Goal: Task Accomplishment & Management: Complete application form

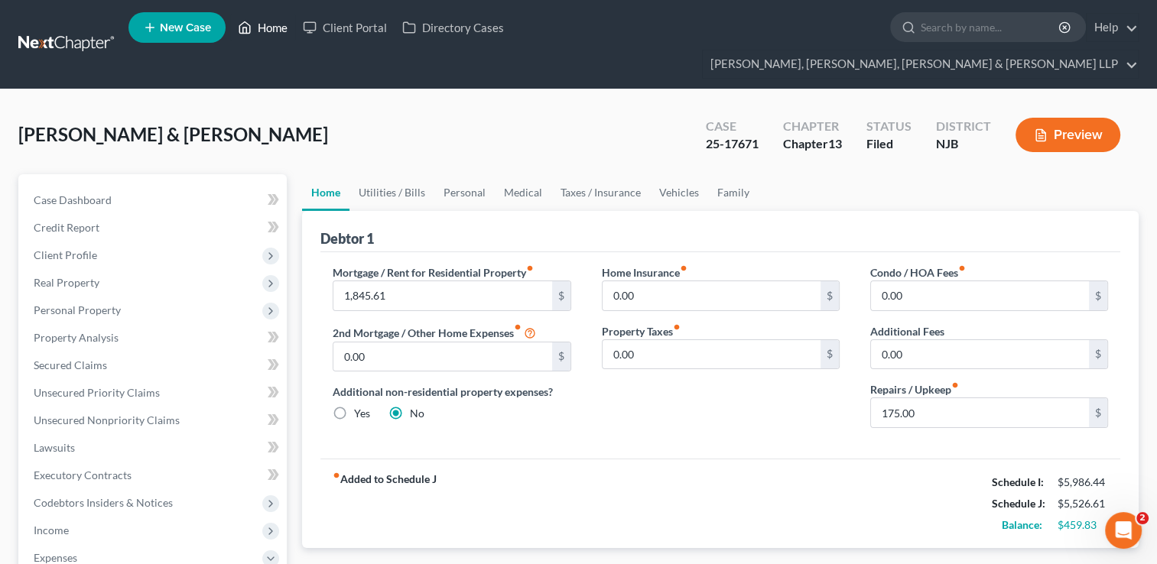
click at [278, 28] on link "Home" at bounding box center [262, 28] width 65 height 28
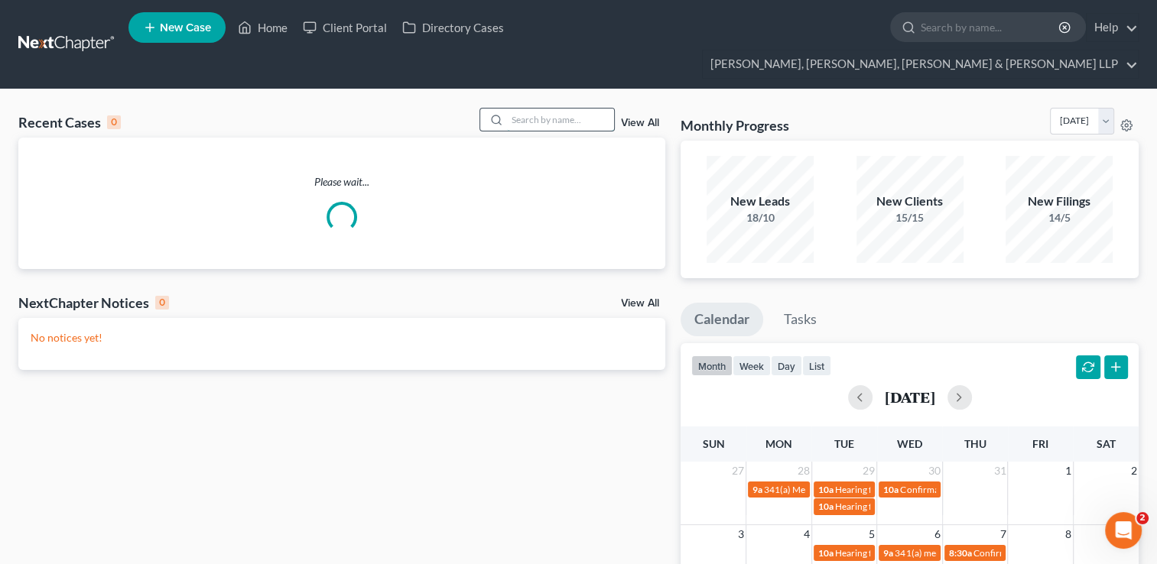
click at [544, 109] on input "search" at bounding box center [560, 120] width 107 height 22
paste input "Amy"
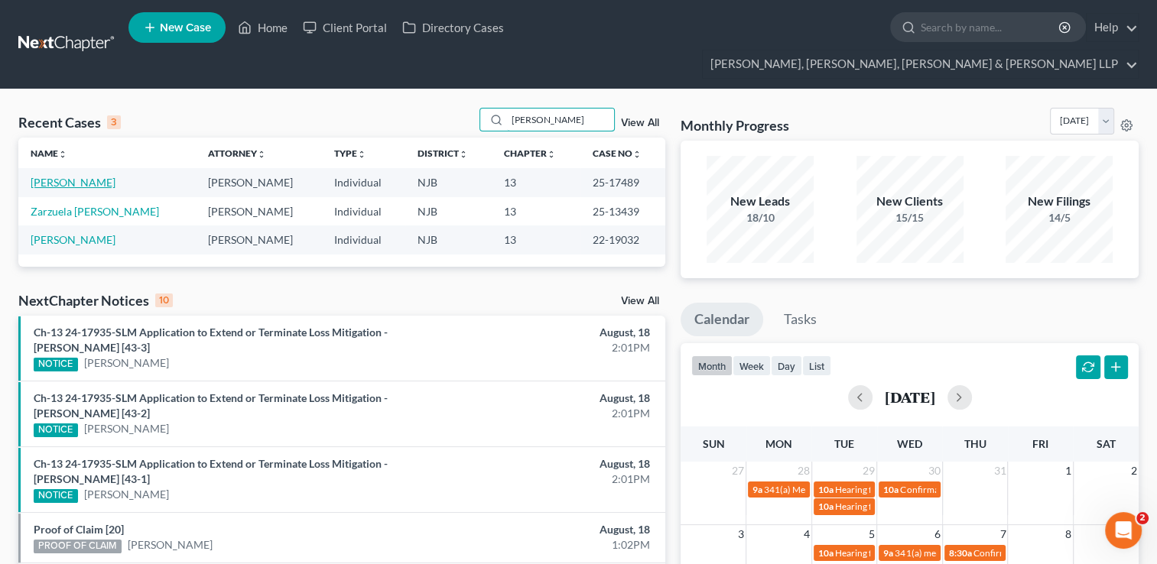
type input "Amy"
click at [83, 176] on link "[PERSON_NAME]" at bounding box center [73, 182] width 85 height 13
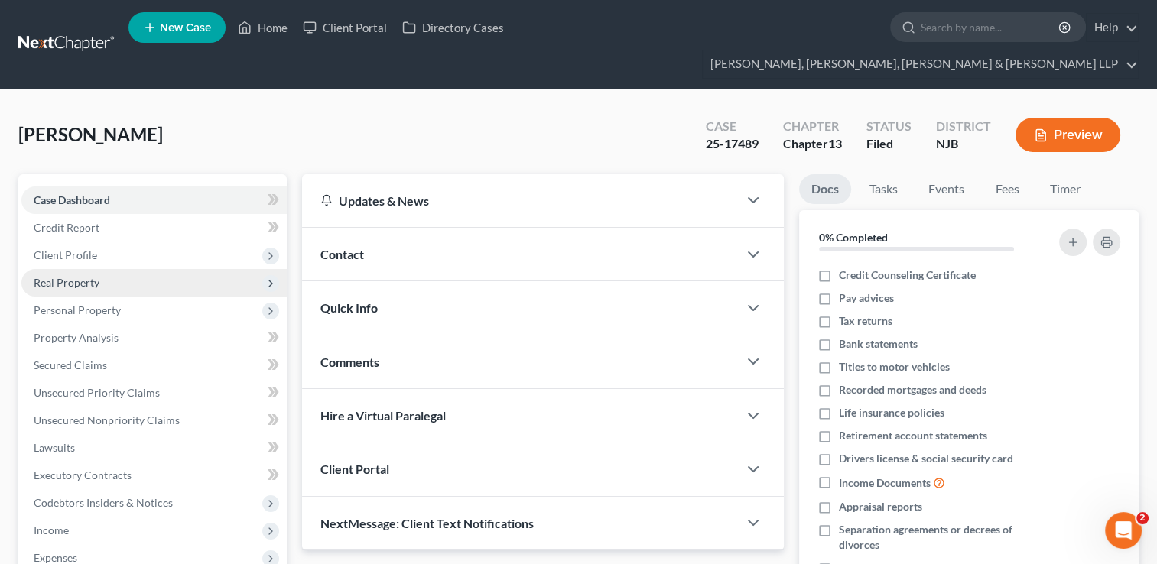
click at [64, 276] on span "Real Property" at bounding box center [67, 282] width 66 height 13
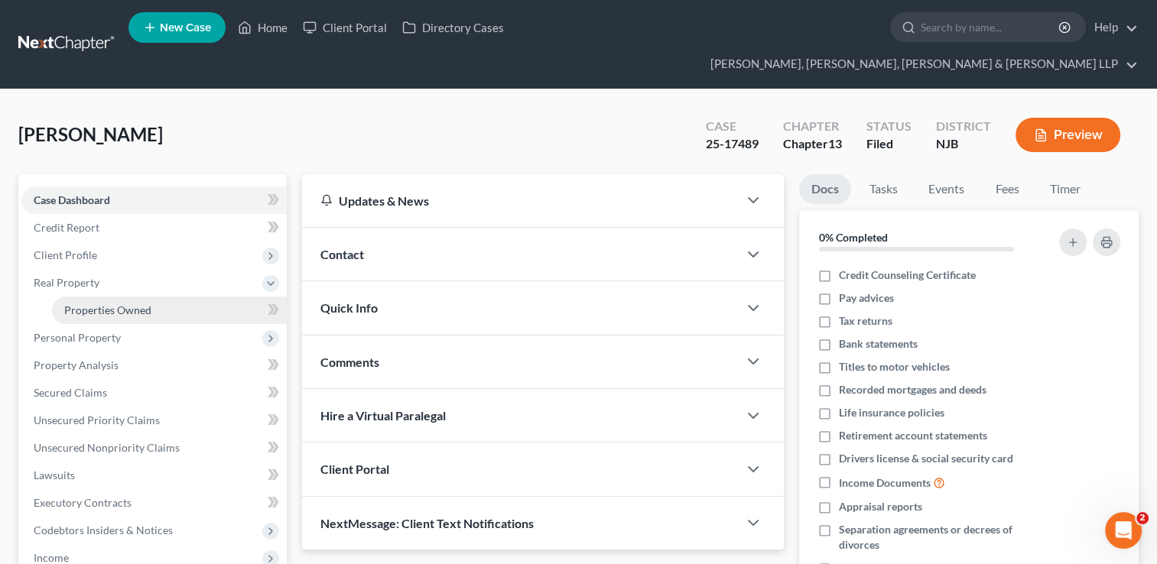
click at [153, 297] on link "Properties Owned" at bounding box center [169, 311] width 235 height 28
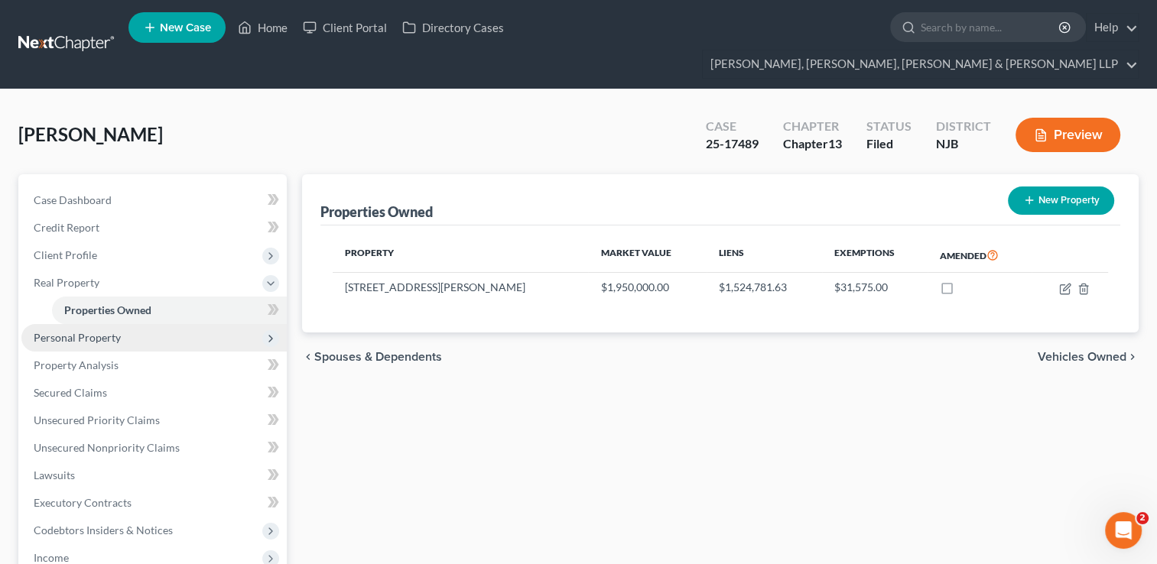
click at [122, 324] on span "Personal Property" at bounding box center [153, 338] width 265 height 28
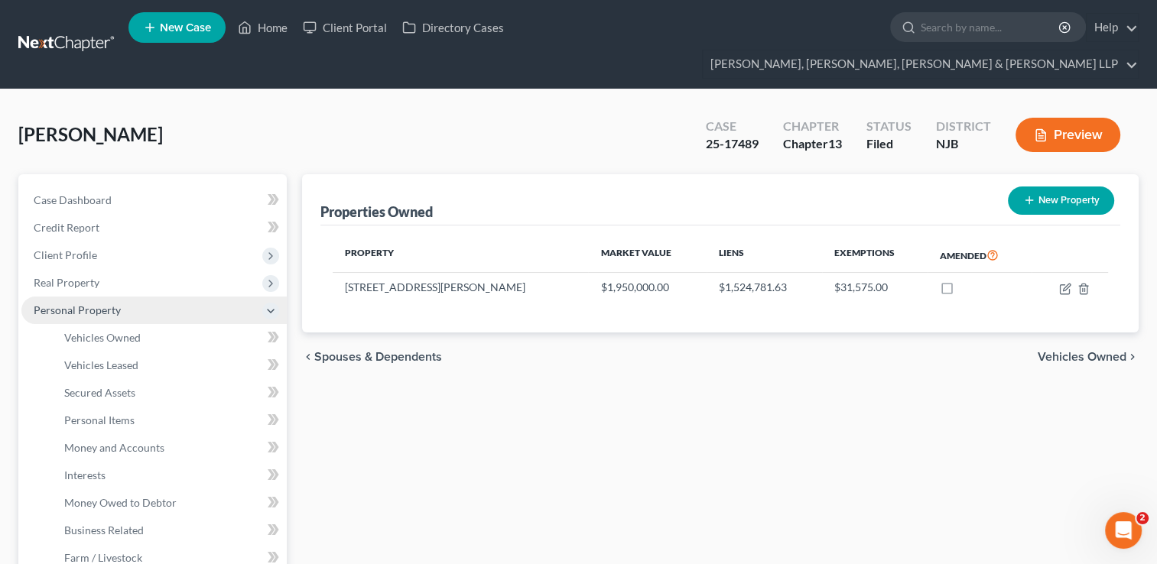
click at [125, 297] on span "Personal Property" at bounding box center [153, 311] width 265 height 28
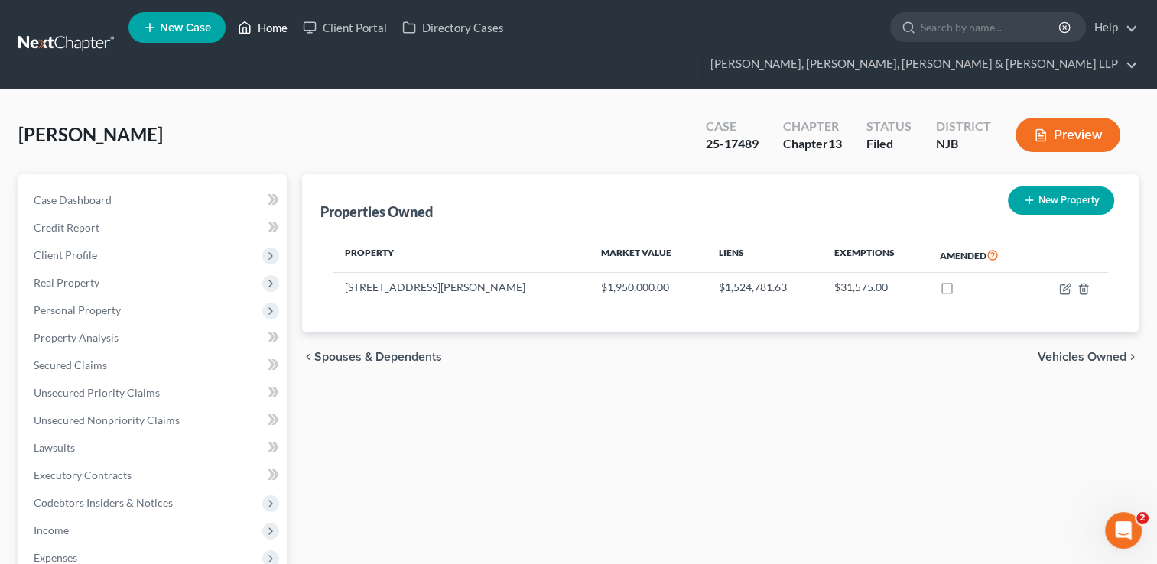
click at [271, 21] on link "Home" at bounding box center [262, 28] width 65 height 28
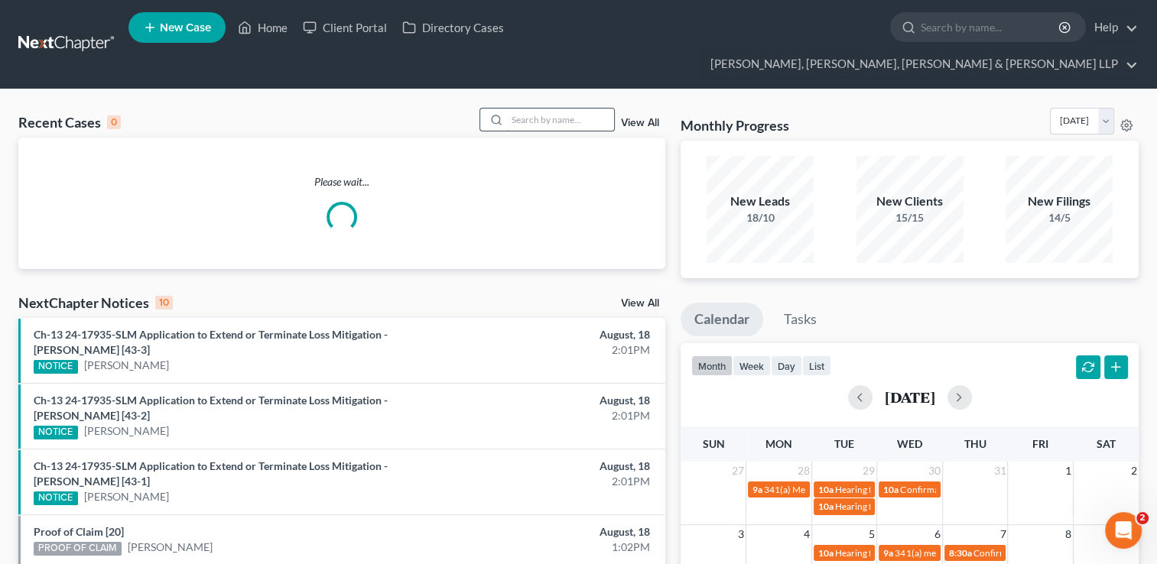
click at [538, 109] on input "search" at bounding box center [560, 120] width 107 height 22
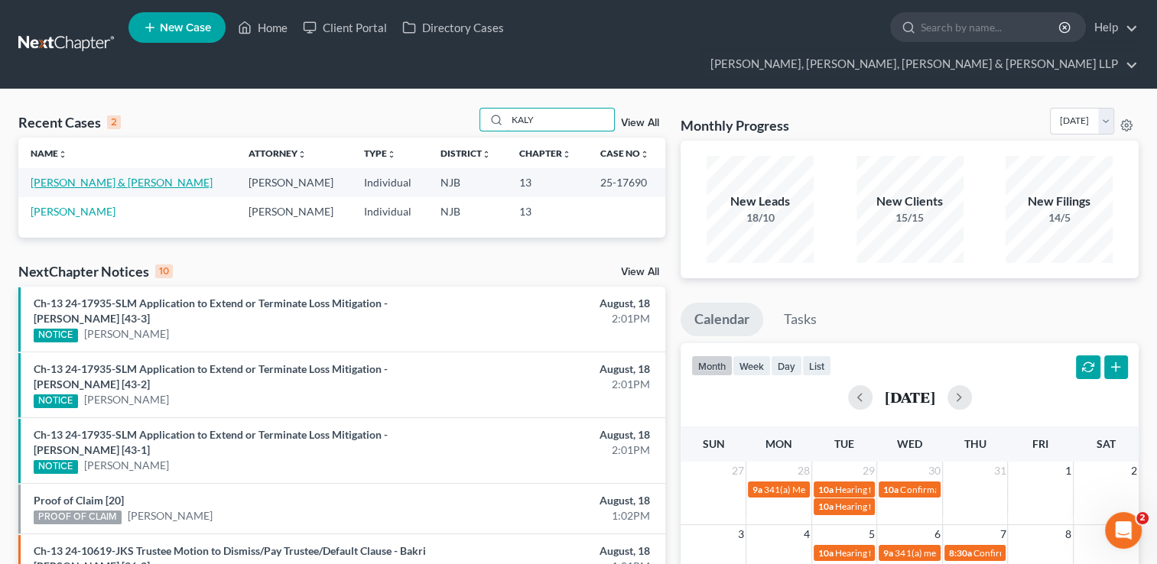
type input "KALY"
click at [119, 176] on link "[PERSON_NAME] & [PERSON_NAME]" at bounding box center [122, 182] width 182 height 13
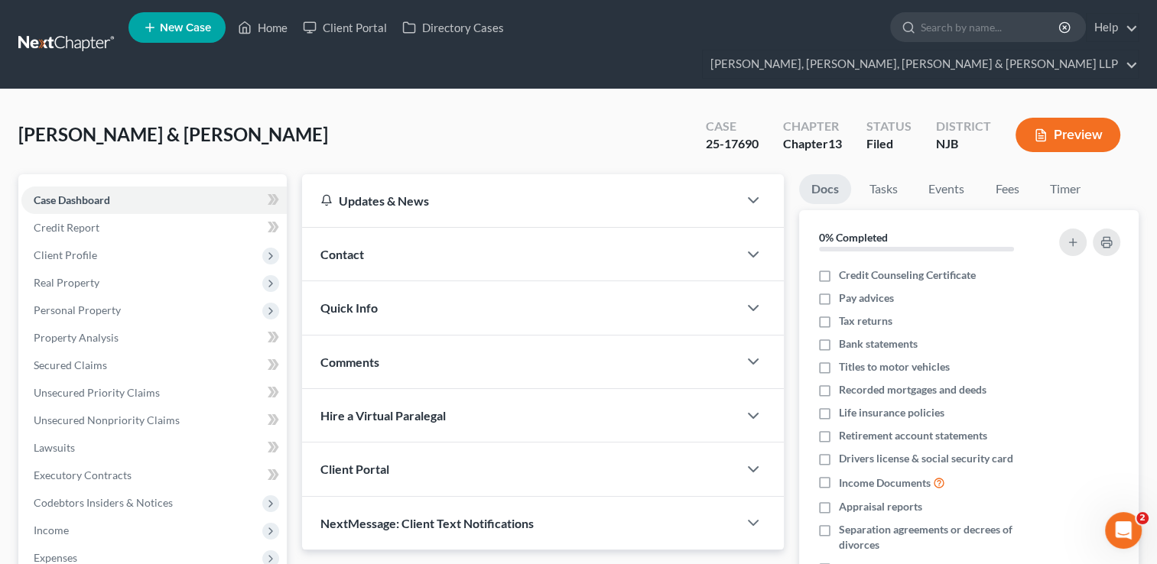
scroll to position [153, 0]
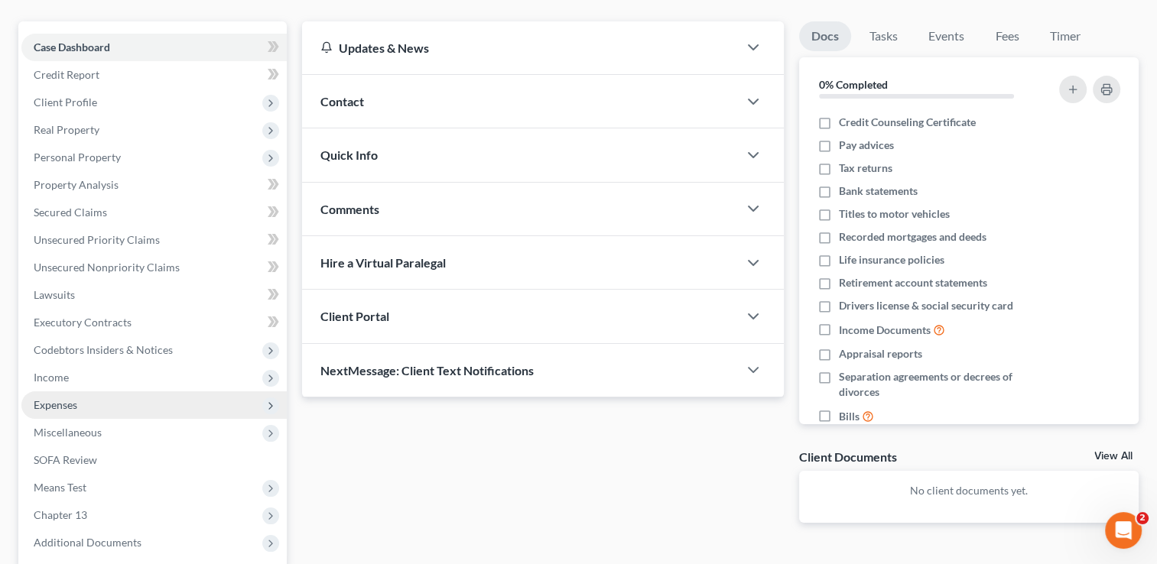
click at [79, 391] on span "Expenses" at bounding box center [153, 405] width 265 height 28
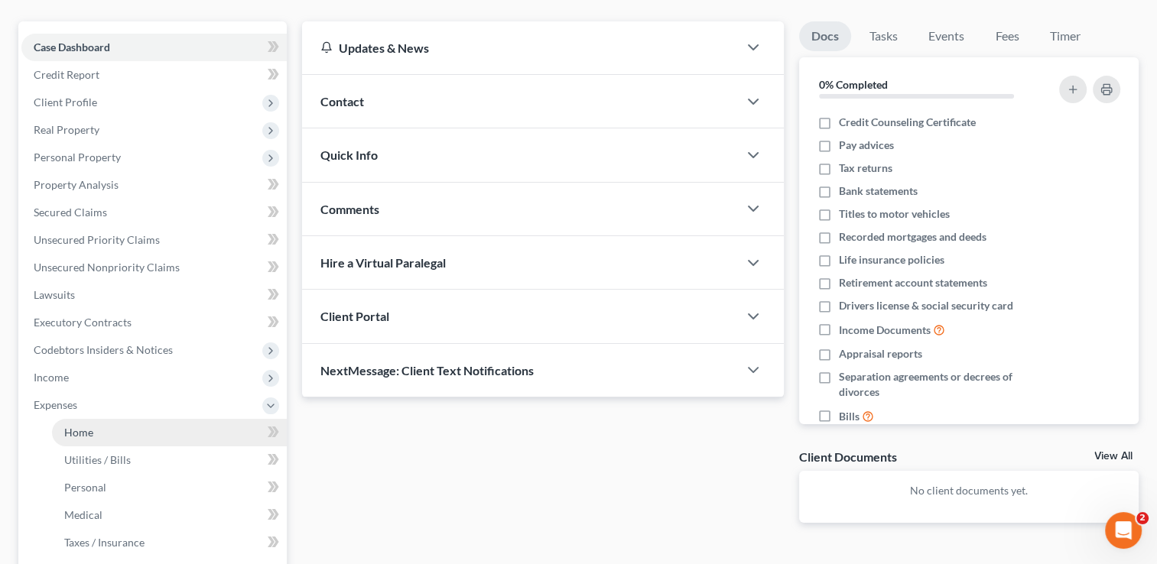
click at [107, 419] on link "Home" at bounding box center [169, 433] width 235 height 28
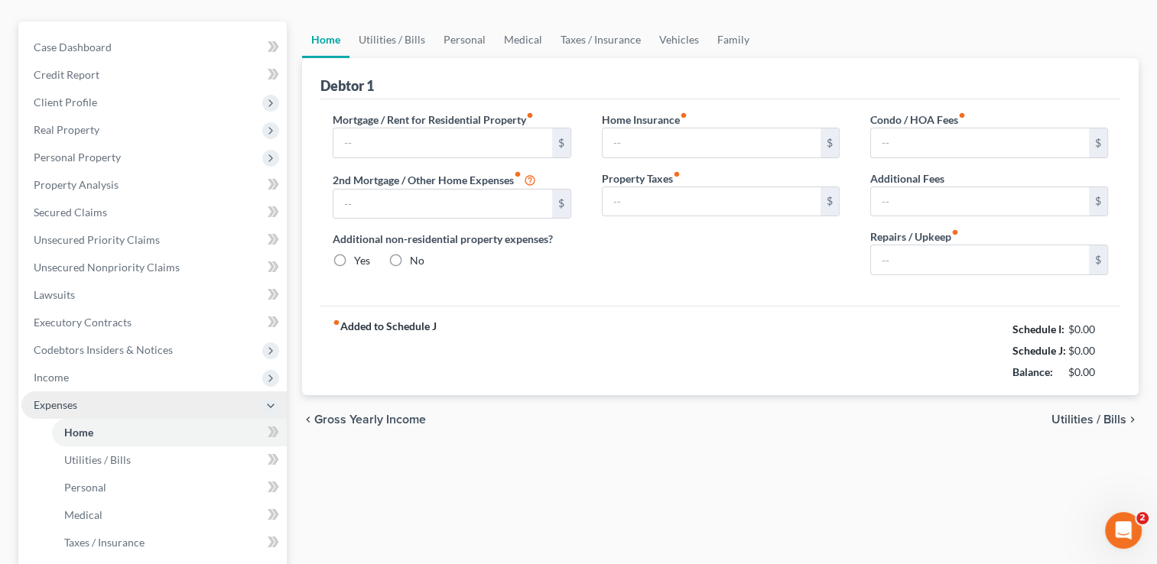
scroll to position [121, 0]
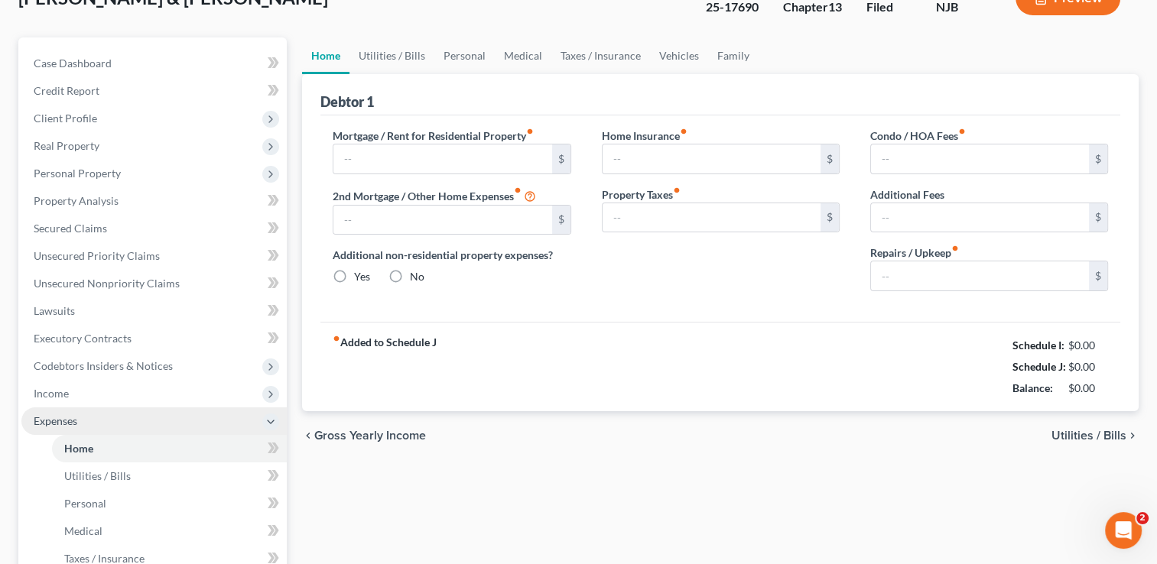
type input "2,695.00"
type input "0.00"
radio input "true"
type input "0.00"
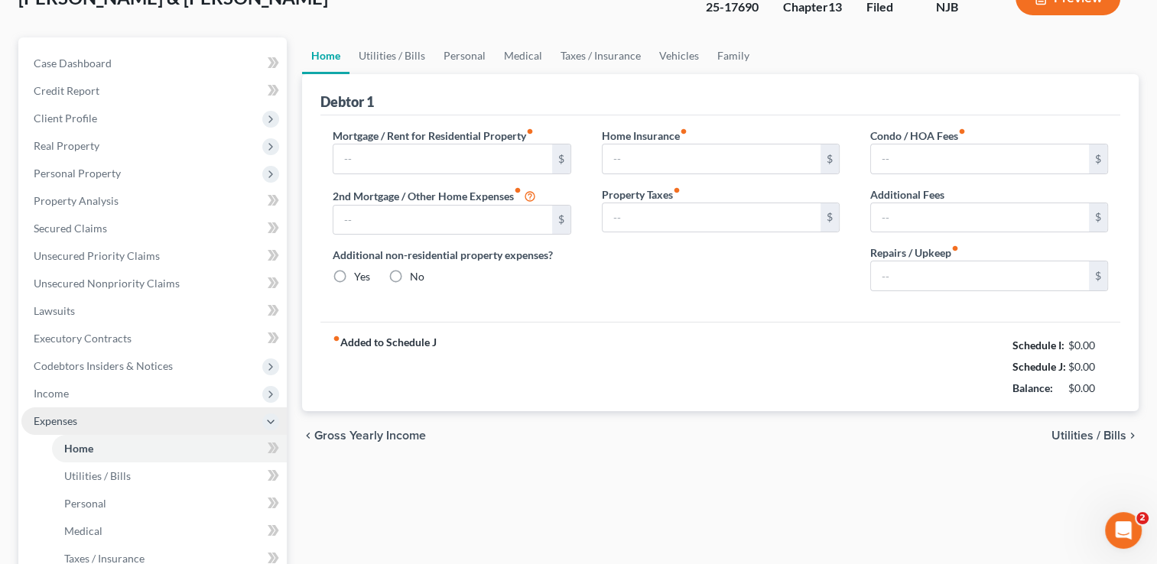
type input "0.00"
type input "210.00"
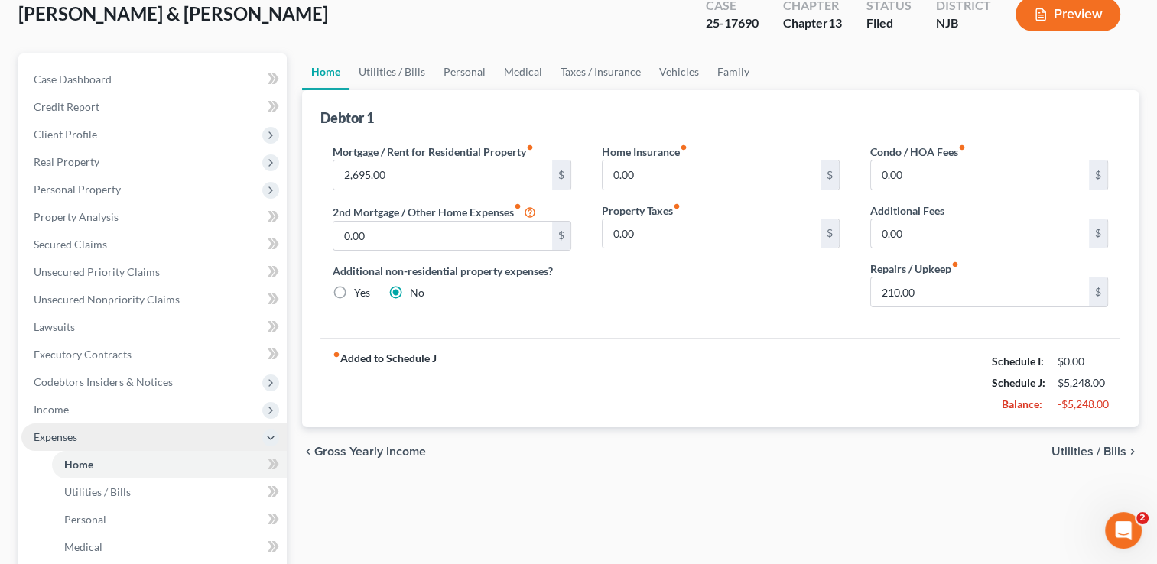
scroll to position [0, 0]
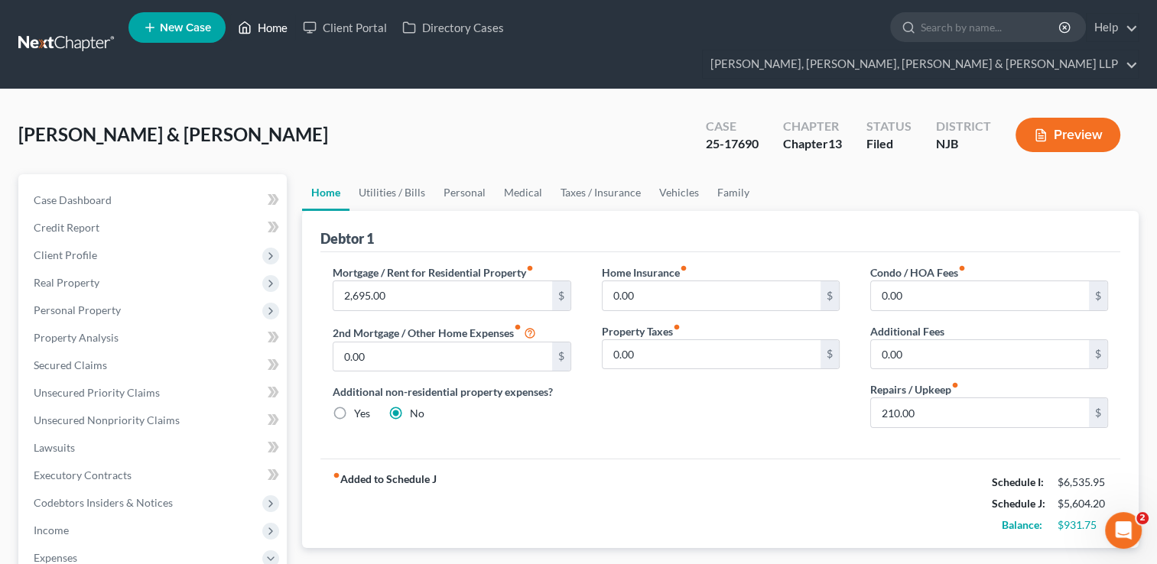
click at [278, 31] on link "Home" at bounding box center [262, 28] width 65 height 28
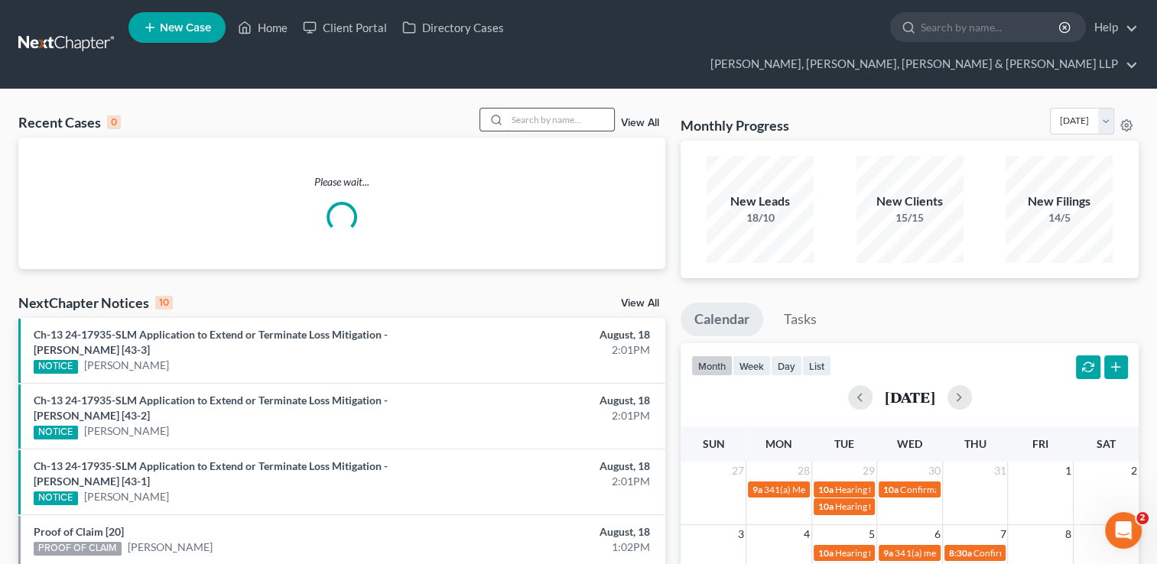
click at [544, 109] on input "search" at bounding box center [560, 120] width 107 height 22
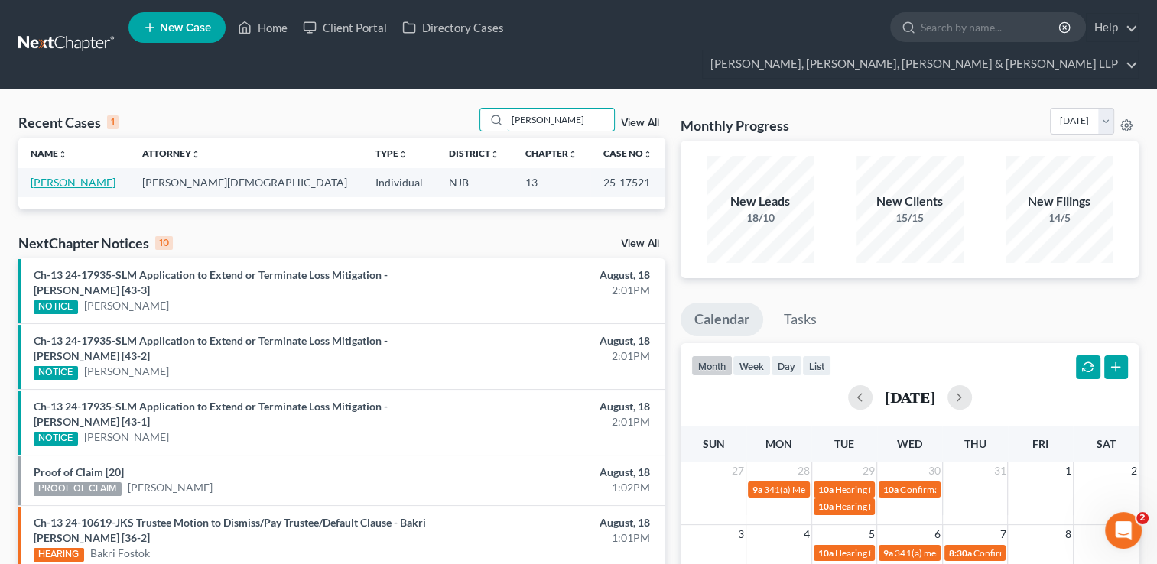
type input "delgado"
click at [40, 176] on link "[PERSON_NAME]" at bounding box center [73, 182] width 85 height 13
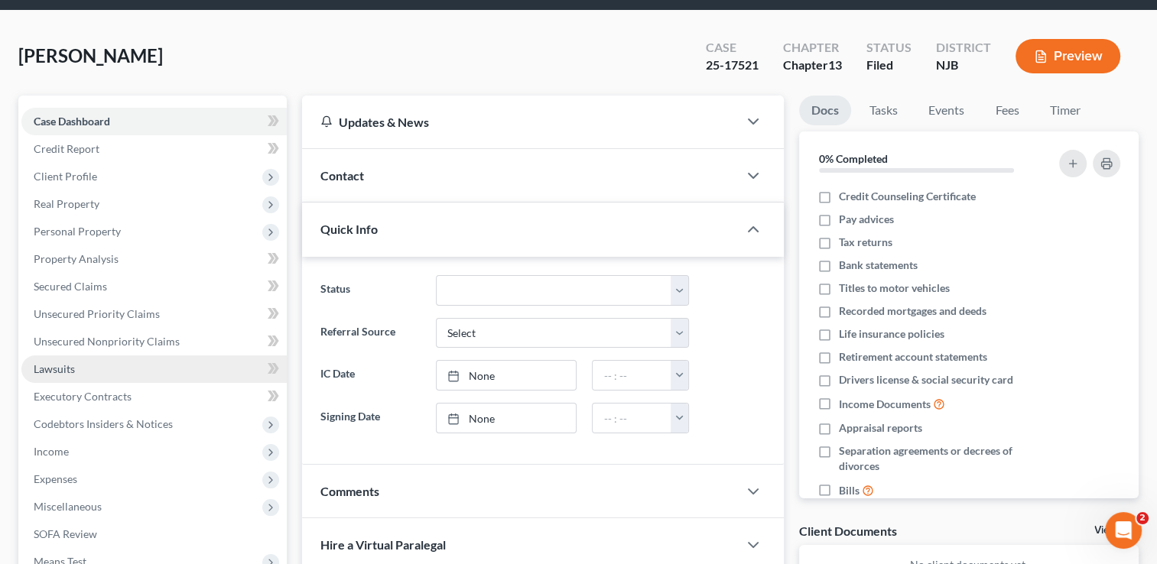
scroll to position [153, 0]
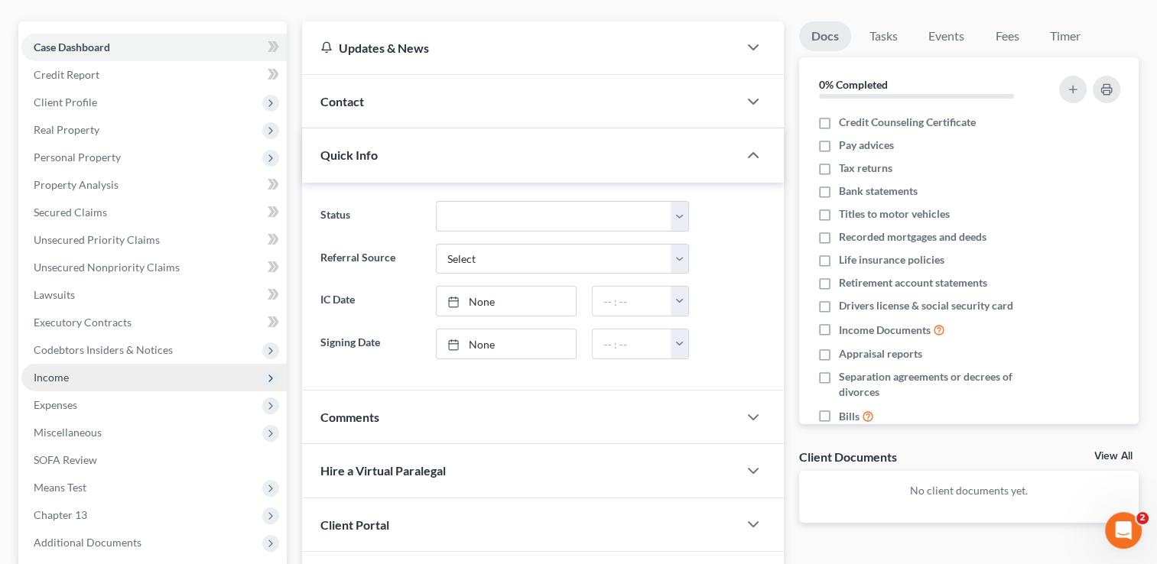
click at [78, 364] on span "Income" at bounding box center [153, 378] width 265 height 28
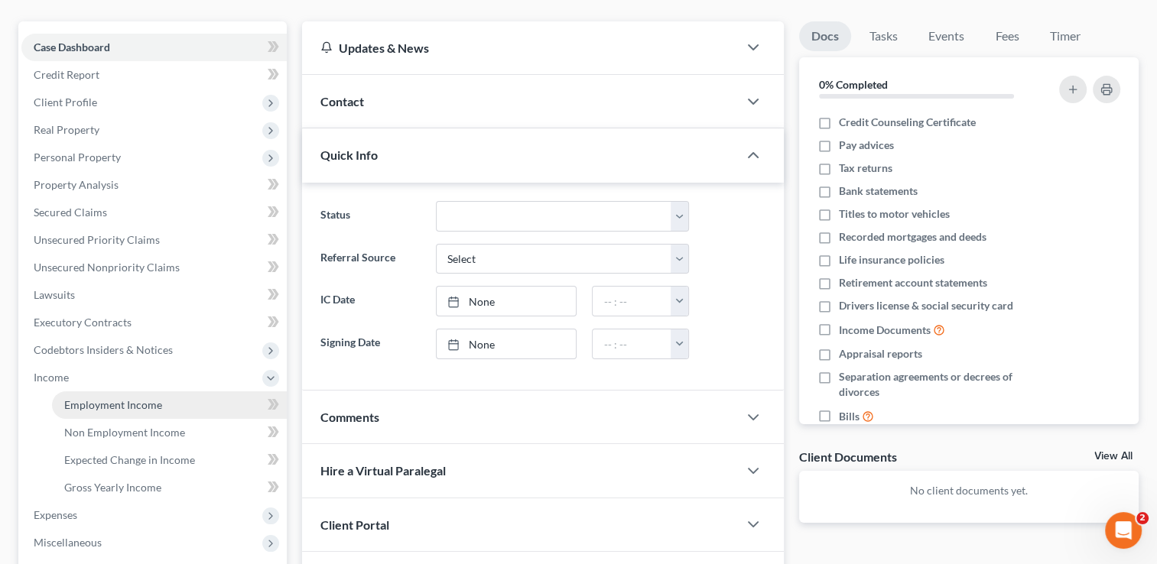
click at [115, 398] on span "Employment Income" at bounding box center [113, 404] width 98 height 13
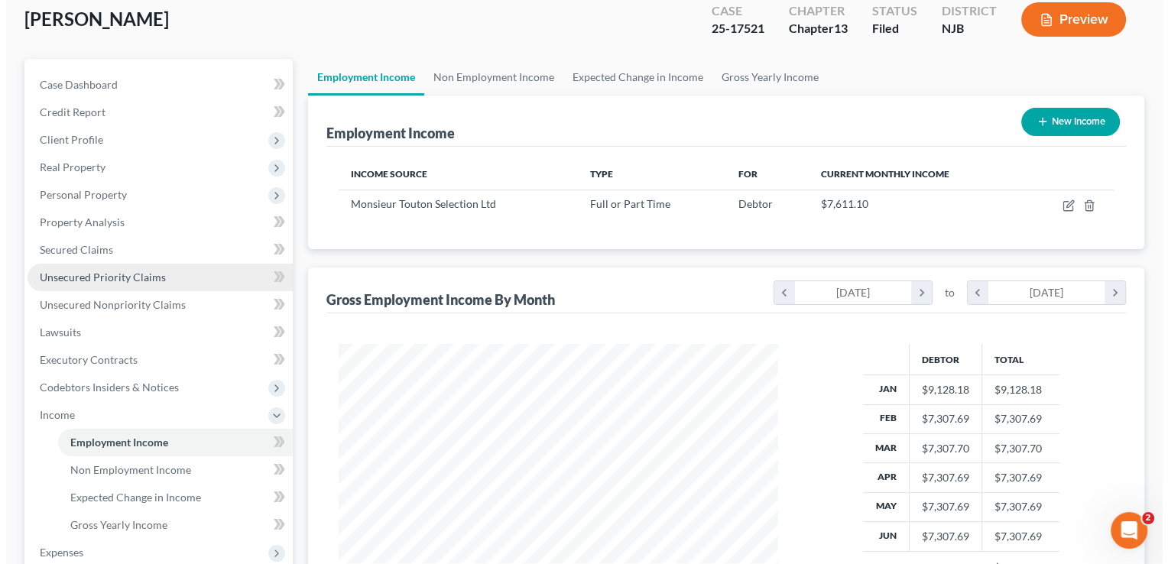
scroll to position [153, 0]
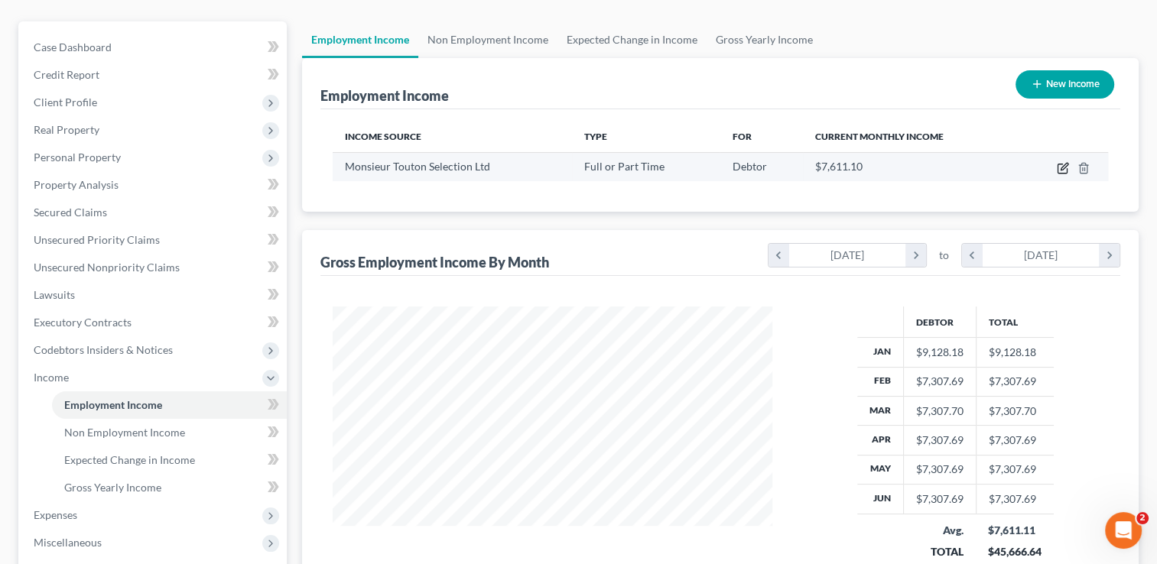
click at [1063, 163] on icon "button" at bounding box center [1063, 166] width 7 height 7
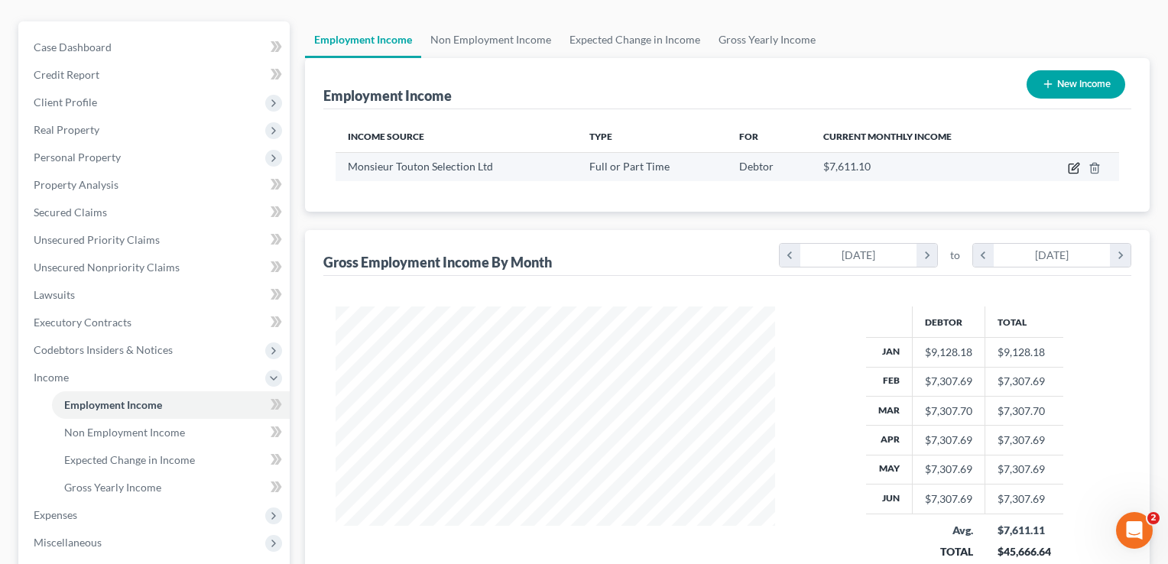
select select "0"
select select "35"
select select "2"
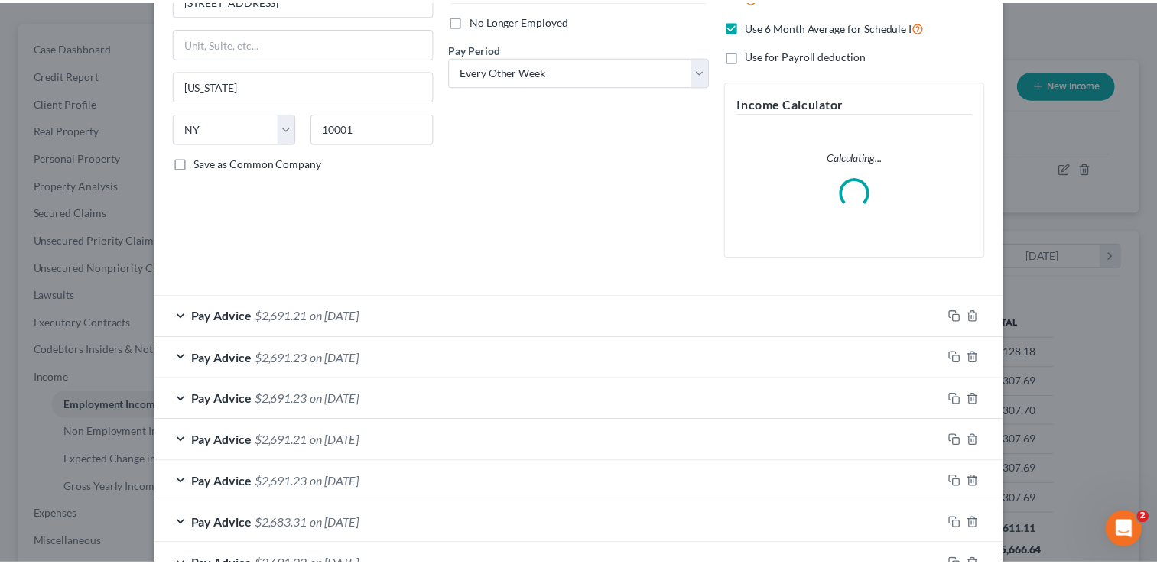
scroll to position [0, 0]
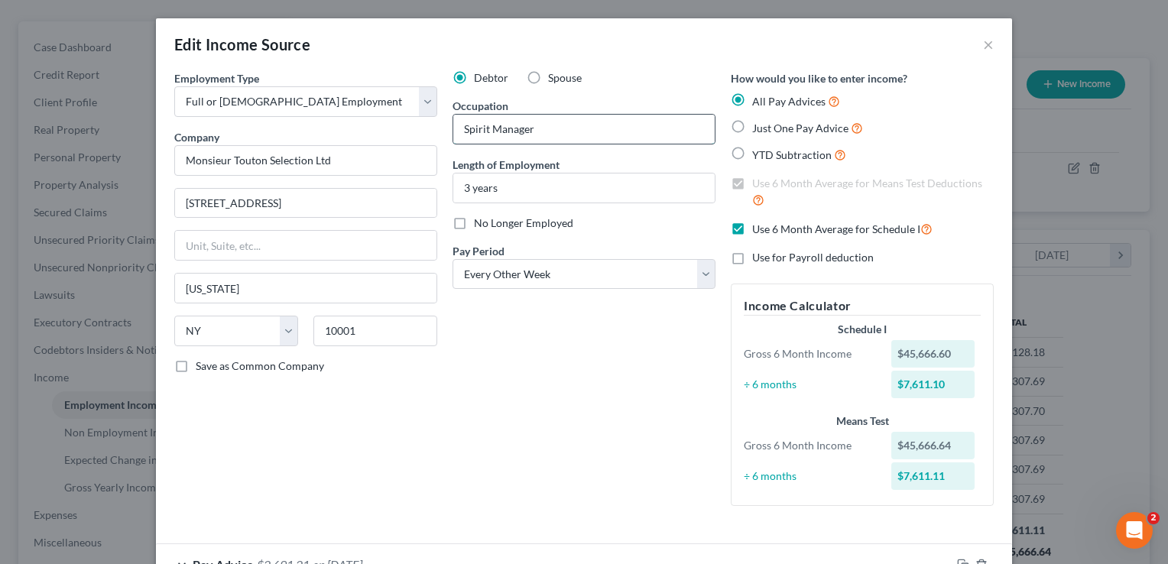
click at [566, 128] on input "Spirit Manager" at bounding box center [583, 129] width 261 height 29
click at [983, 43] on button "×" at bounding box center [988, 44] width 11 height 18
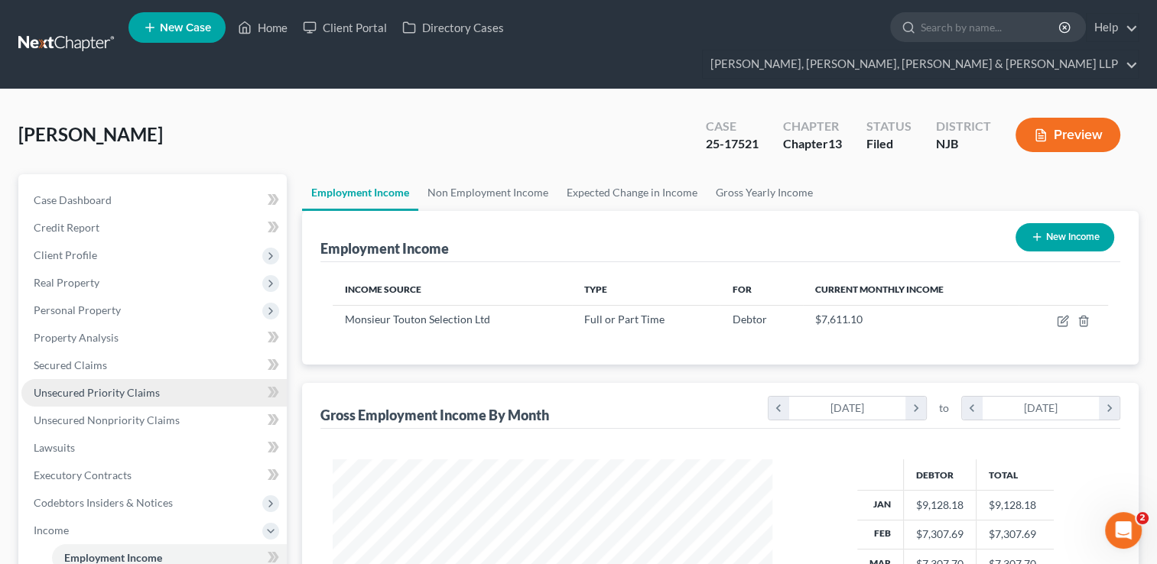
scroll to position [153, 0]
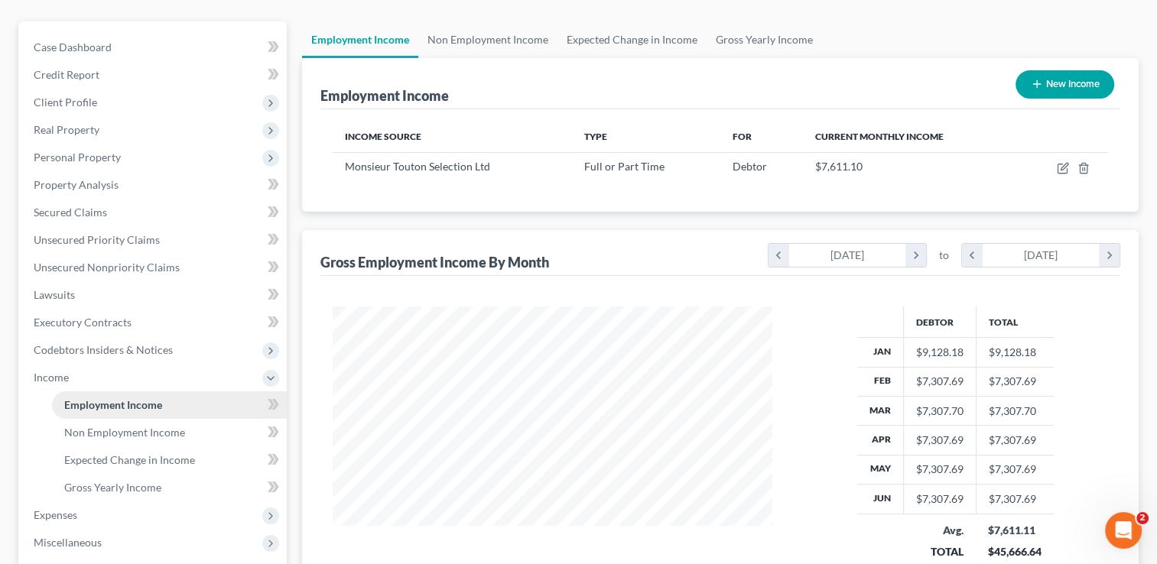
click at [144, 398] on span "Employment Income" at bounding box center [113, 404] width 98 height 13
click at [139, 426] on span "Non Employment Income" at bounding box center [124, 432] width 121 height 13
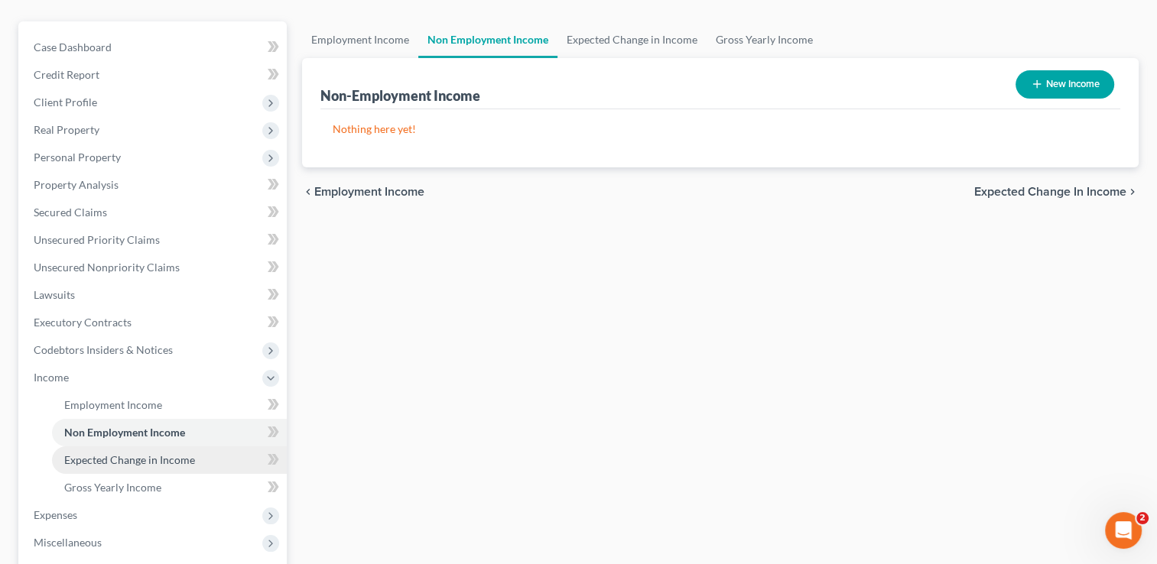
click at [163, 453] on span "Expected Change in Income" at bounding box center [129, 459] width 131 height 13
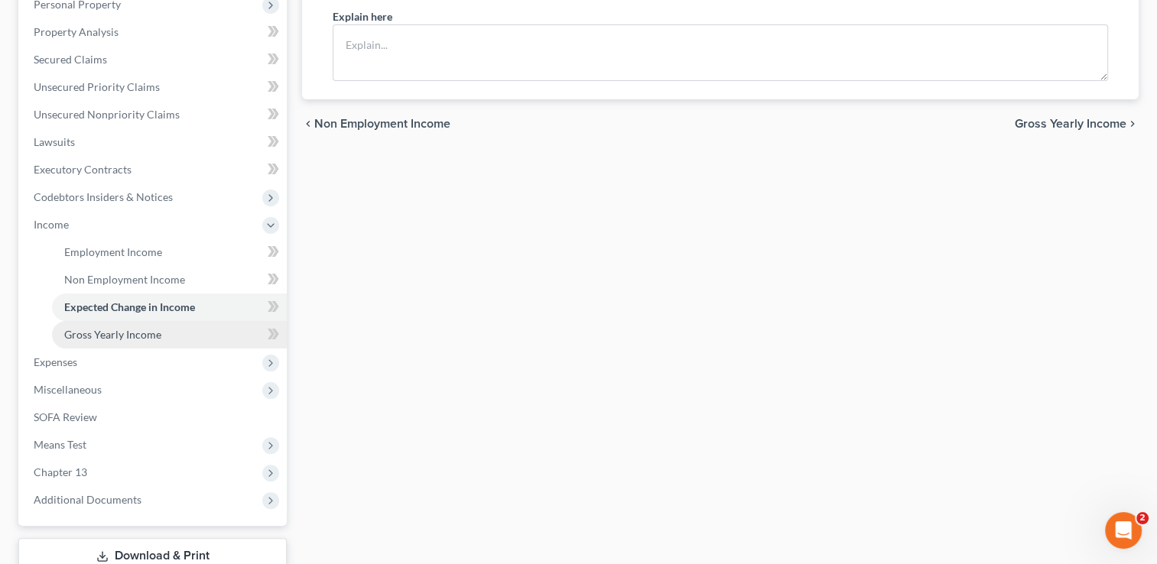
click at [168, 321] on link "Gross Yearly Income" at bounding box center [169, 335] width 235 height 28
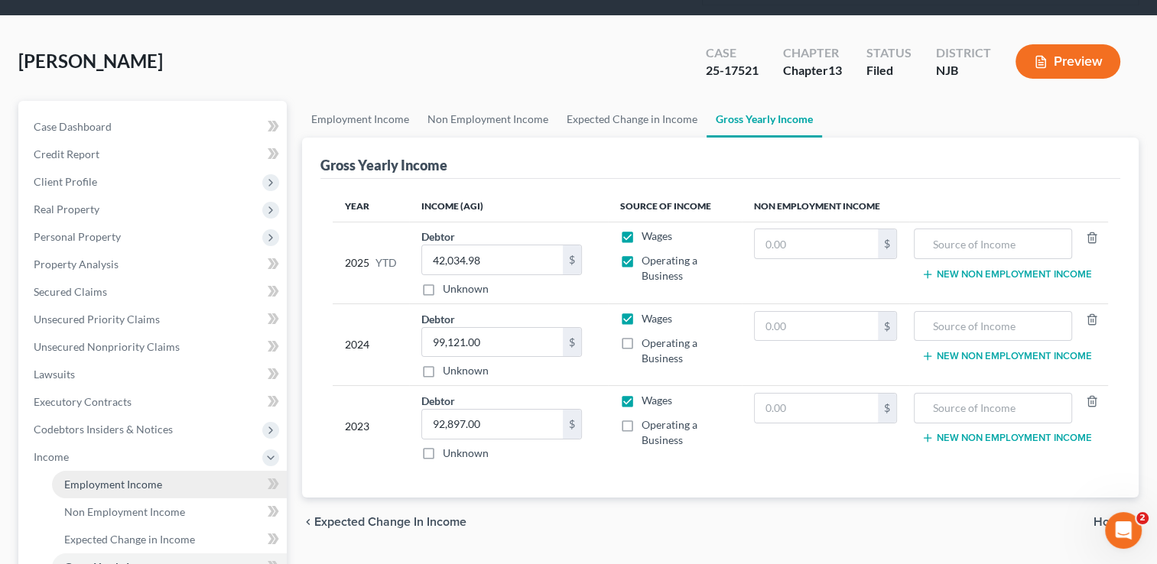
scroll to position [153, 0]
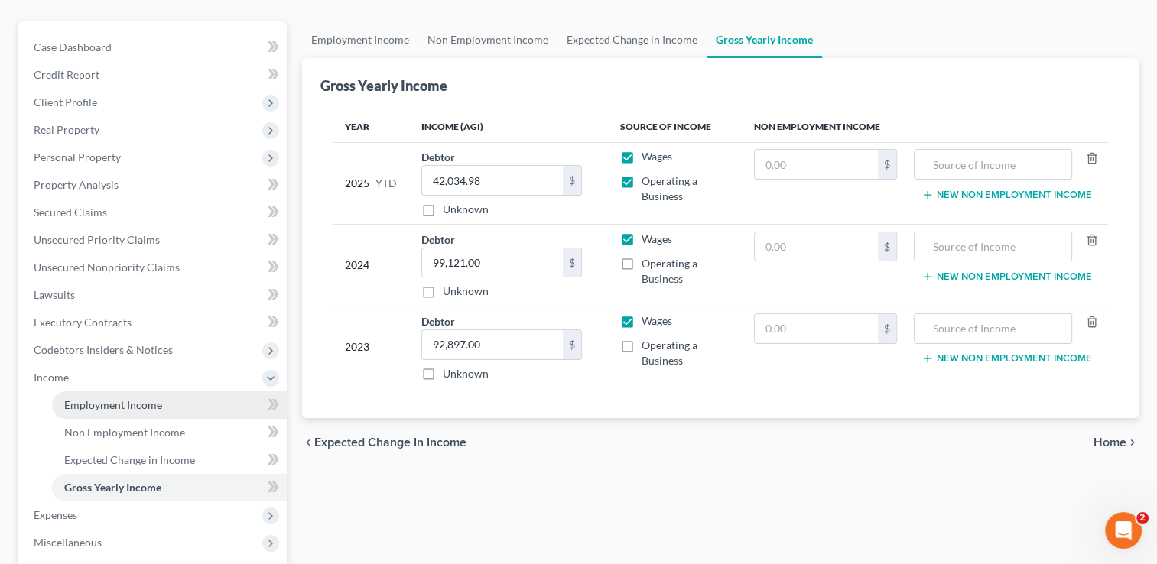
click at [173, 391] on link "Employment Income" at bounding box center [169, 405] width 235 height 28
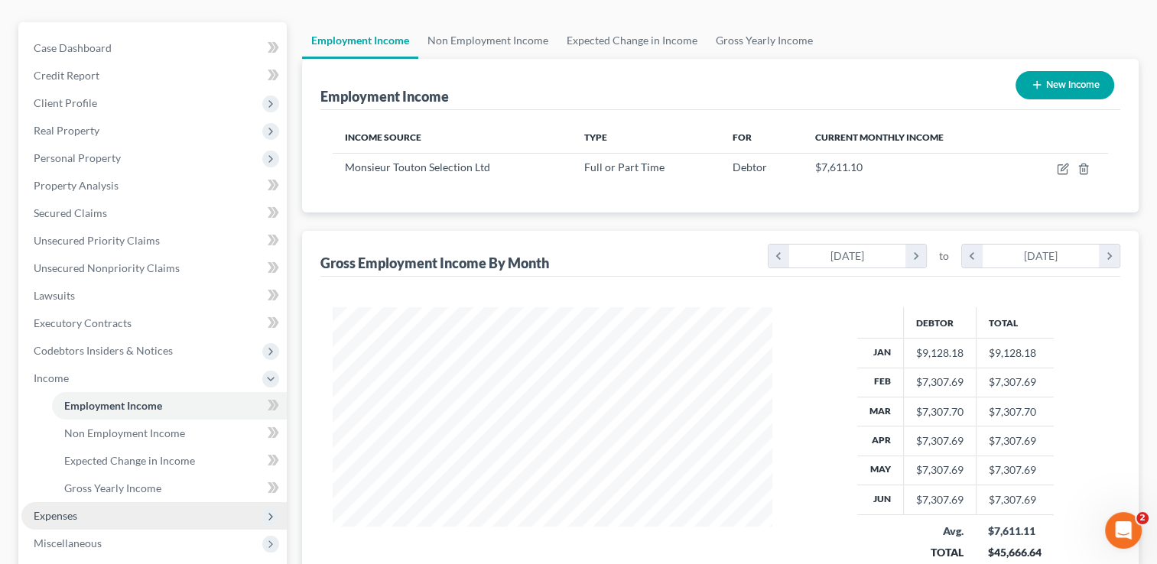
scroll to position [229, 0]
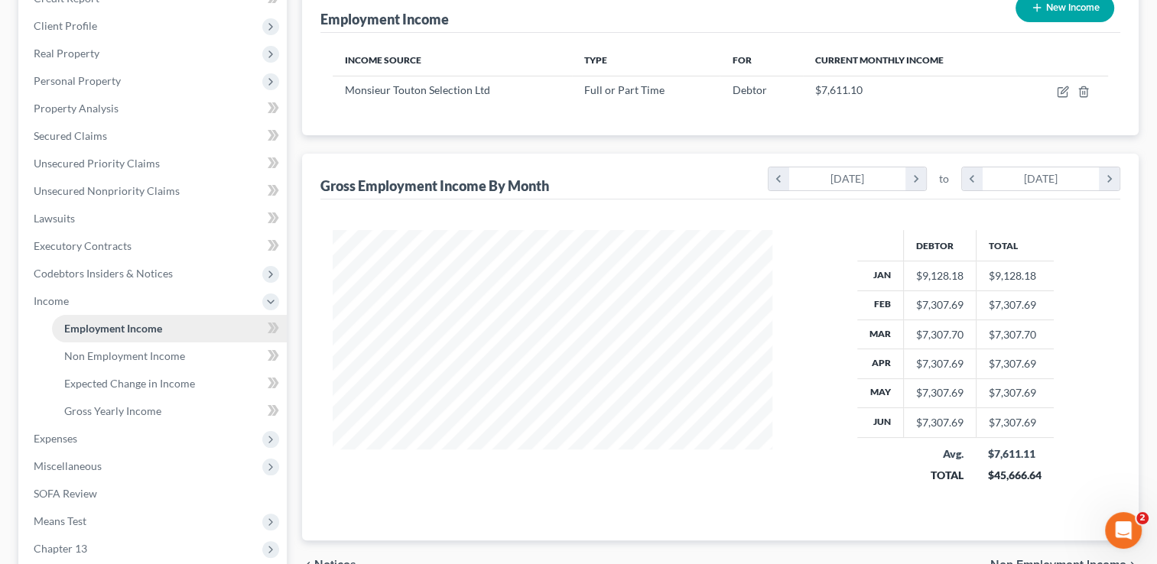
click at [165, 315] on link "Employment Income" at bounding box center [169, 329] width 235 height 28
click at [162, 349] on span "Non Employment Income" at bounding box center [124, 355] width 121 height 13
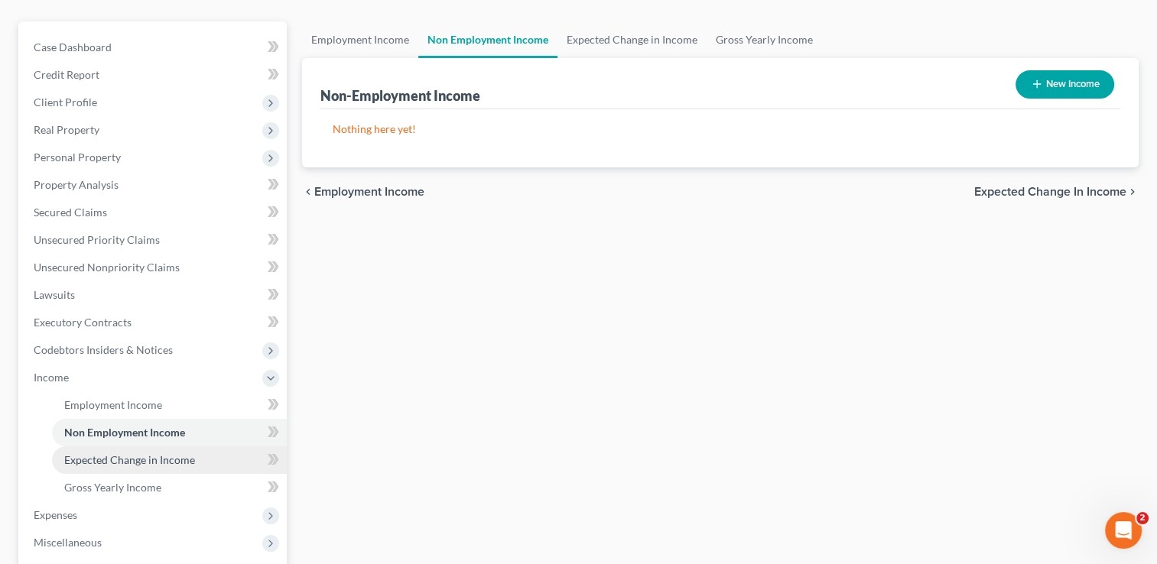
click at [125, 453] on span "Expected Change in Income" at bounding box center [129, 459] width 131 height 13
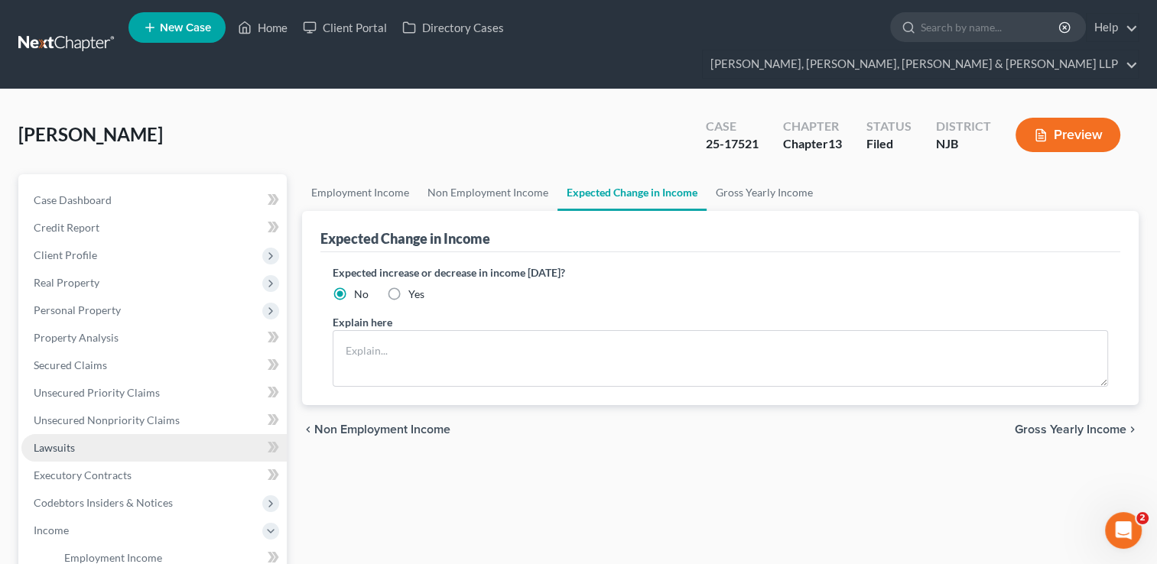
scroll to position [153, 0]
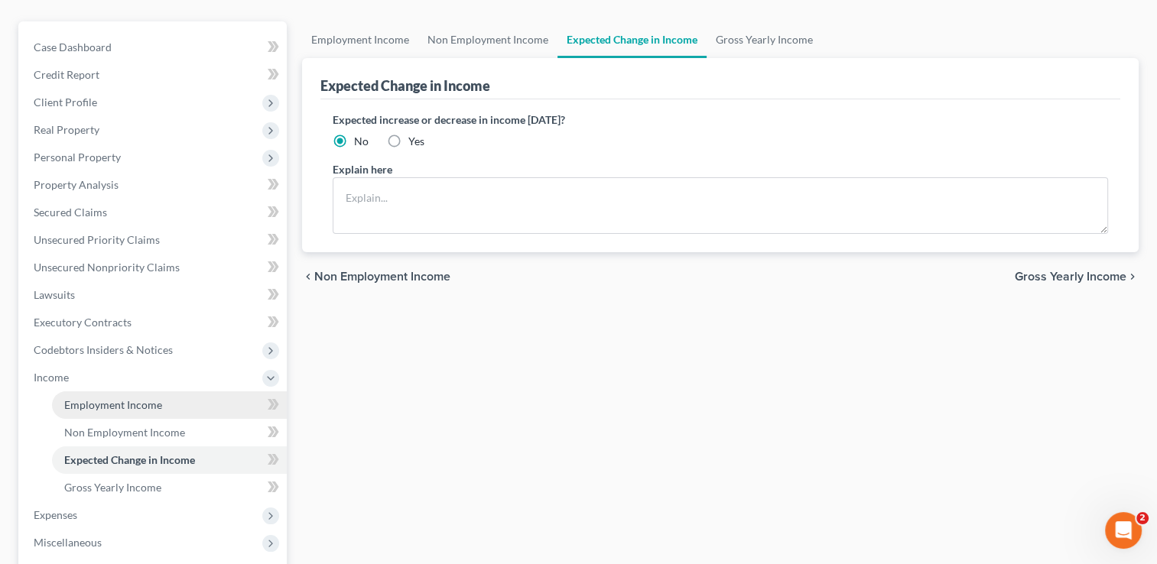
click at [161, 391] on link "Employment Income" at bounding box center [169, 405] width 235 height 28
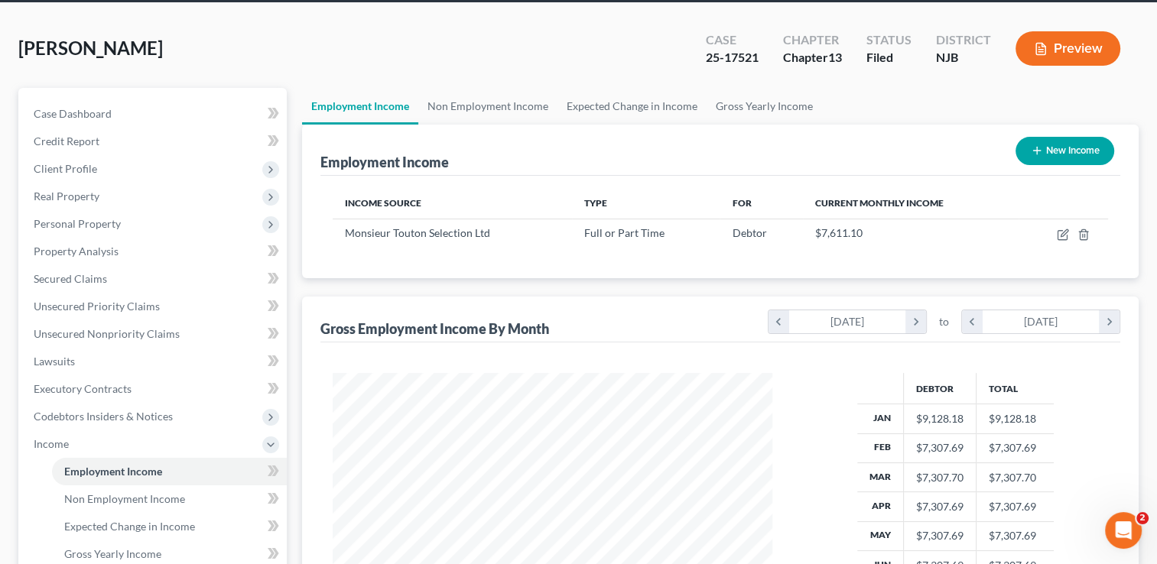
scroll to position [153, 0]
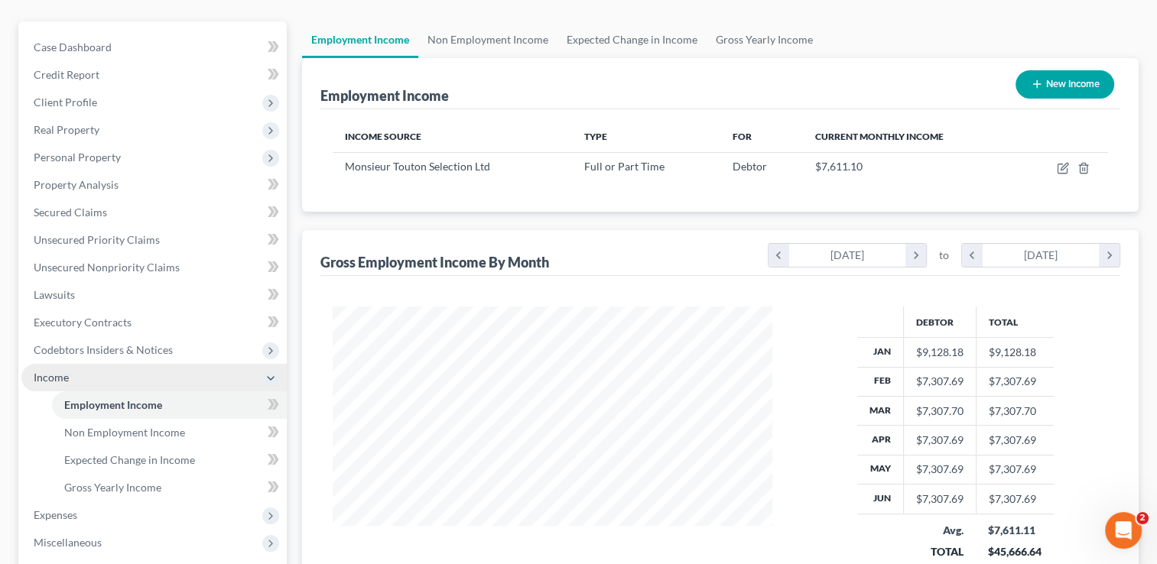
click at [86, 364] on span "Income" at bounding box center [153, 378] width 265 height 28
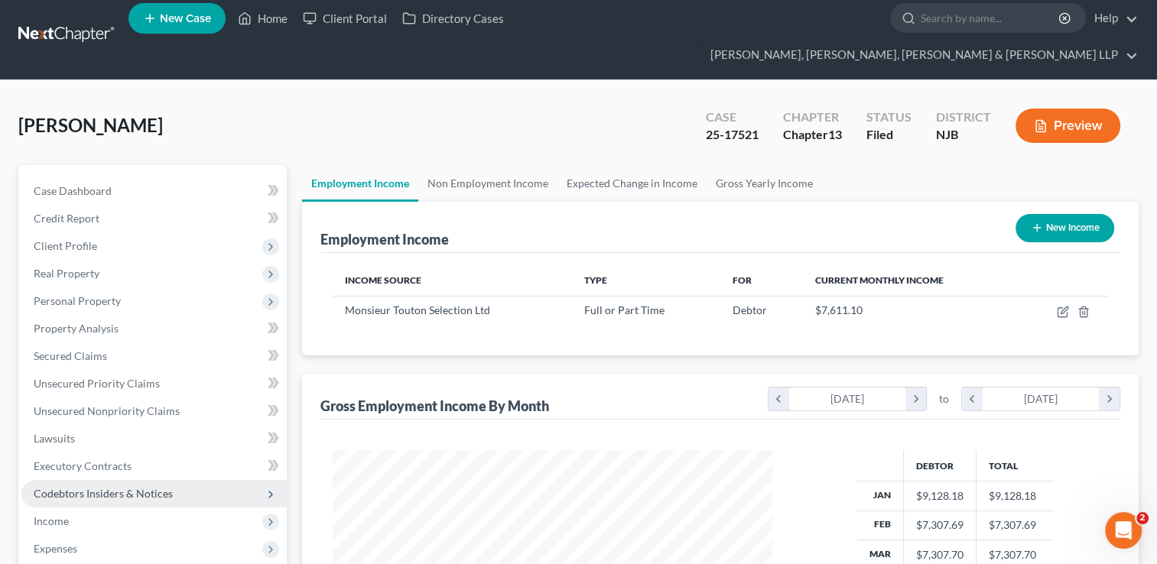
scroll to position [0, 0]
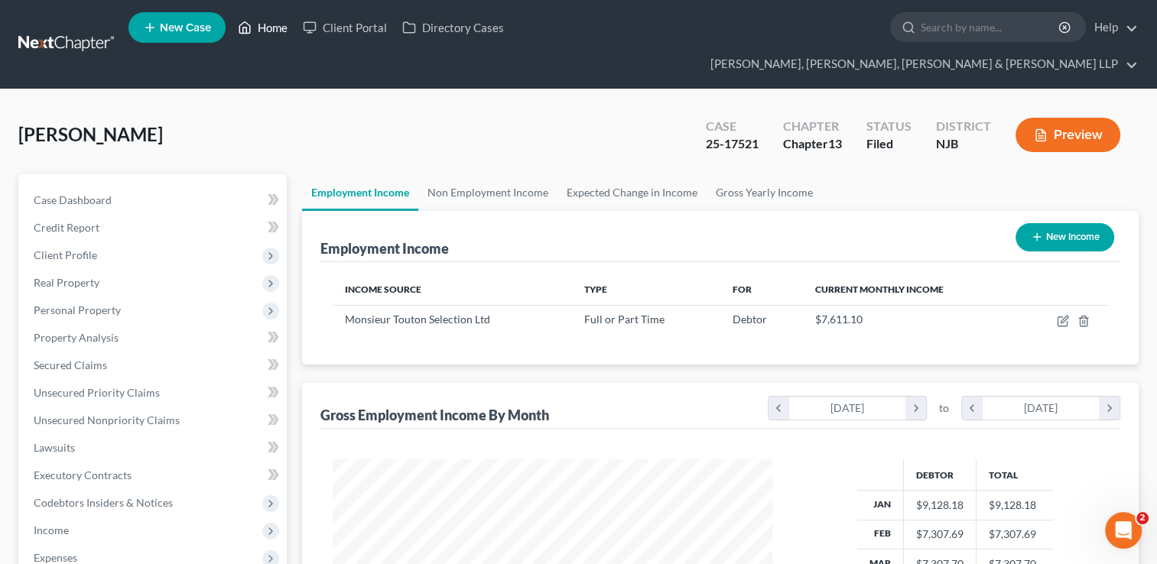
click at [277, 24] on link "Home" at bounding box center [262, 28] width 65 height 28
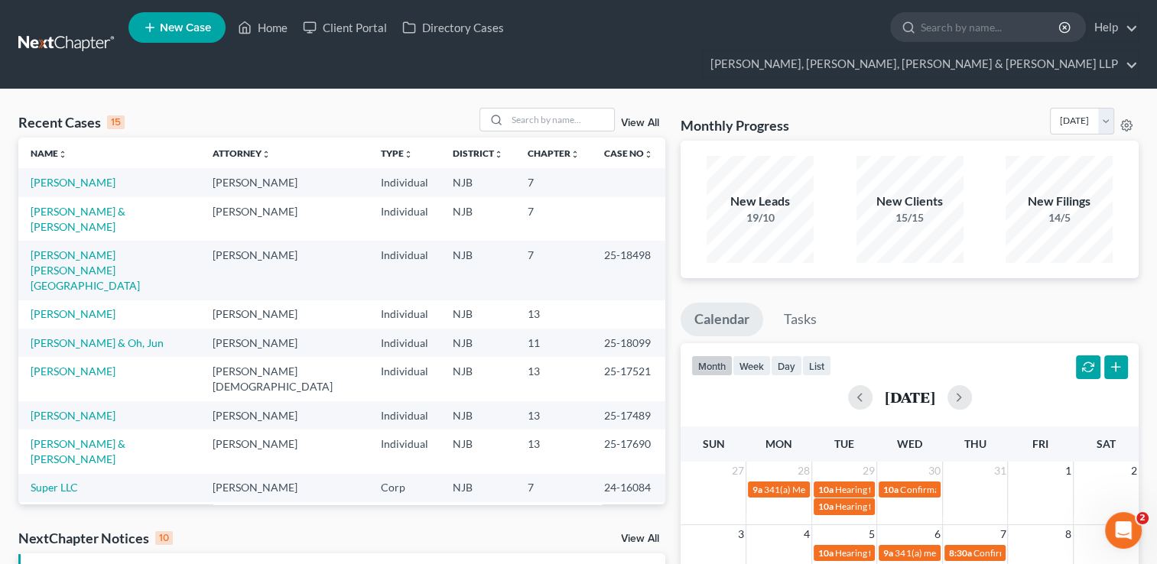
click at [651, 118] on link "View All" at bounding box center [640, 123] width 38 height 11
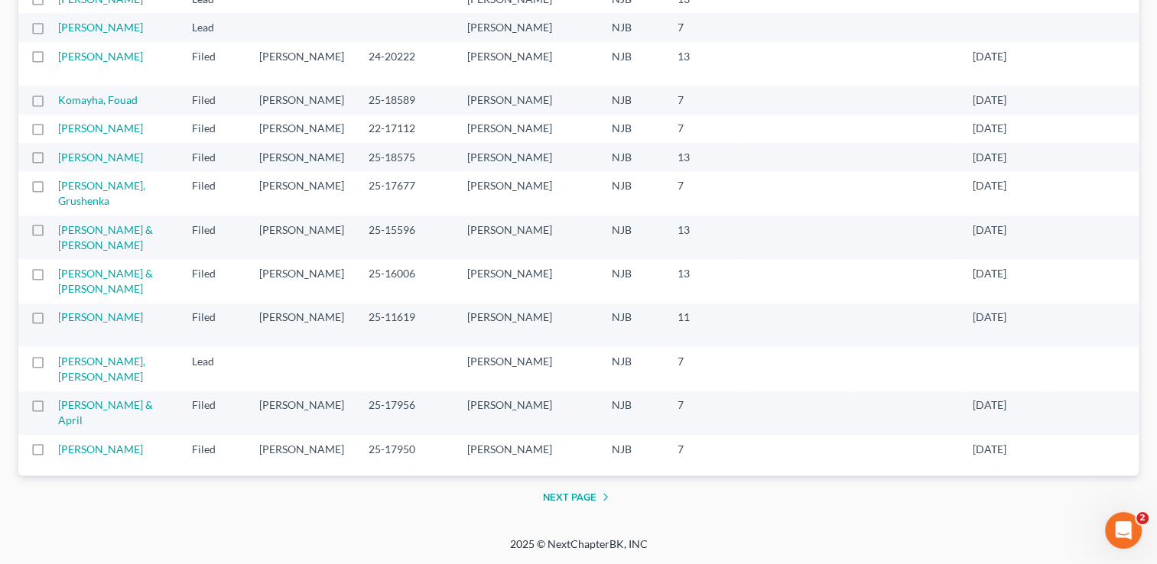
scroll to position [3246, 0]
click at [581, 500] on button "Next Page" at bounding box center [579, 497] width 72 height 18
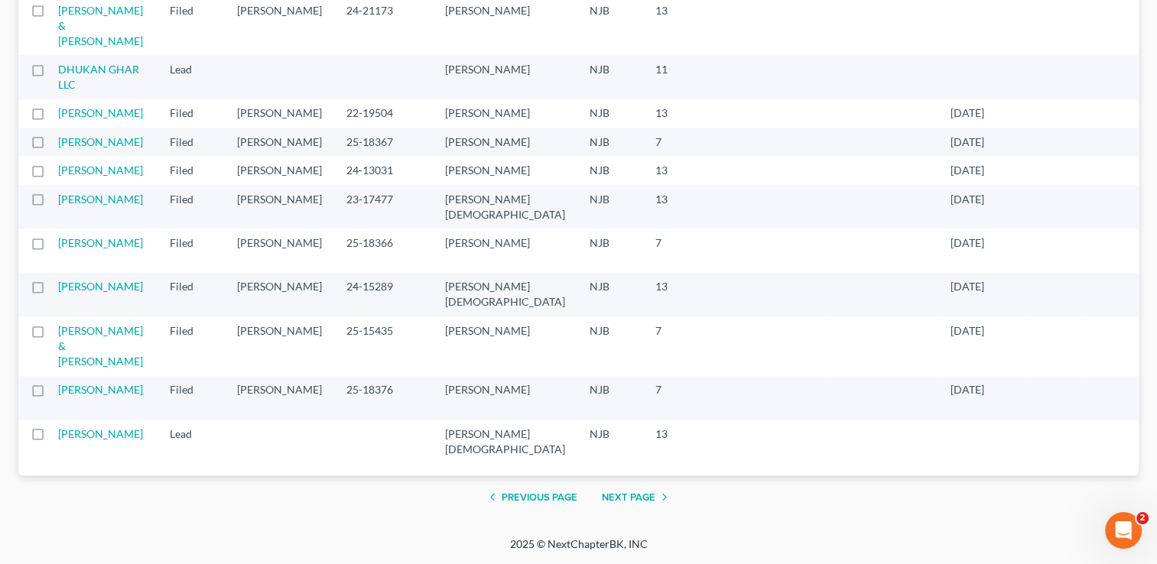
scroll to position [3185, 0]
click at [645, 498] on button "Next Page" at bounding box center [638, 497] width 72 height 18
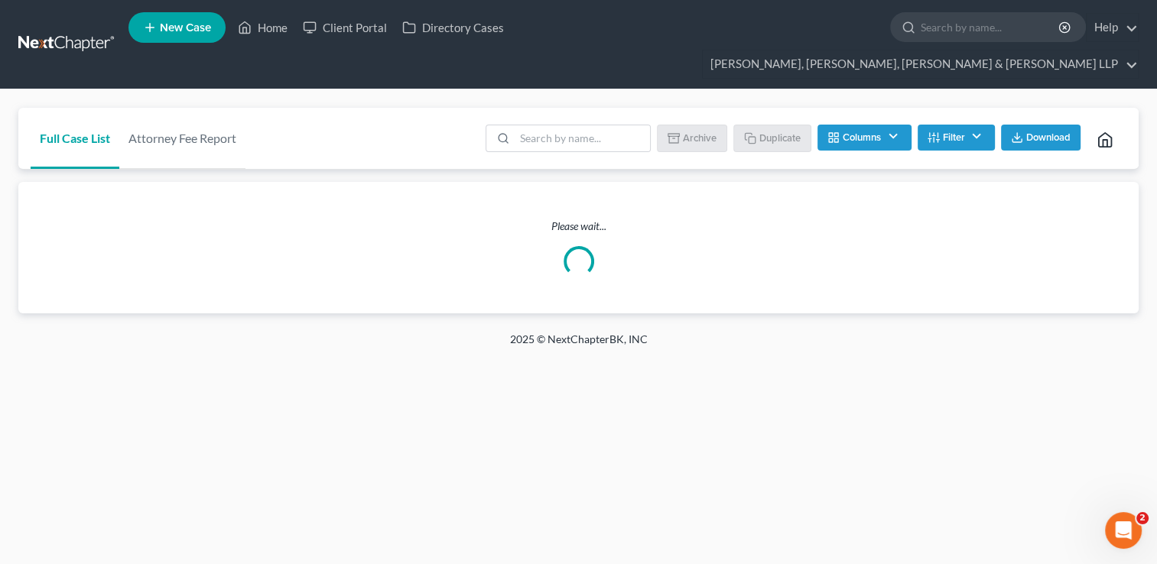
scroll to position [0, 0]
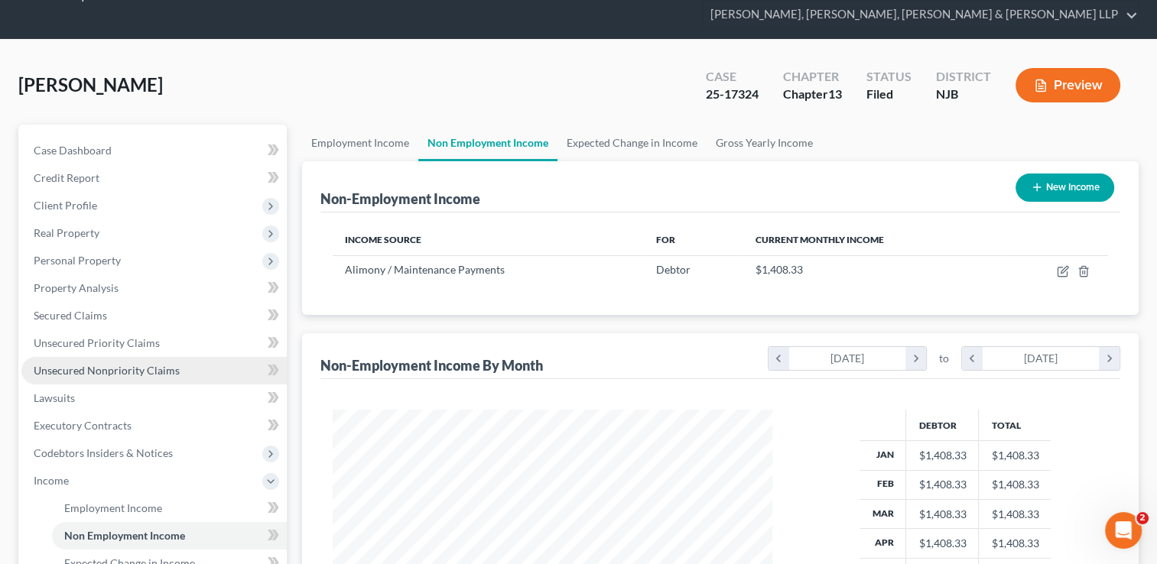
scroll to position [76, 0]
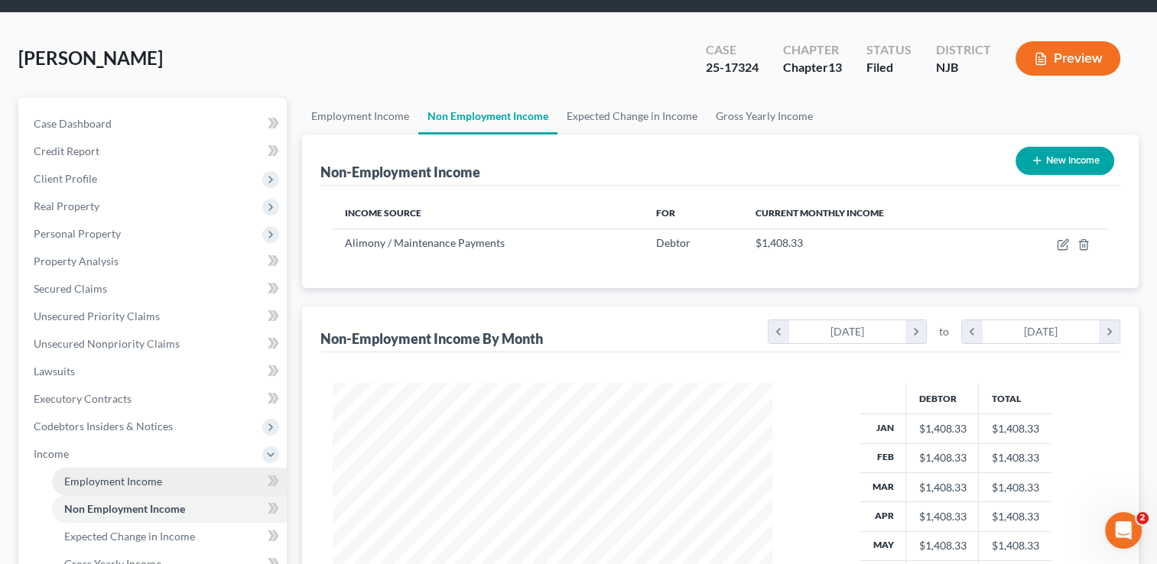
click at [157, 475] on span "Employment Income" at bounding box center [113, 481] width 98 height 13
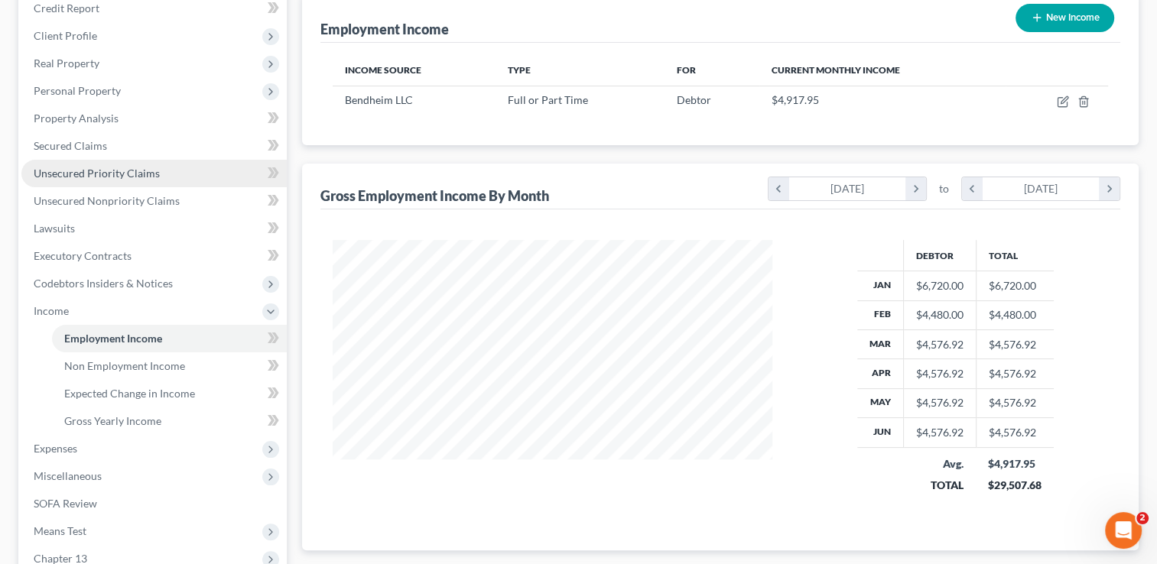
scroll to position [229, 0]
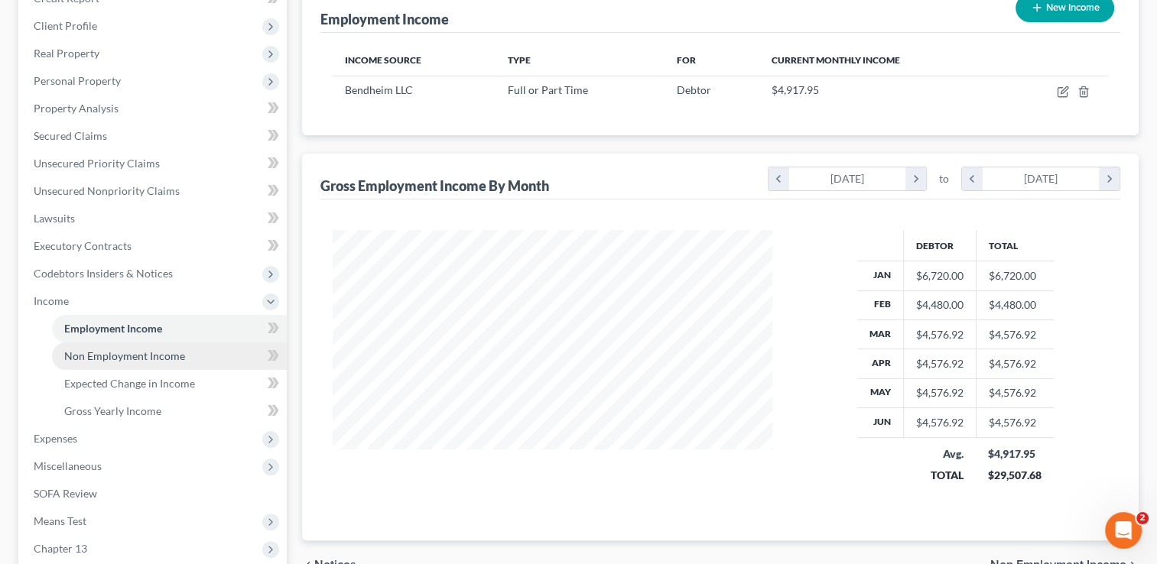
click at [156, 349] on span "Non Employment Income" at bounding box center [124, 355] width 121 height 13
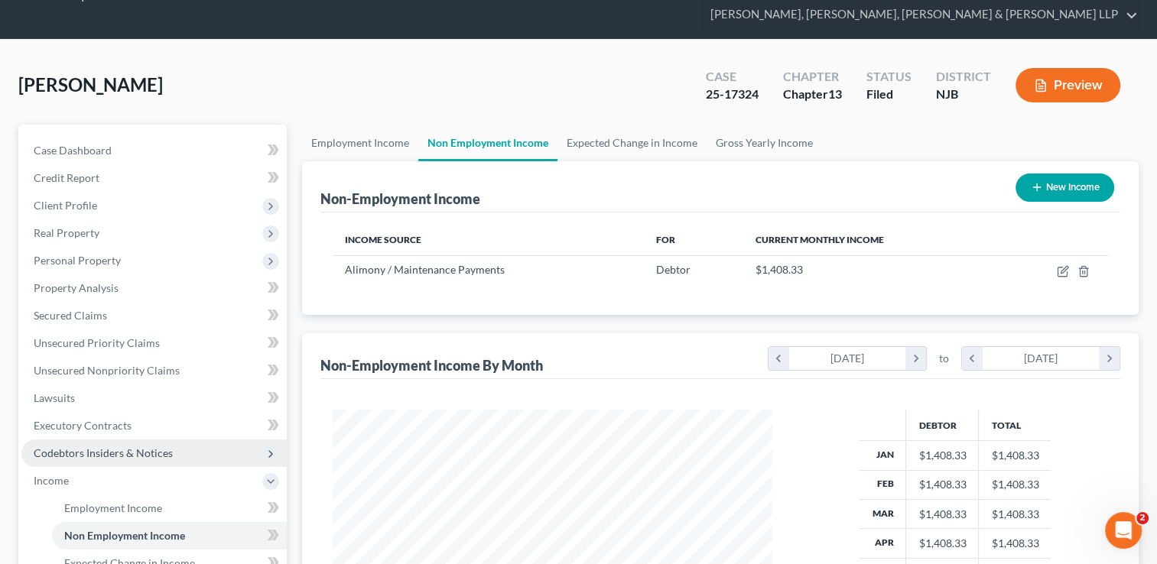
scroll to position [76, 0]
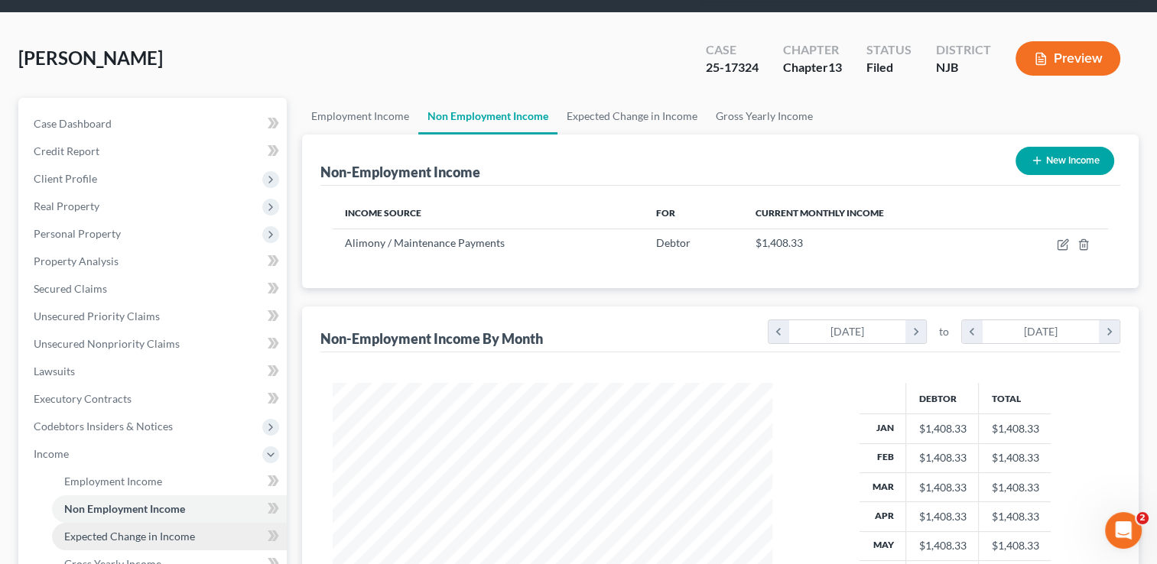
click at [168, 530] on span "Expected Change in Income" at bounding box center [129, 536] width 131 height 13
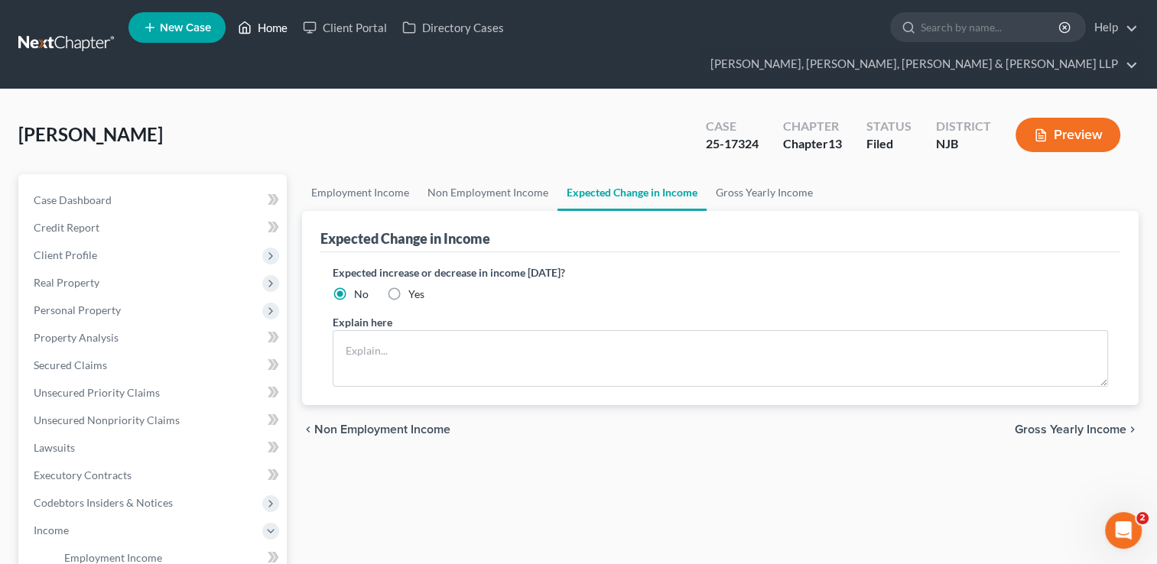
click at [271, 26] on link "Home" at bounding box center [262, 28] width 65 height 28
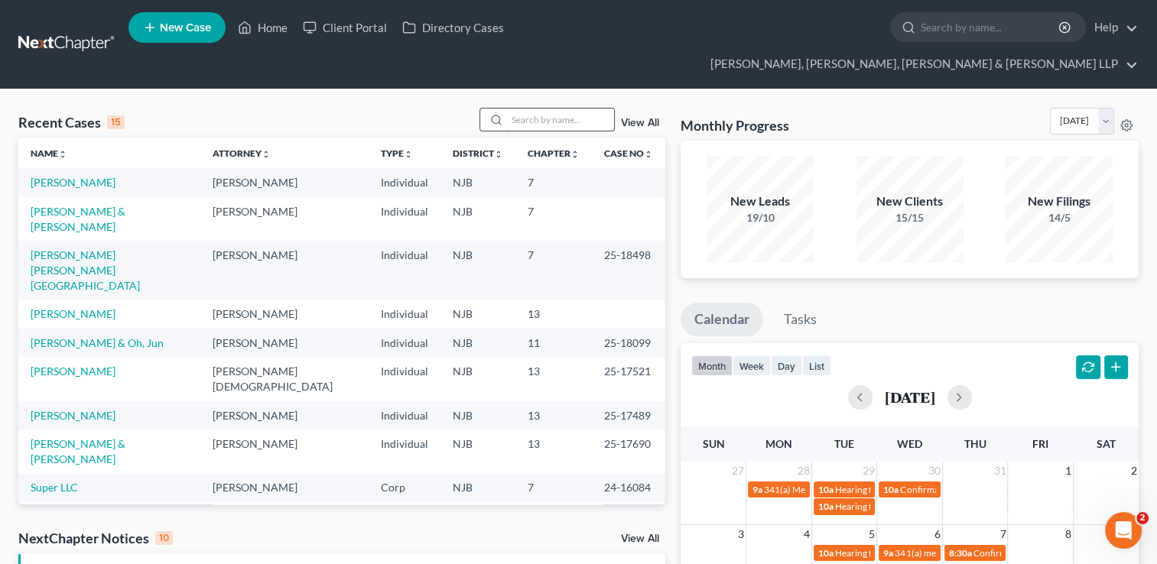
click at [514, 109] on input "search" at bounding box center [560, 120] width 107 height 22
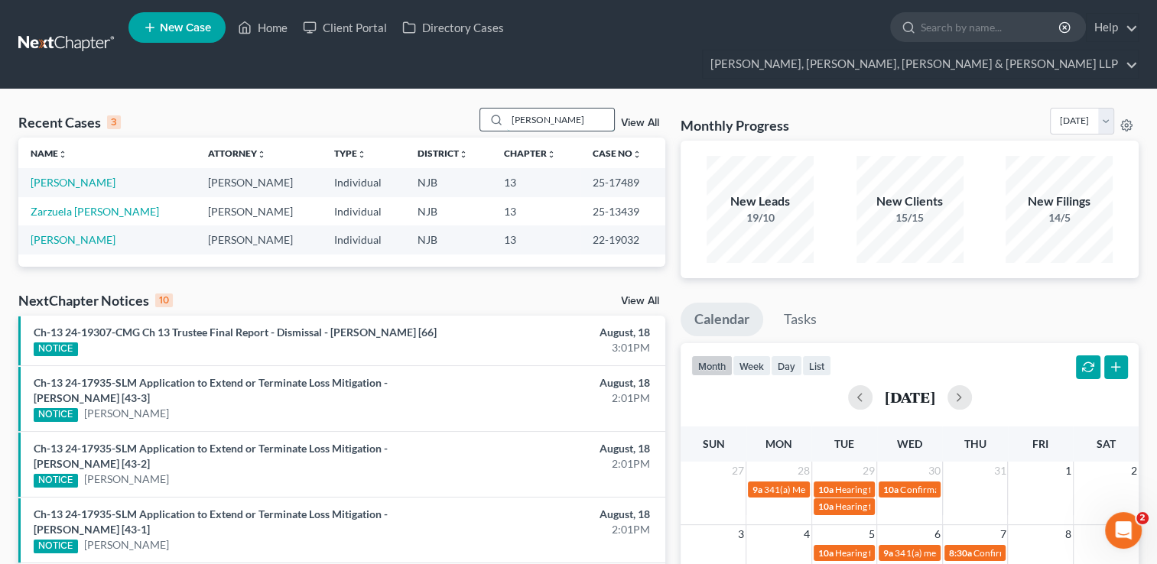
type input "[PERSON_NAME]"
click at [63, 176] on link "[PERSON_NAME]" at bounding box center [73, 182] width 85 height 13
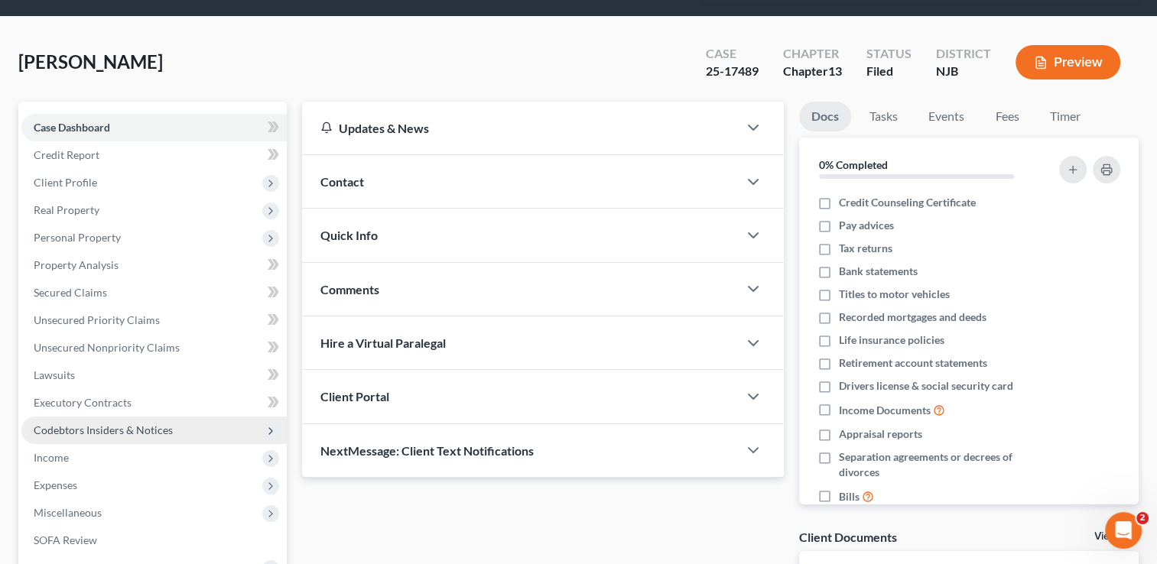
scroll to position [153, 0]
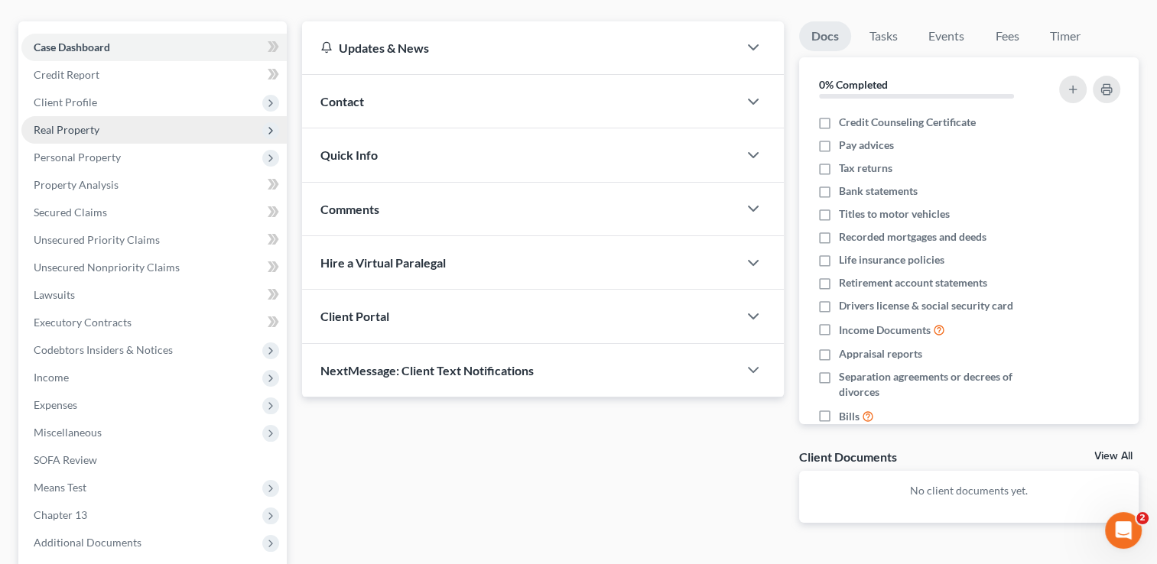
click at [76, 123] on span "Real Property" at bounding box center [67, 129] width 66 height 13
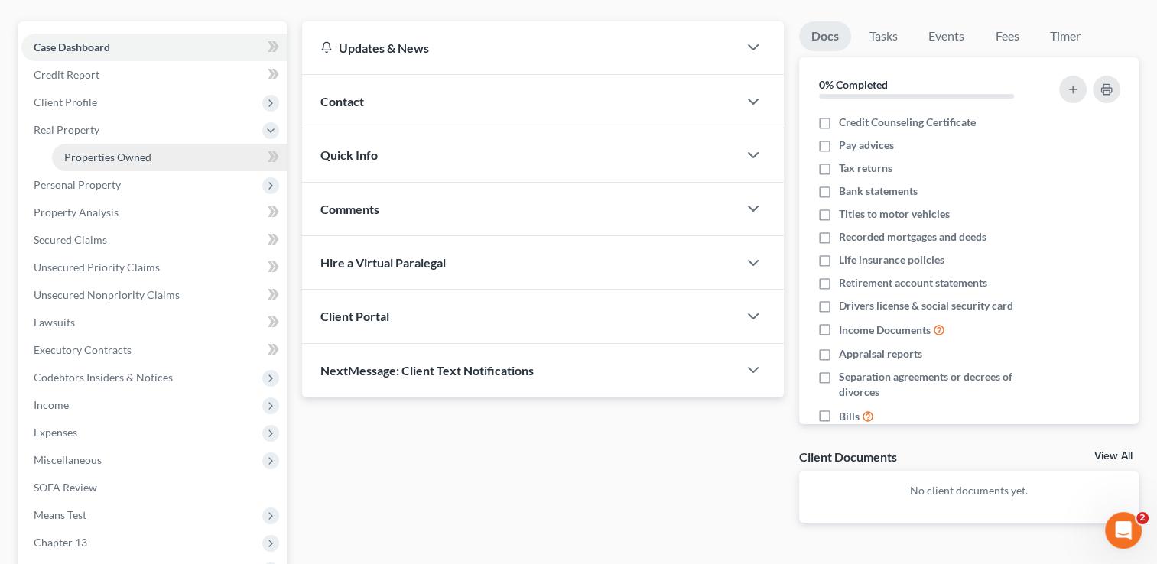
click at [96, 151] on span "Properties Owned" at bounding box center [107, 157] width 87 height 13
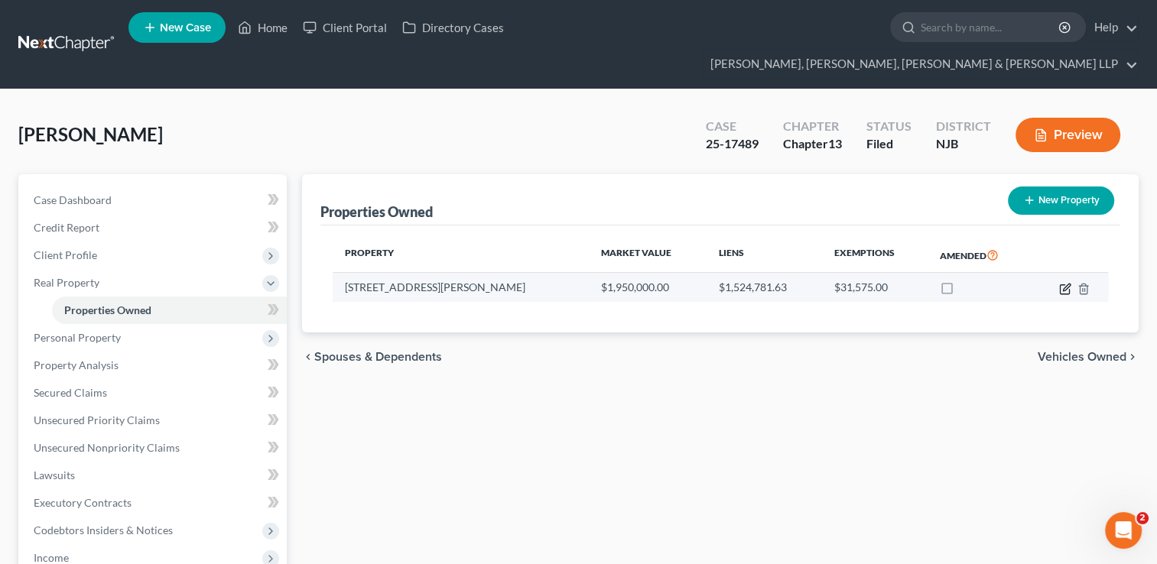
click at [1060, 283] on icon "button" at bounding box center [1065, 289] width 12 height 12
select select "33"
select select "0"
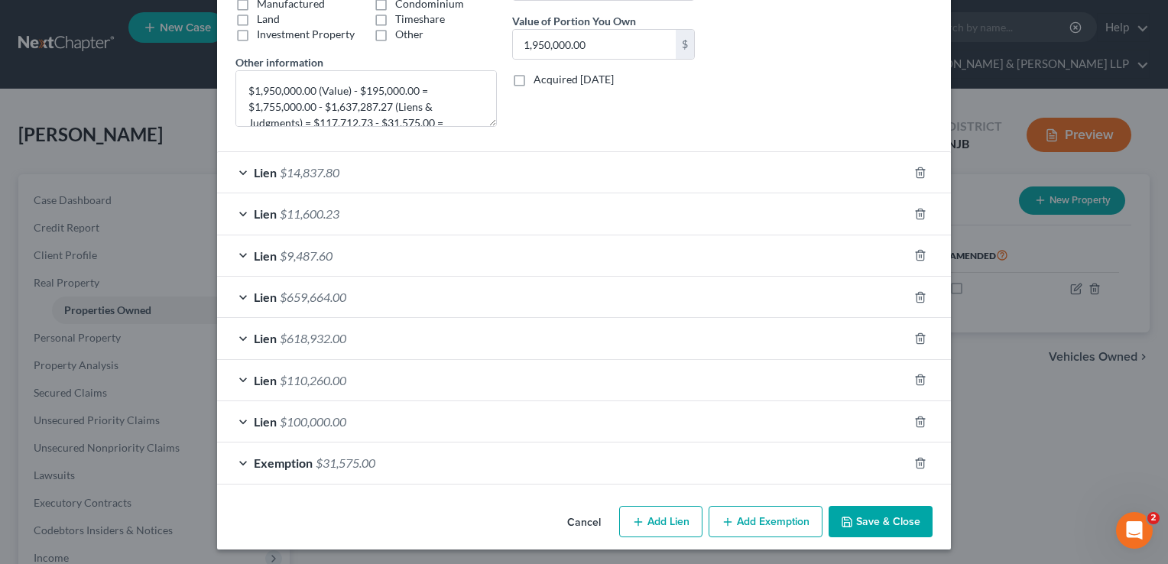
scroll to position [314, 0]
click at [324, 335] on span "$618,932.00" at bounding box center [313, 337] width 67 height 15
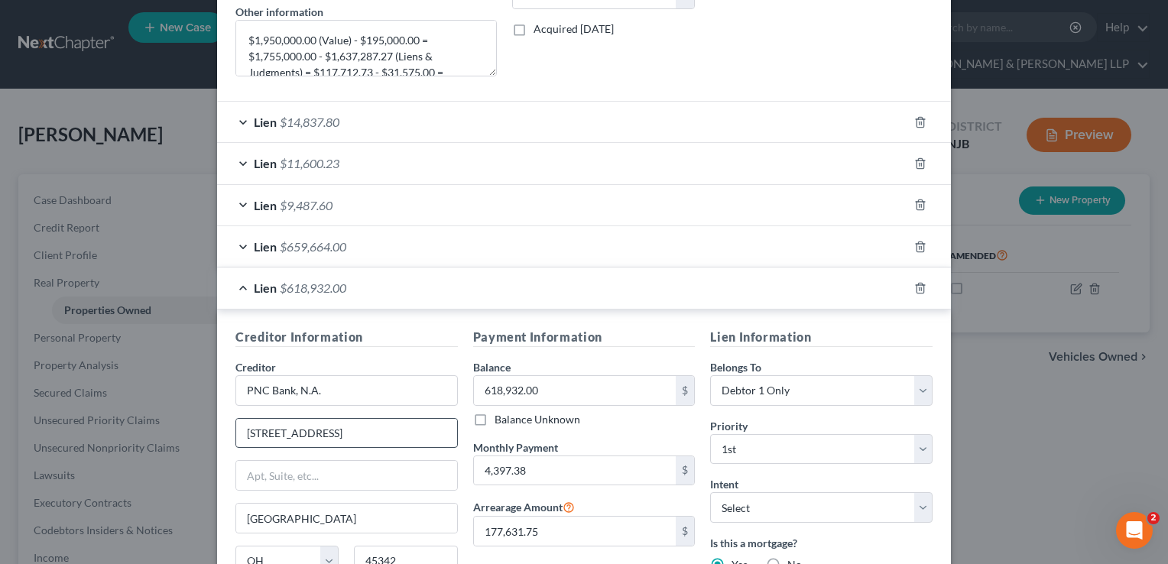
scroll to position [391, 0]
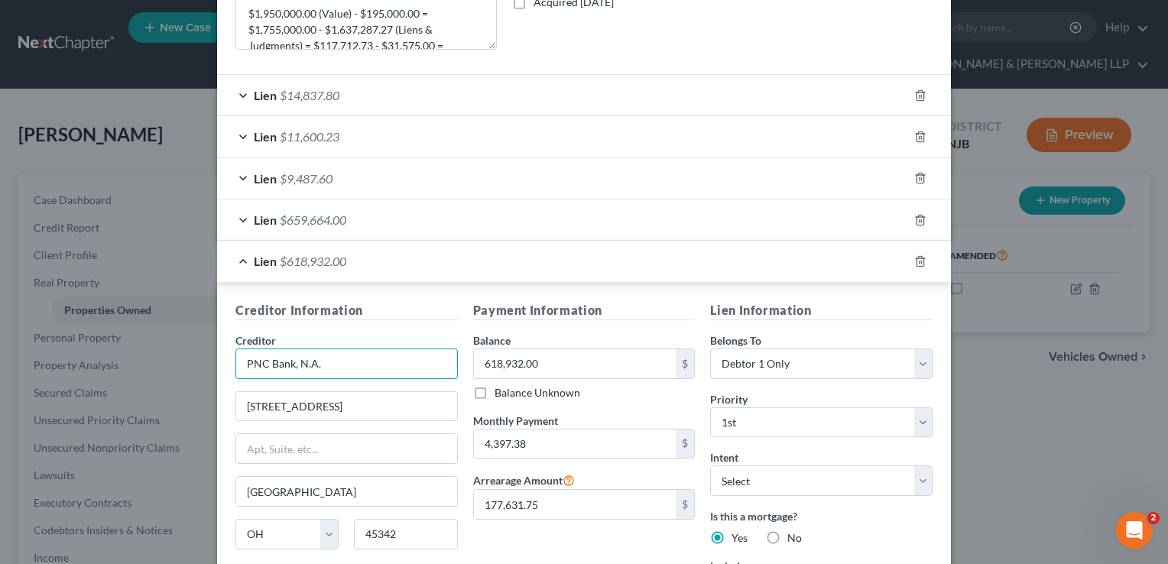
drag, startPoint x: 346, startPoint y: 354, endPoint x: 235, endPoint y: 353, distance: 110.1
click at [235, 353] on input "PNC Bank, N.A." at bounding box center [346, 364] width 222 height 31
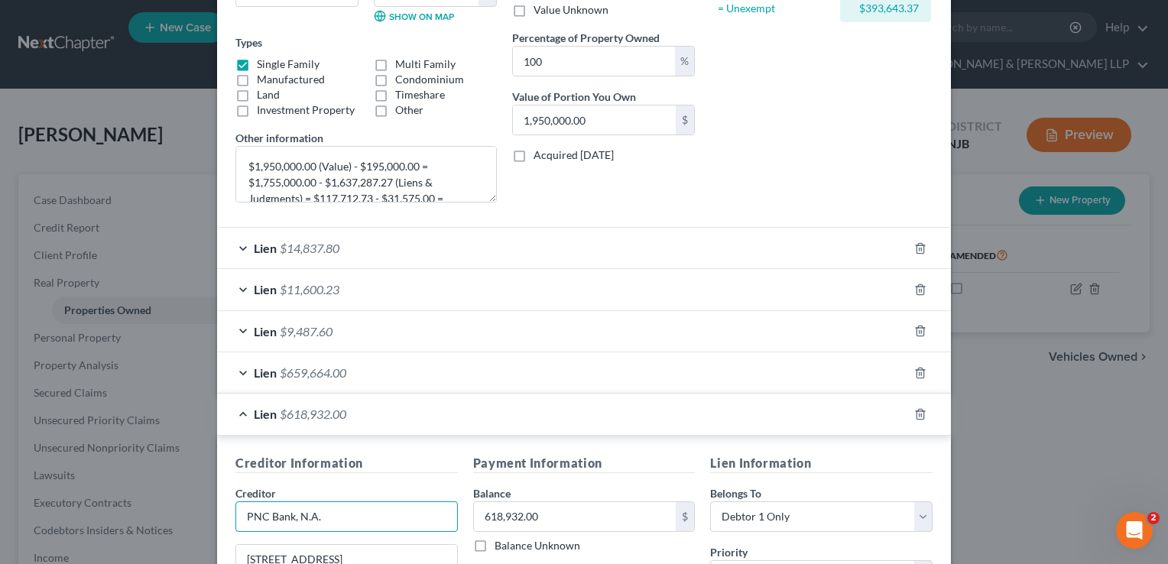
scroll to position [8, 0]
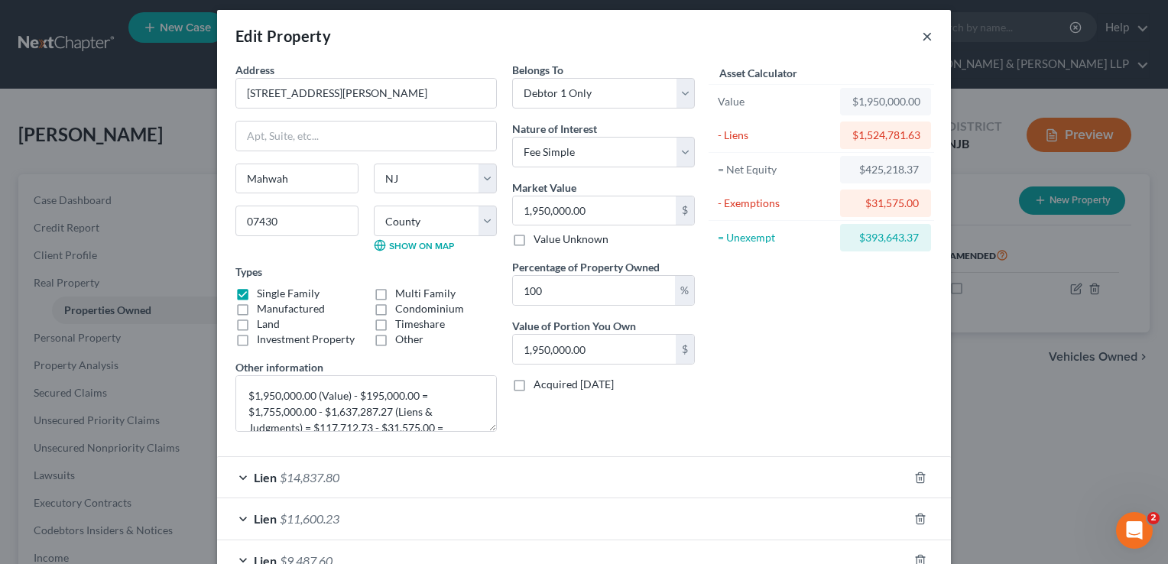
click at [922, 38] on button "×" at bounding box center [927, 36] width 11 height 18
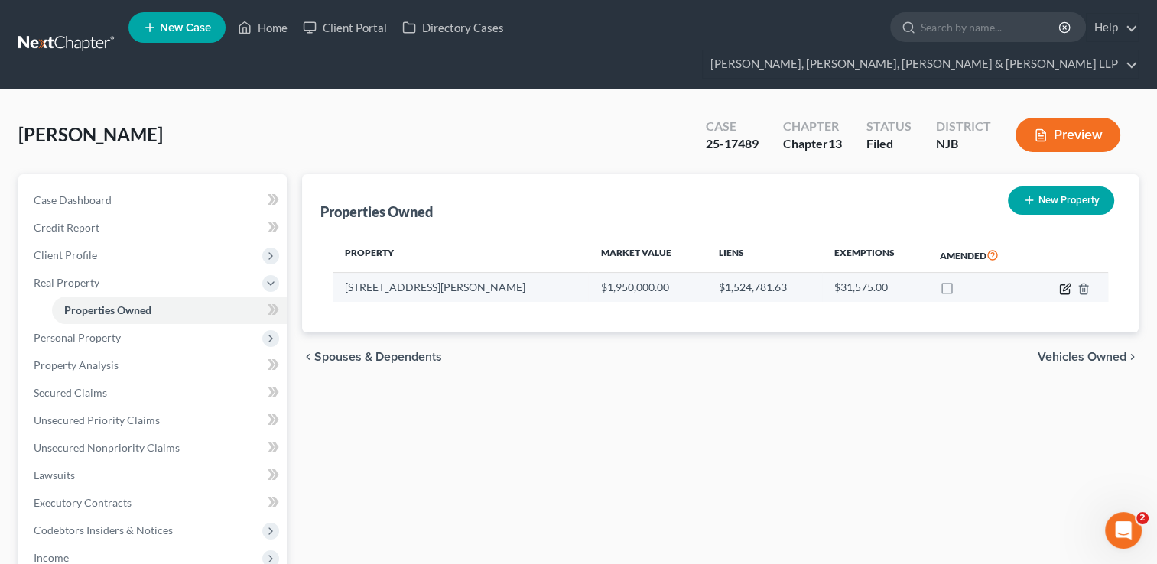
click at [1063, 284] on icon "button" at bounding box center [1066, 287] width 7 height 7
select select "33"
select select "1"
select select "0"
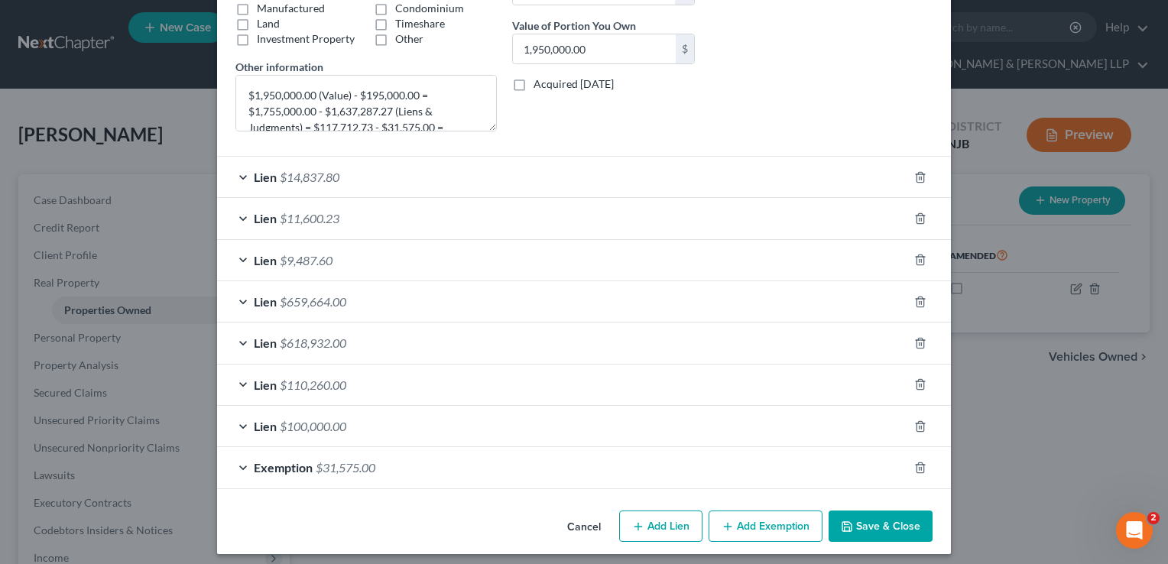
scroll to position [314, 0]
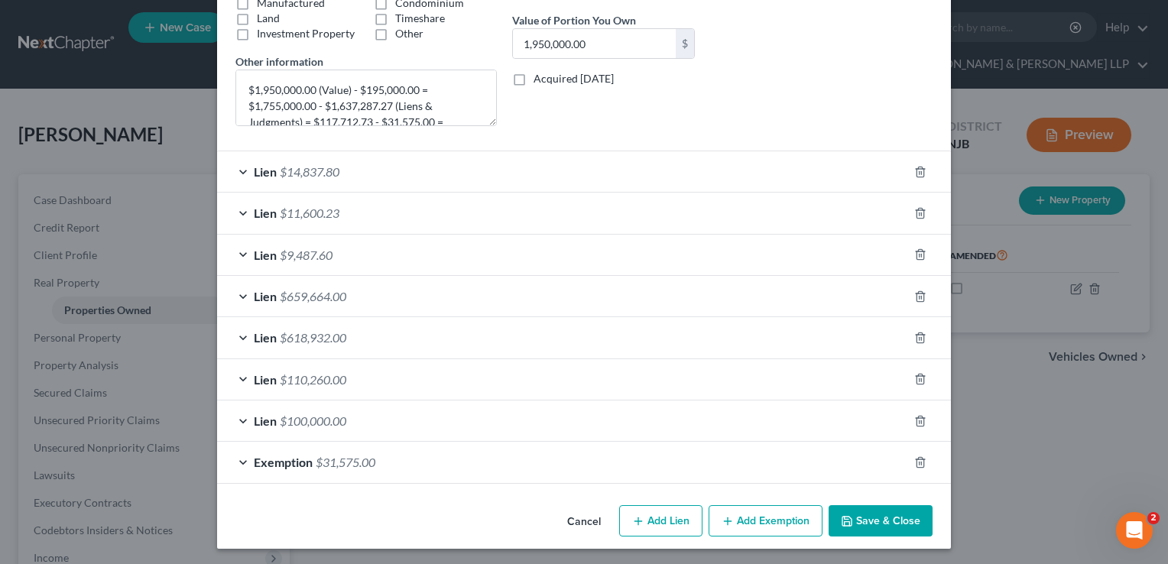
click at [310, 291] on span "$659,664.00" at bounding box center [313, 296] width 67 height 15
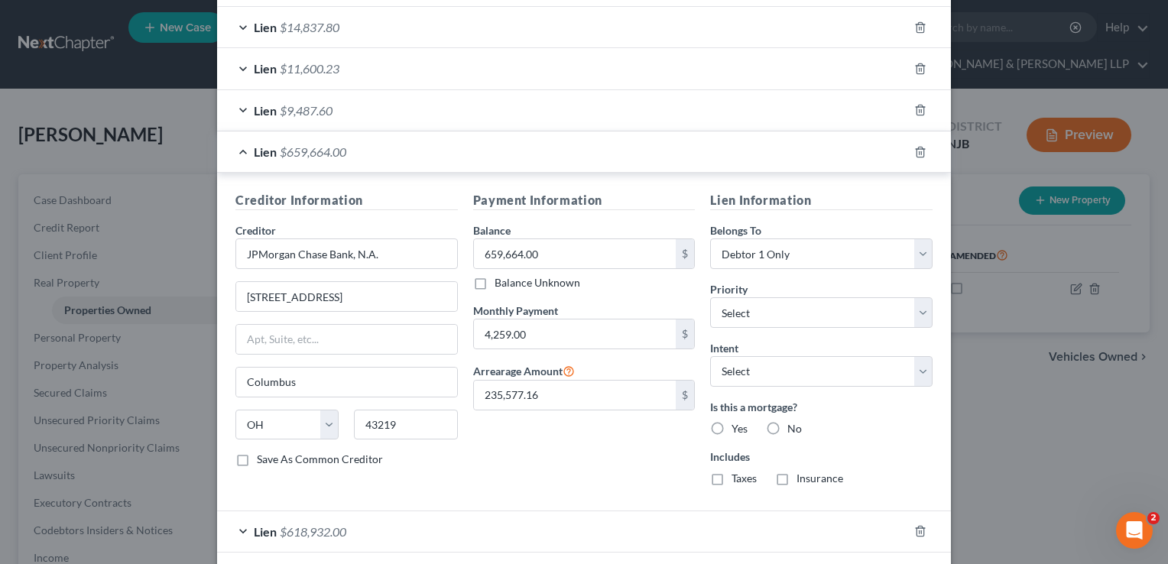
scroll to position [382, 0]
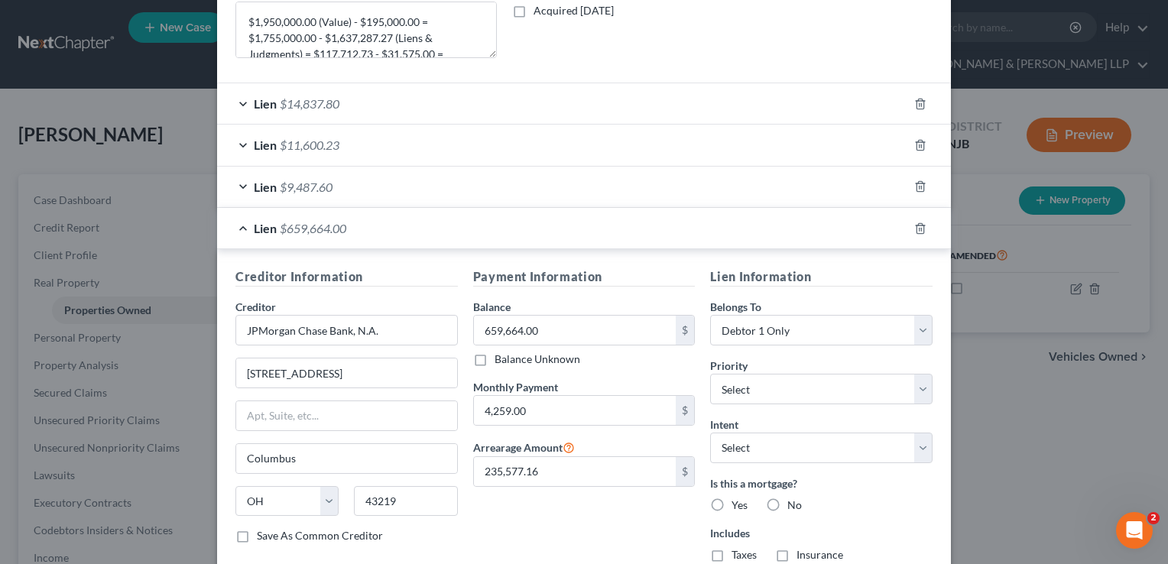
click at [358, 229] on div "Lien $659,664.00" at bounding box center [562, 228] width 691 height 41
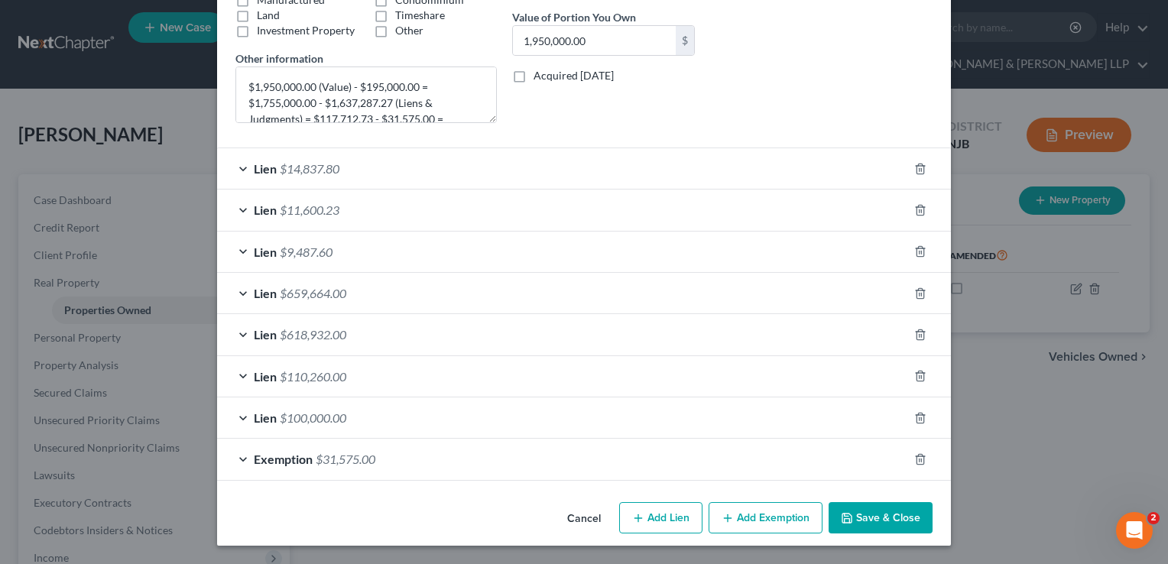
scroll to position [314, 0]
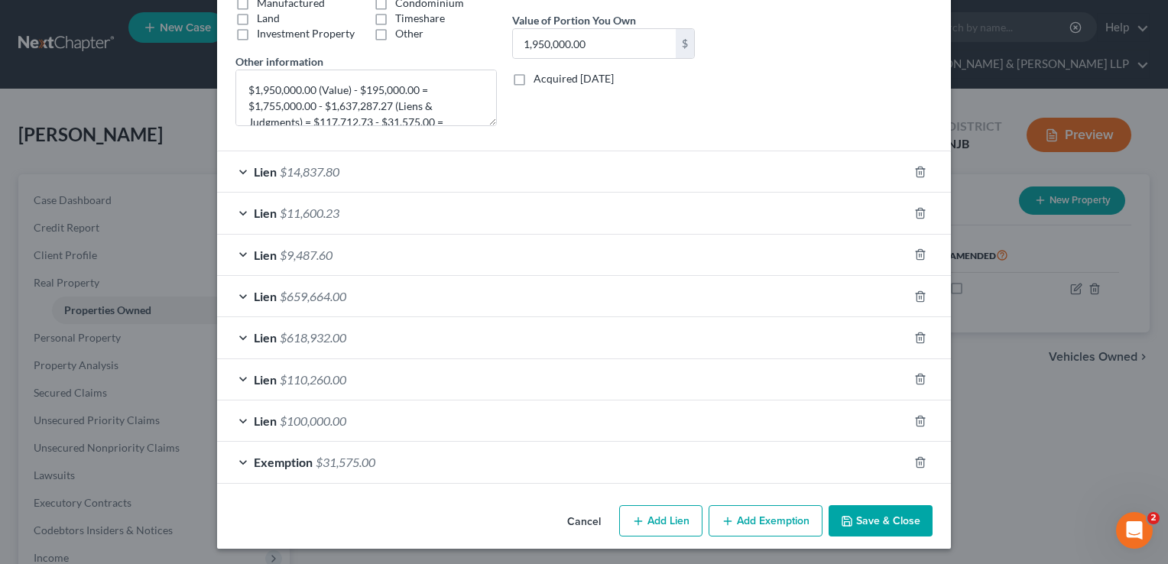
click at [340, 323] on div "Lien $618,932.00" at bounding box center [562, 337] width 691 height 41
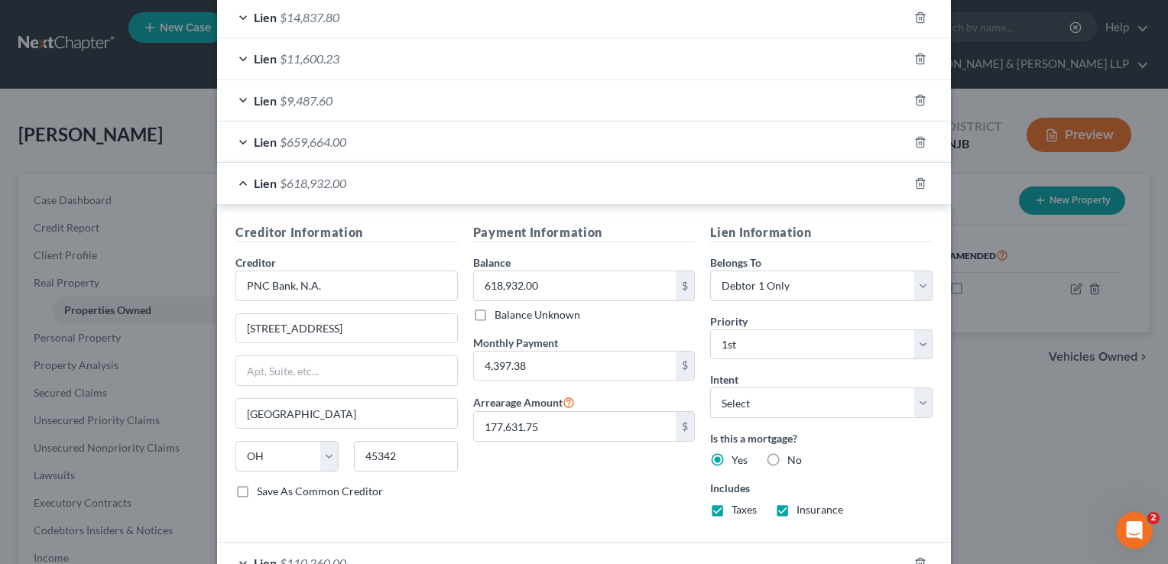
scroll to position [535, 0]
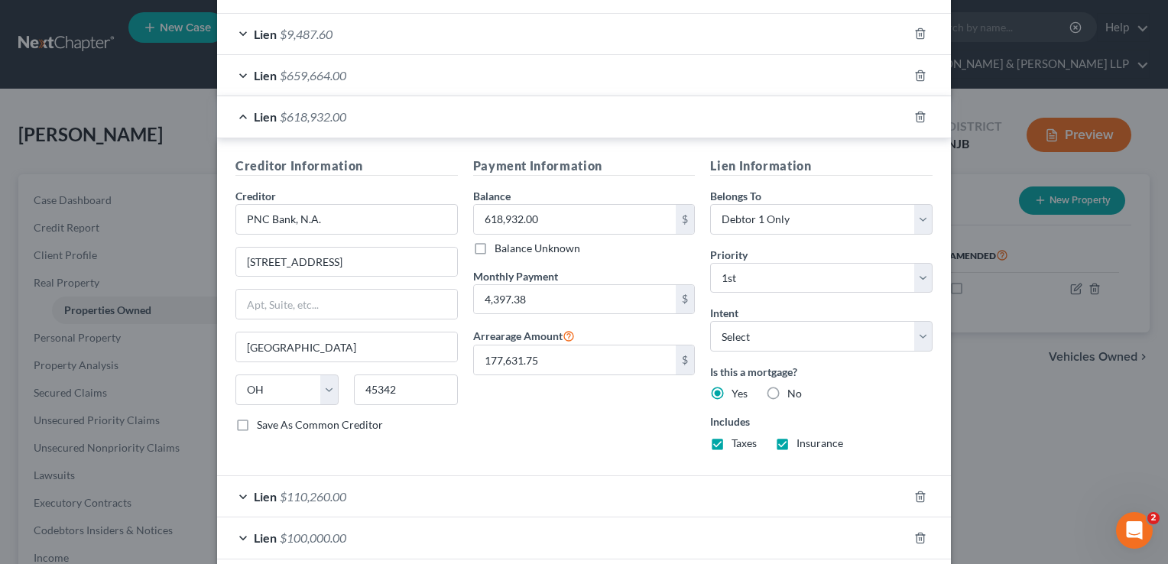
click at [329, 70] on span "$659,664.00" at bounding box center [313, 75] width 67 height 15
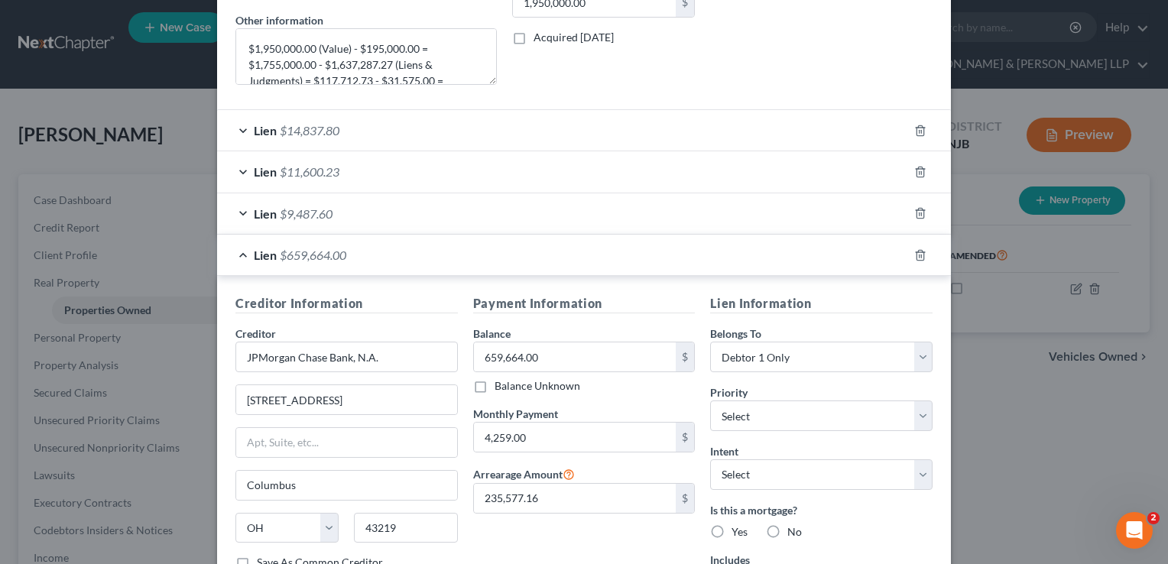
scroll to position [382, 0]
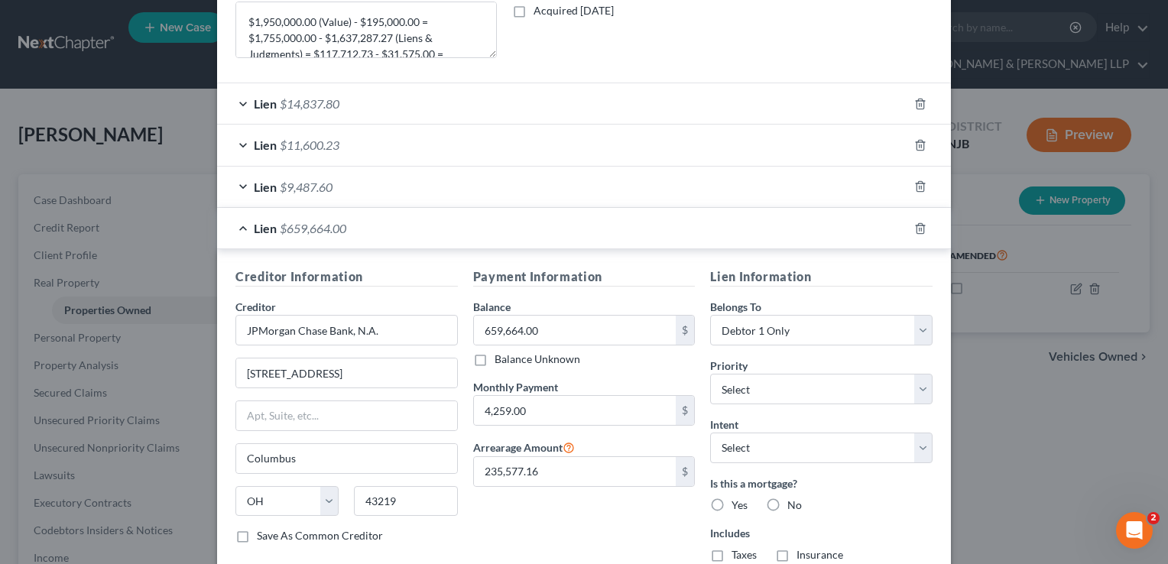
click at [339, 222] on span "$659,664.00" at bounding box center [313, 228] width 67 height 15
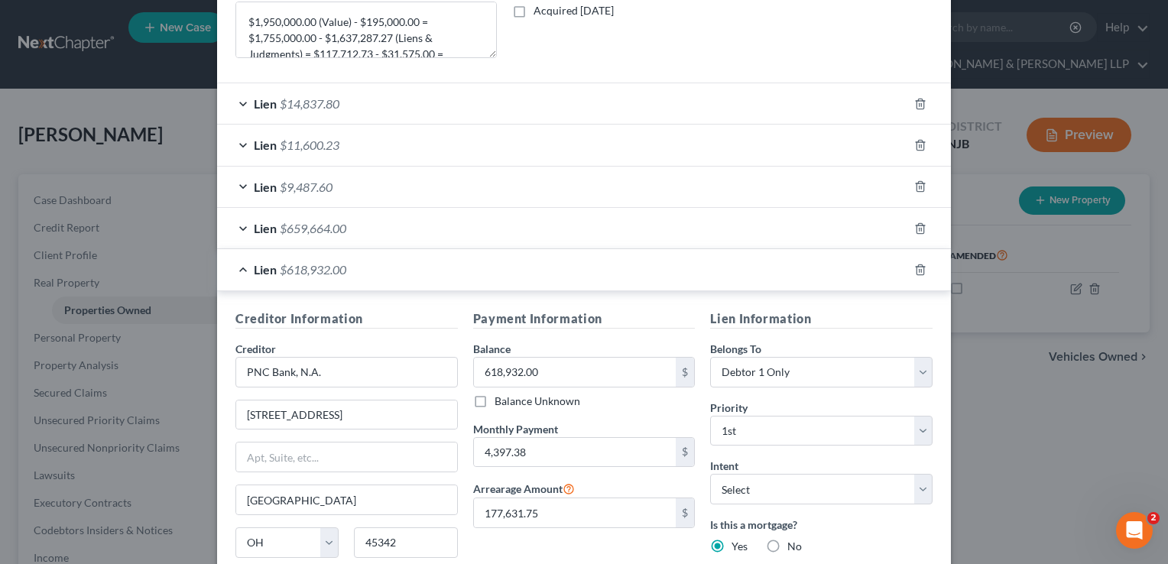
click at [334, 265] on span "$618,932.00" at bounding box center [313, 269] width 67 height 15
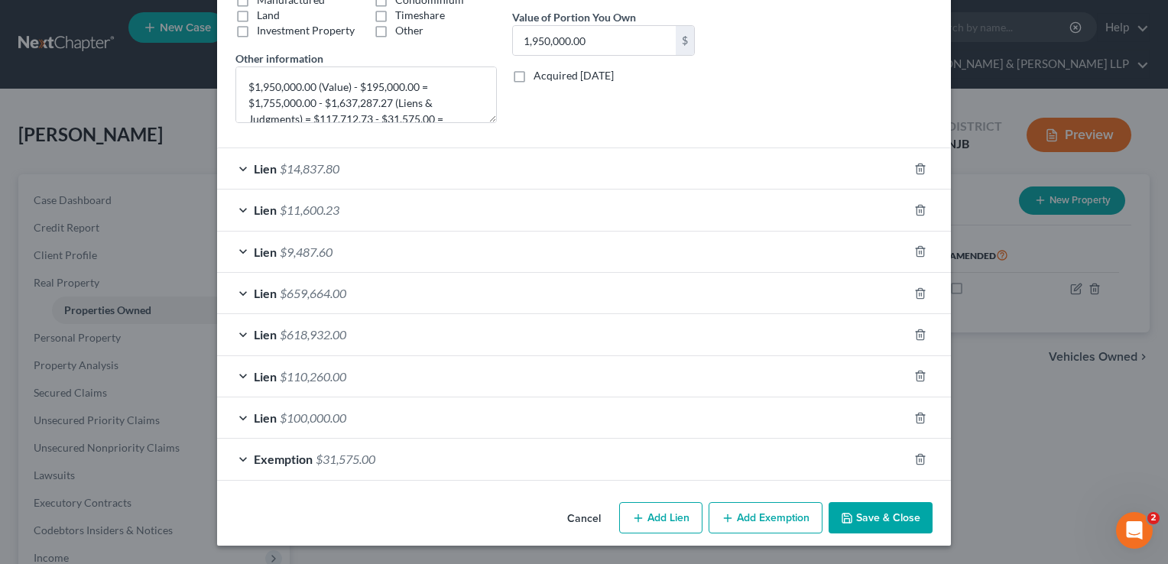
scroll to position [314, 0]
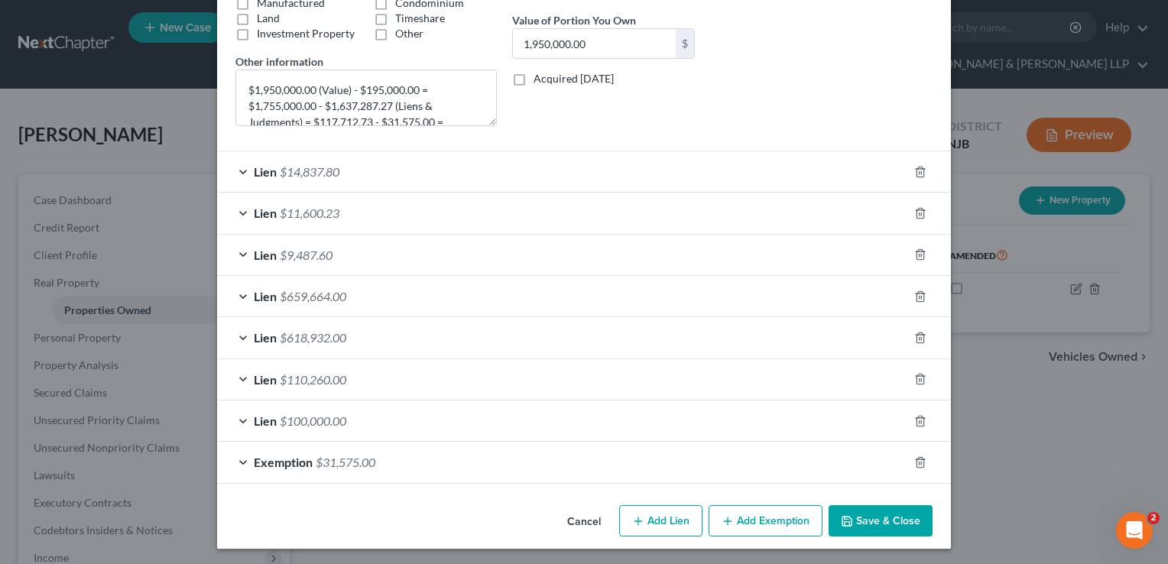
click at [332, 331] on span "$618,932.00" at bounding box center [313, 337] width 67 height 15
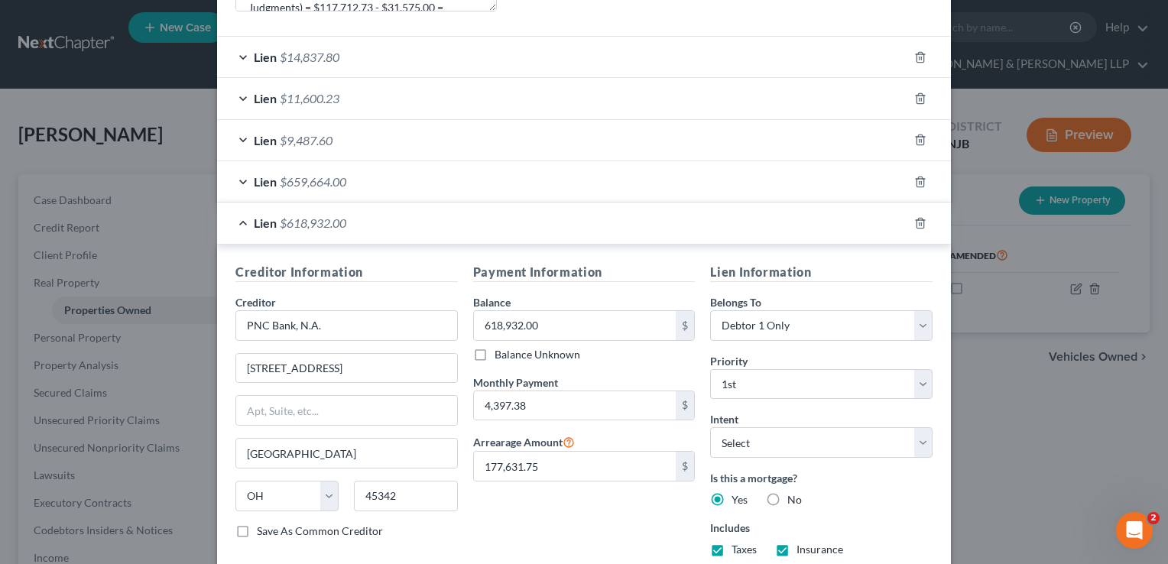
scroll to position [612, 0]
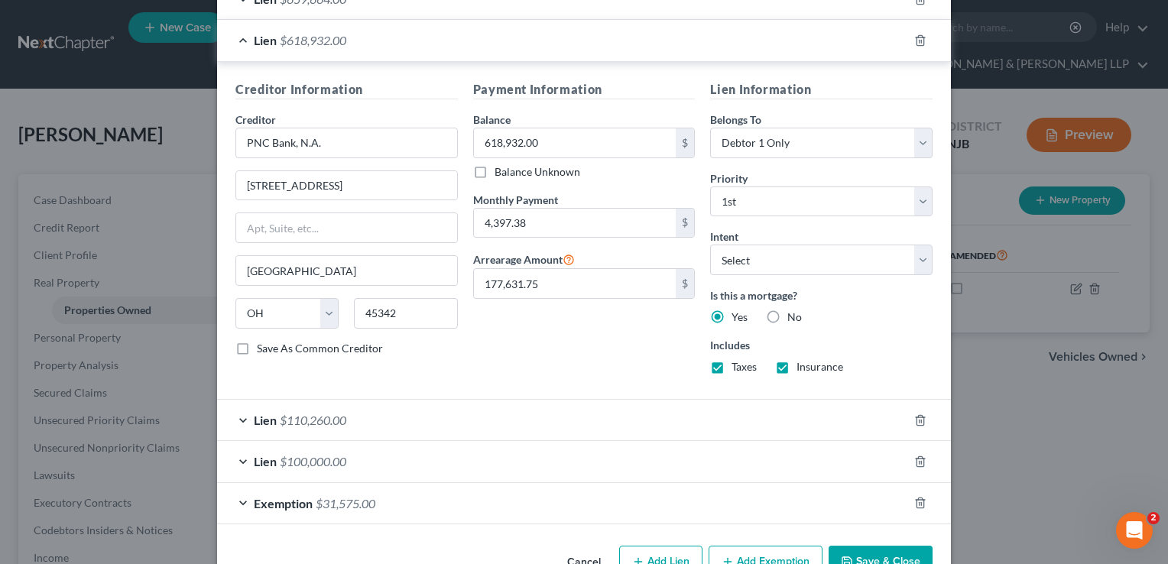
click at [318, 454] on span "$100,000.00" at bounding box center [313, 461] width 67 height 15
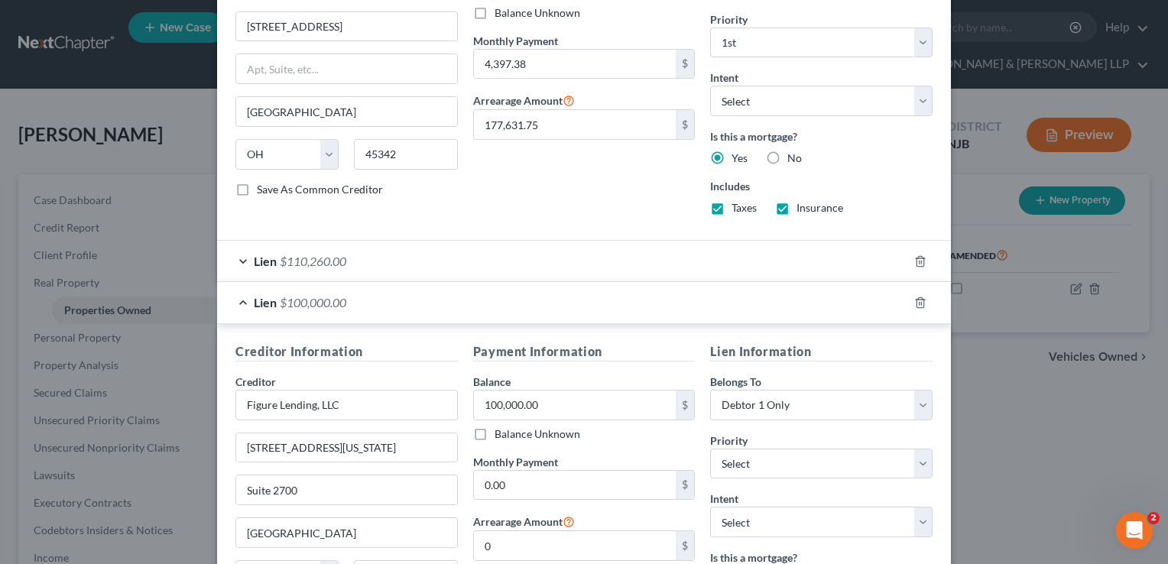
scroll to position [764, 0]
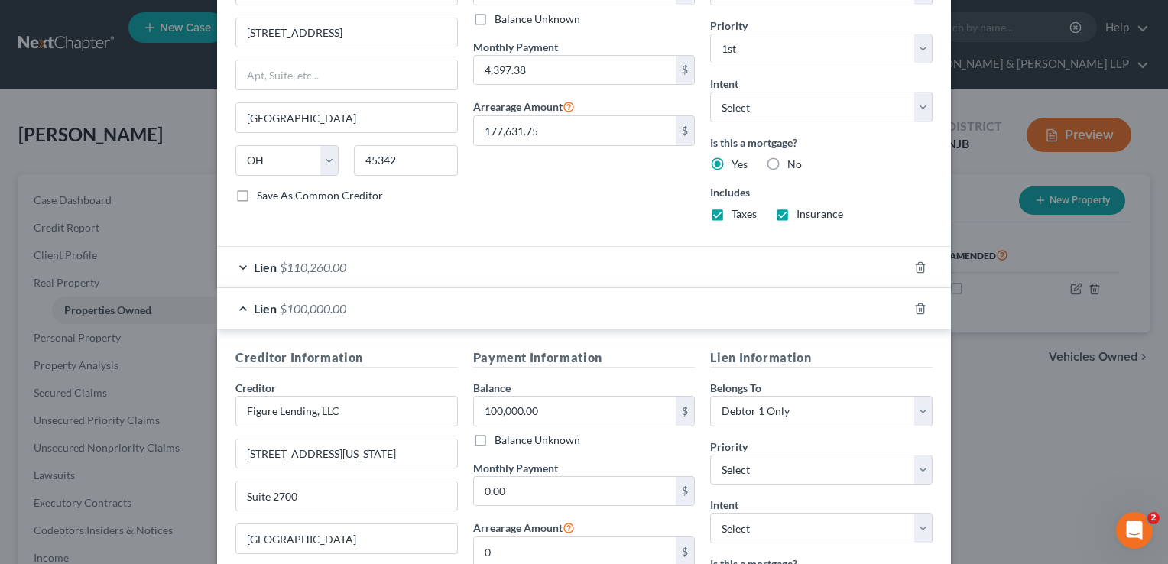
click at [343, 258] on div "Lien $110,260.00" at bounding box center [562, 267] width 691 height 41
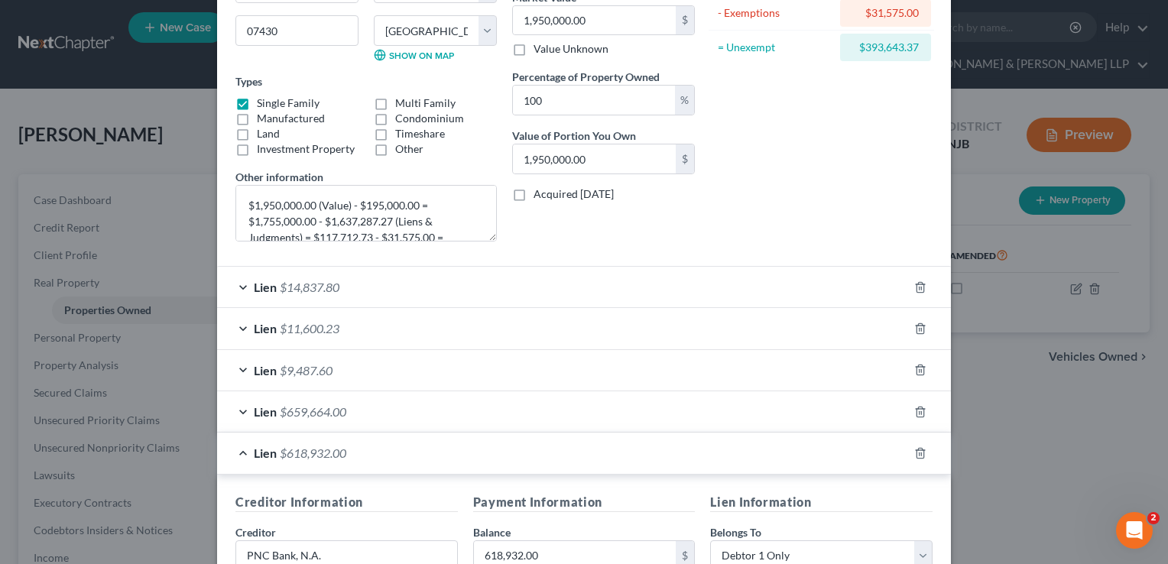
scroll to position [153, 0]
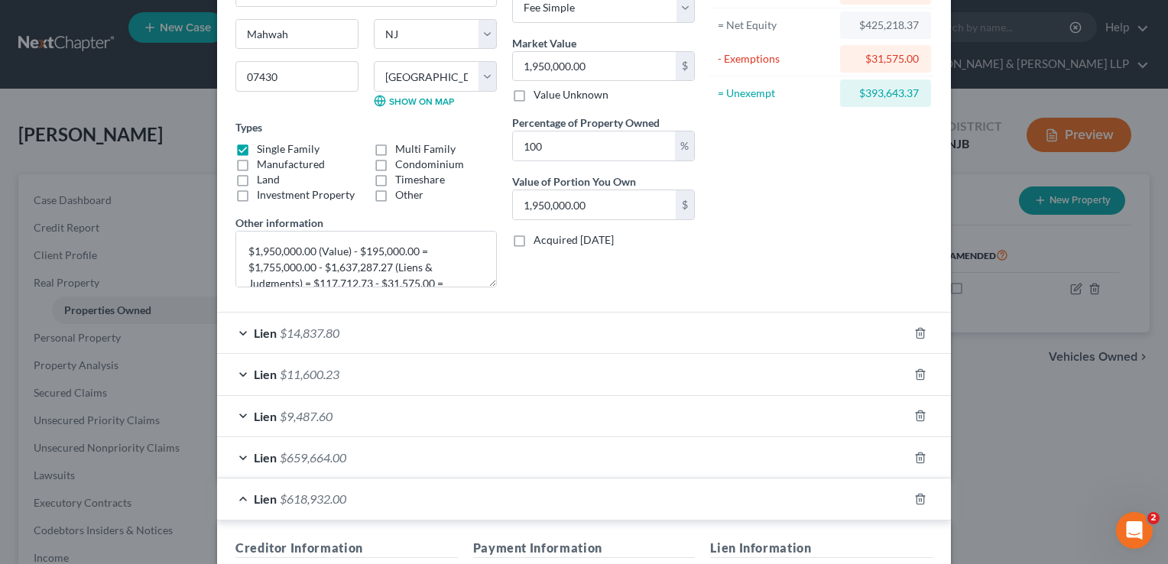
click at [815, 231] on div "Asset Calculator Value $1,950,000.00 - Liens $1,524,781.63 = Net Equity $425,21…" at bounding box center [822, 108] width 238 height 382
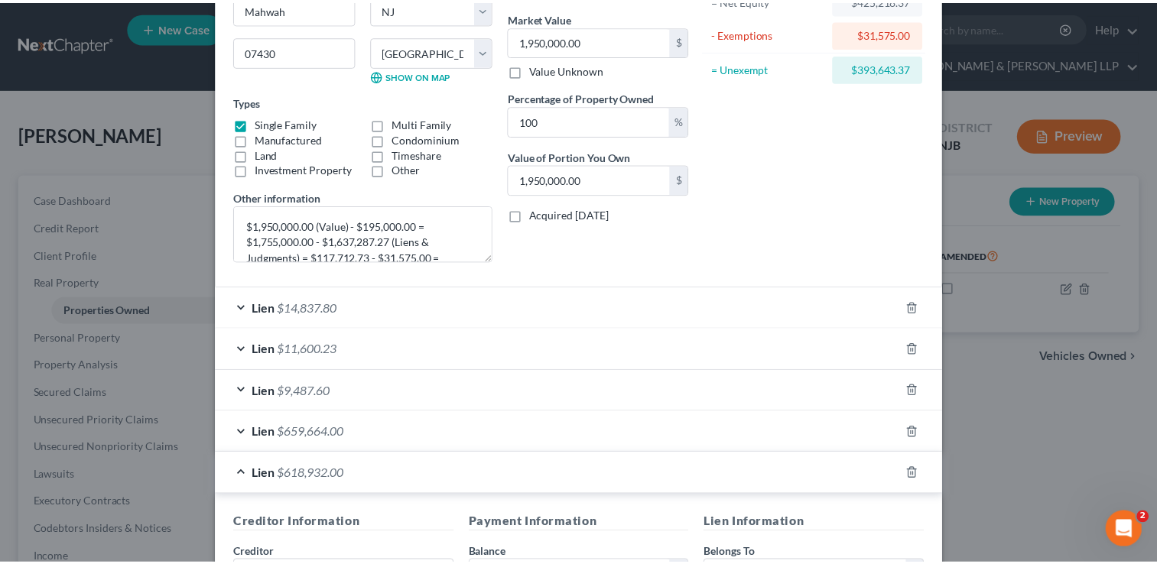
scroll to position [0, 0]
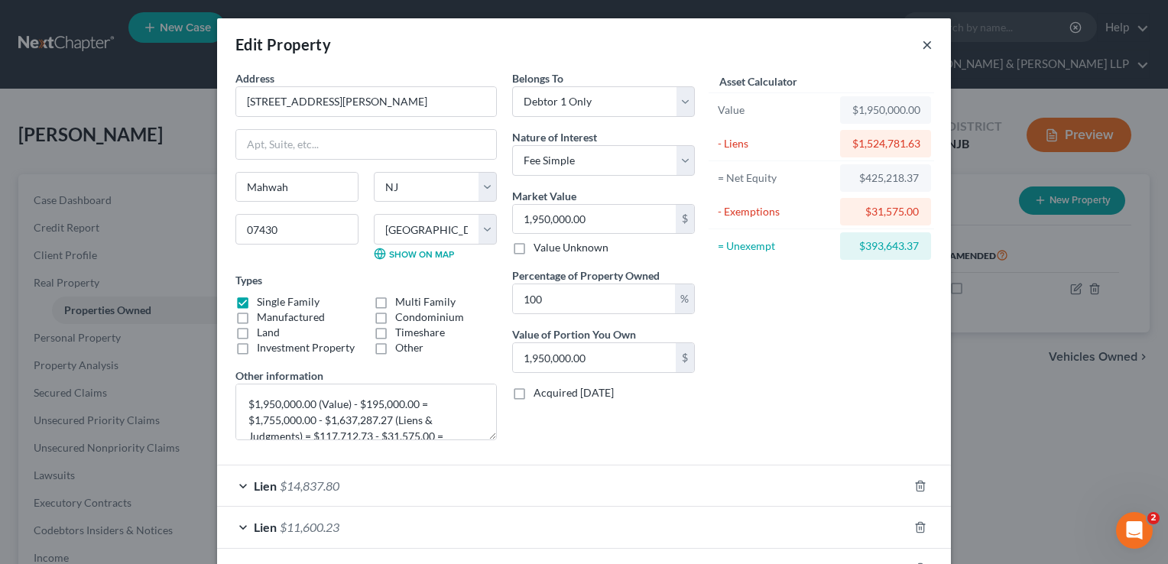
click at [924, 43] on button "×" at bounding box center [927, 44] width 11 height 18
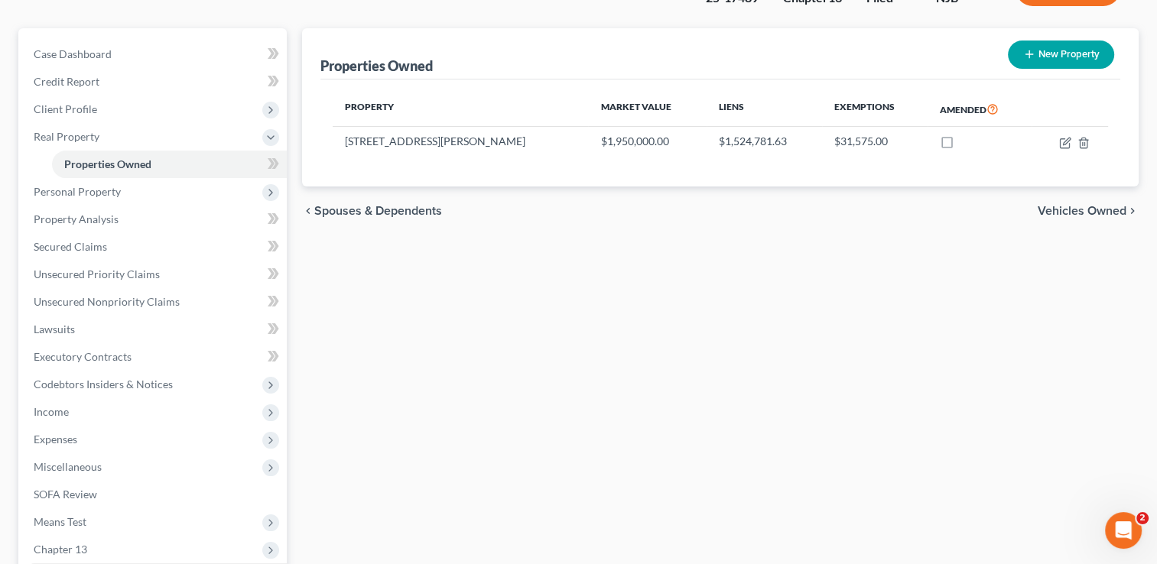
scroll to position [262, 0]
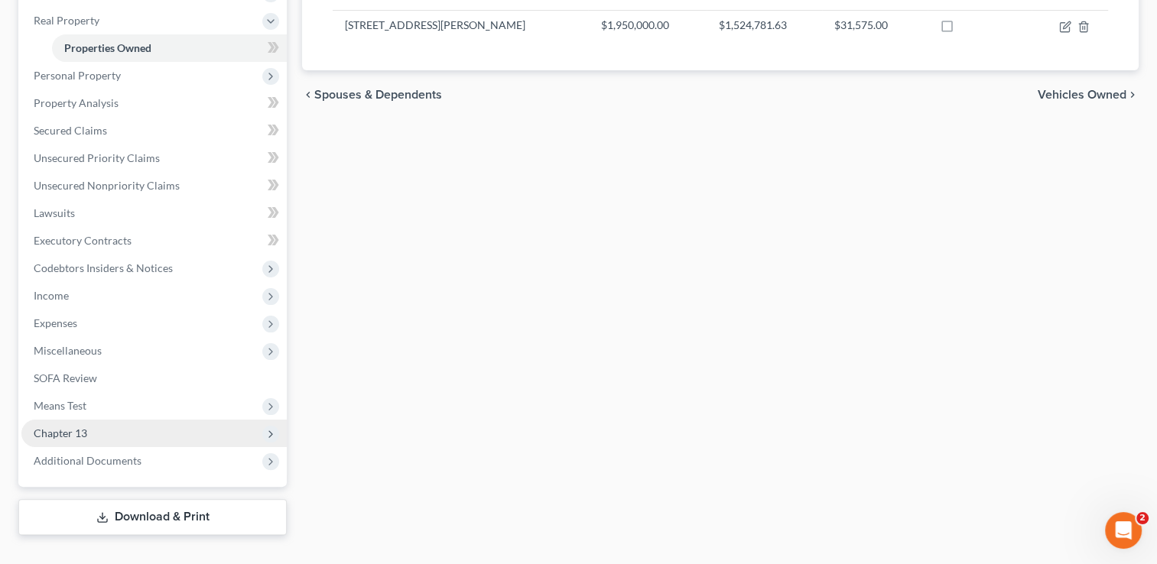
click at [70, 427] on span "Chapter 13" at bounding box center [61, 433] width 54 height 13
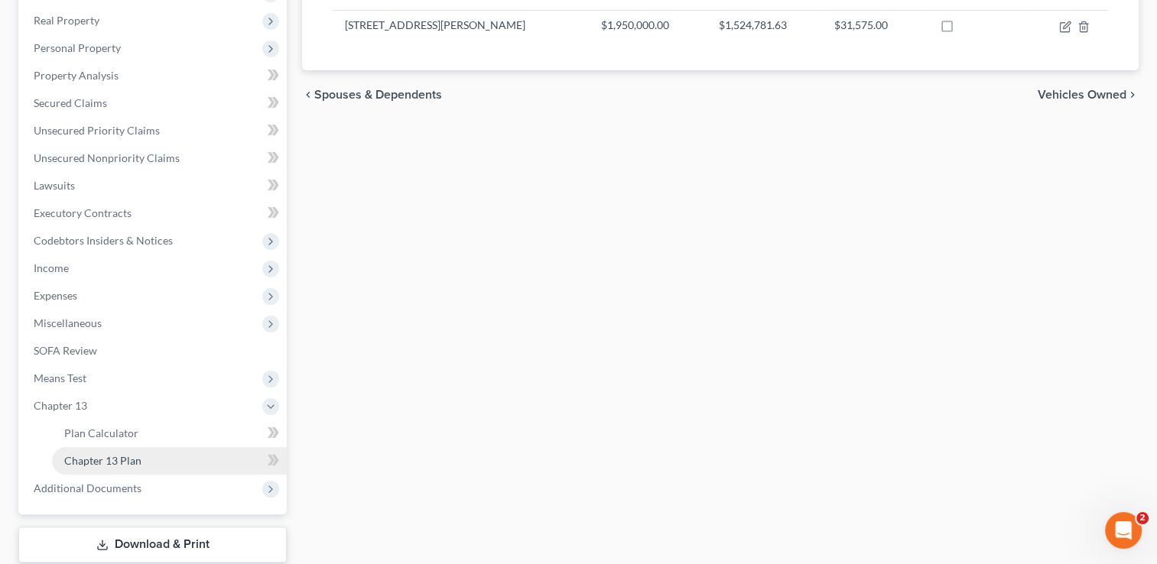
click at [119, 454] on span "Chapter 13 Plan" at bounding box center [102, 460] width 77 height 13
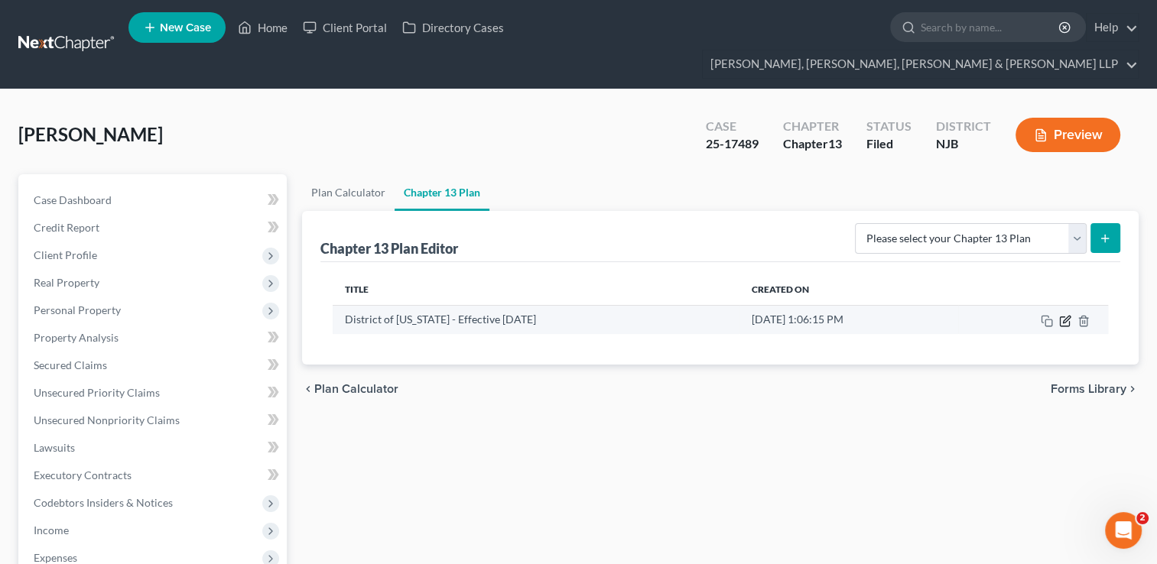
click at [1064, 315] on icon "button" at bounding box center [1065, 321] width 12 height 12
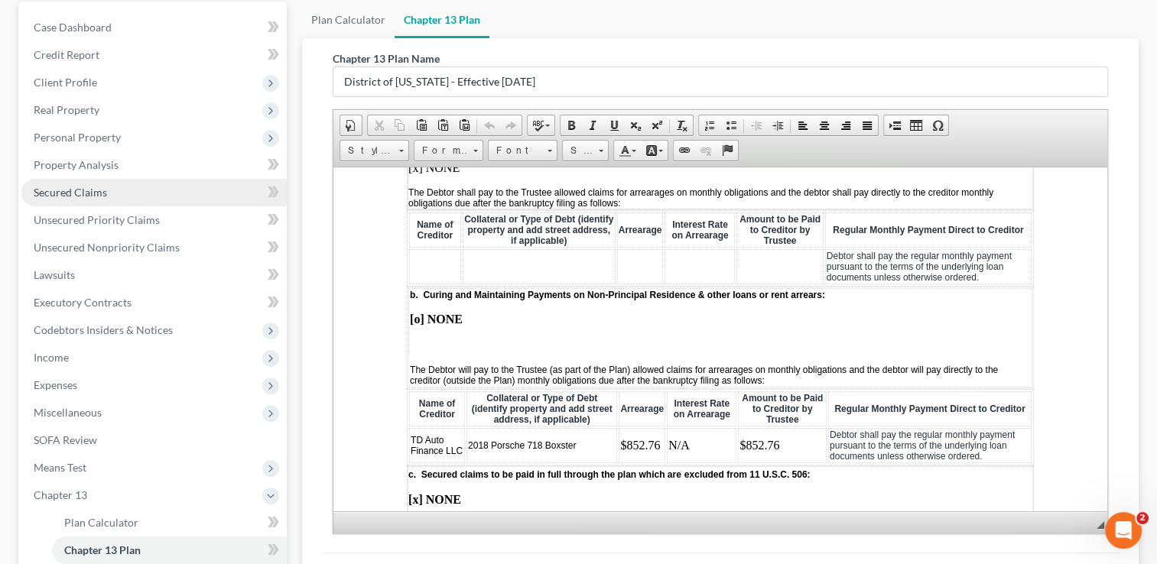
scroll to position [64, 0]
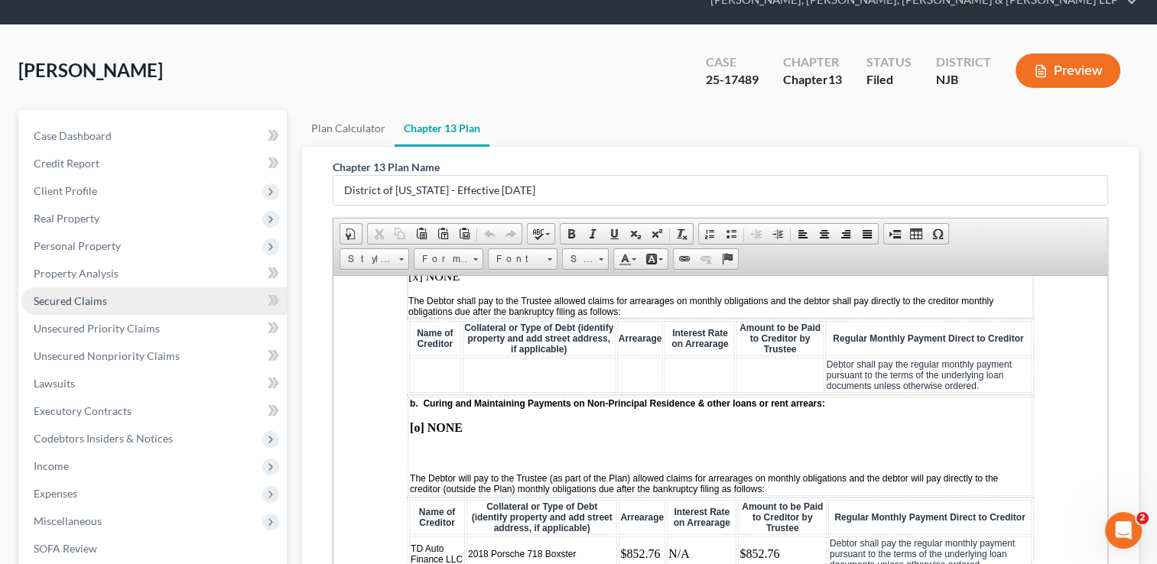
click at [102, 294] on span "Secured Claims" at bounding box center [70, 300] width 73 height 13
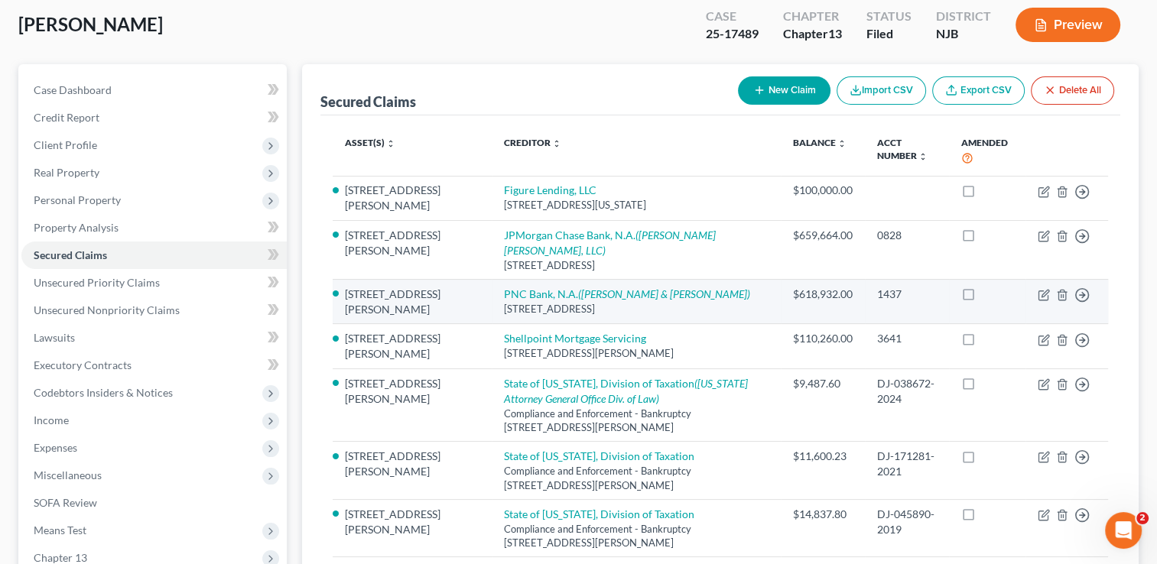
scroll to position [76, 0]
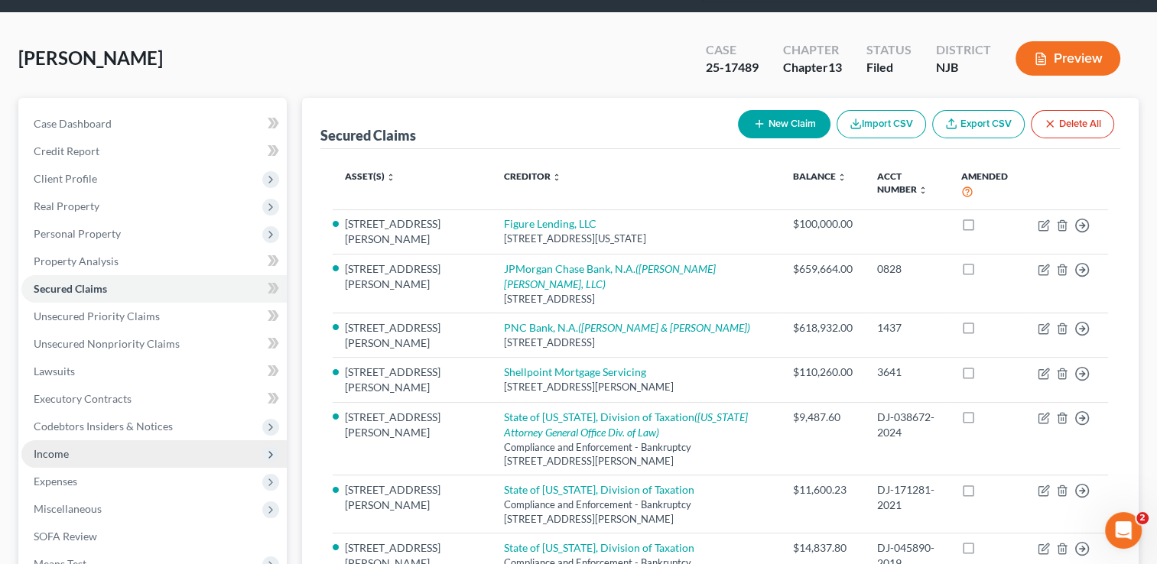
click at [46, 447] on span "Income" at bounding box center [51, 453] width 35 height 13
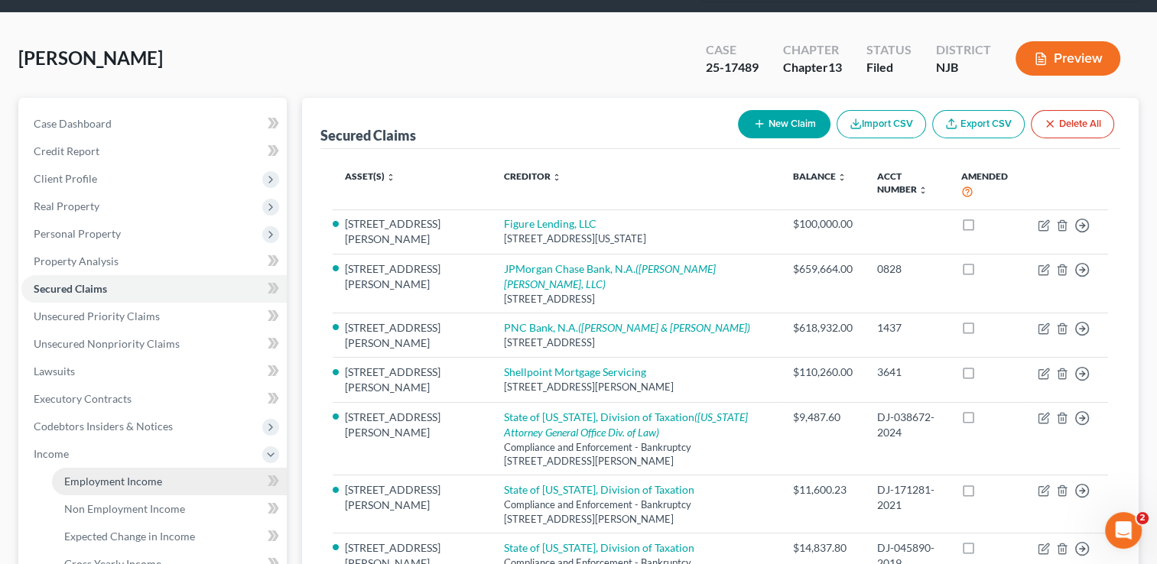
click at [100, 468] on link "Employment Income" at bounding box center [169, 482] width 235 height 28
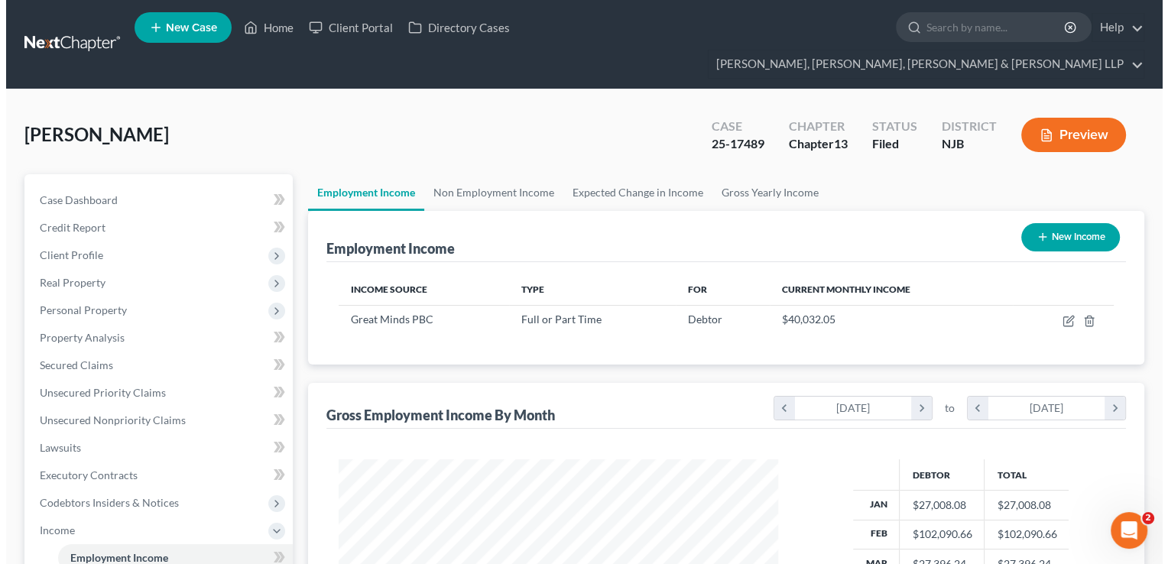
scroll to position [272, 470]
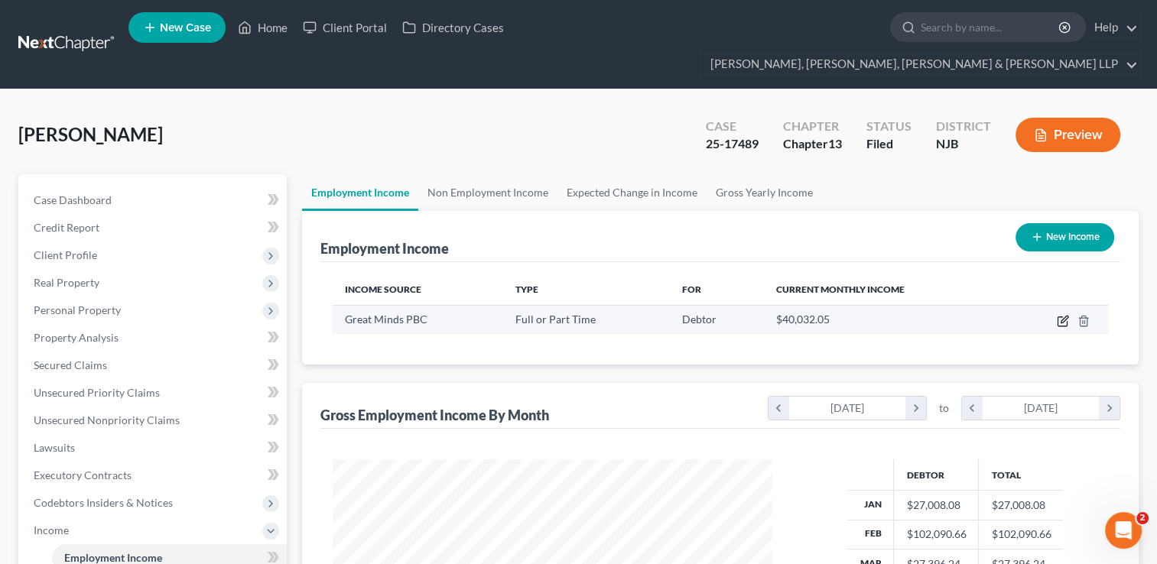
click at [1065, 315] on icon "button" at bounding box center [1063, 321] width 12 height 12
select select "0"
select select "8"
select select "0"
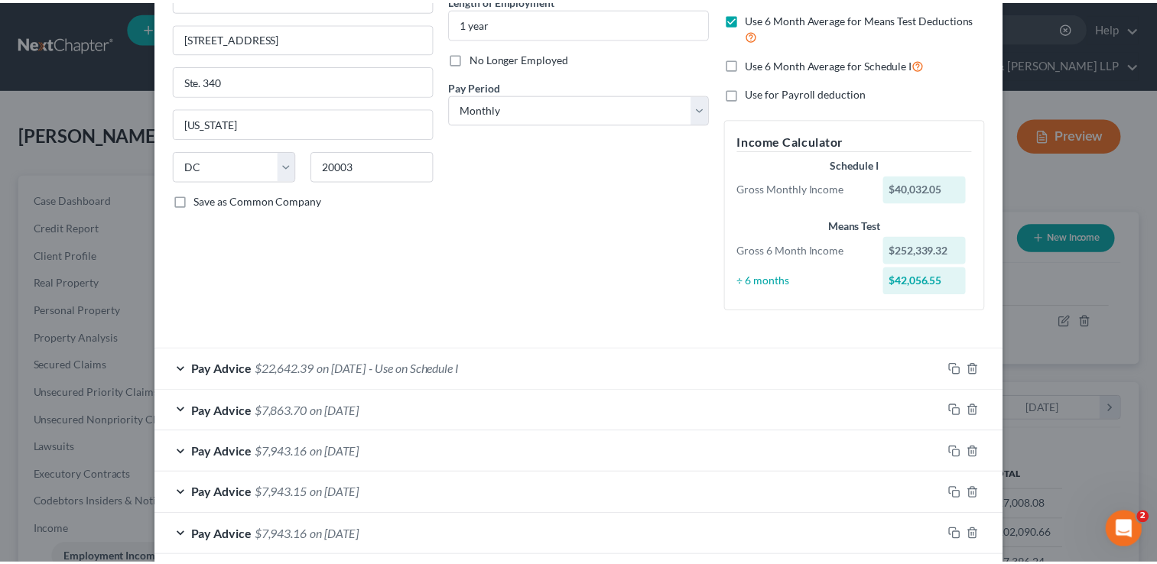
scroll to position [0, 0]
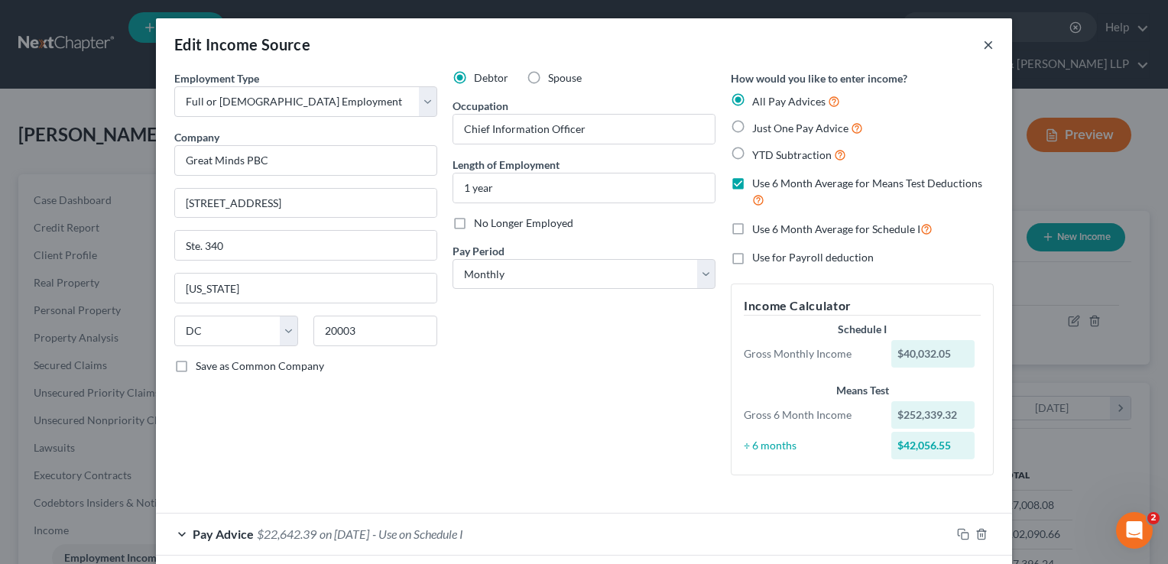
click at [983, 48] on button "×" at bounding box center [988, 44] width 11 height 18
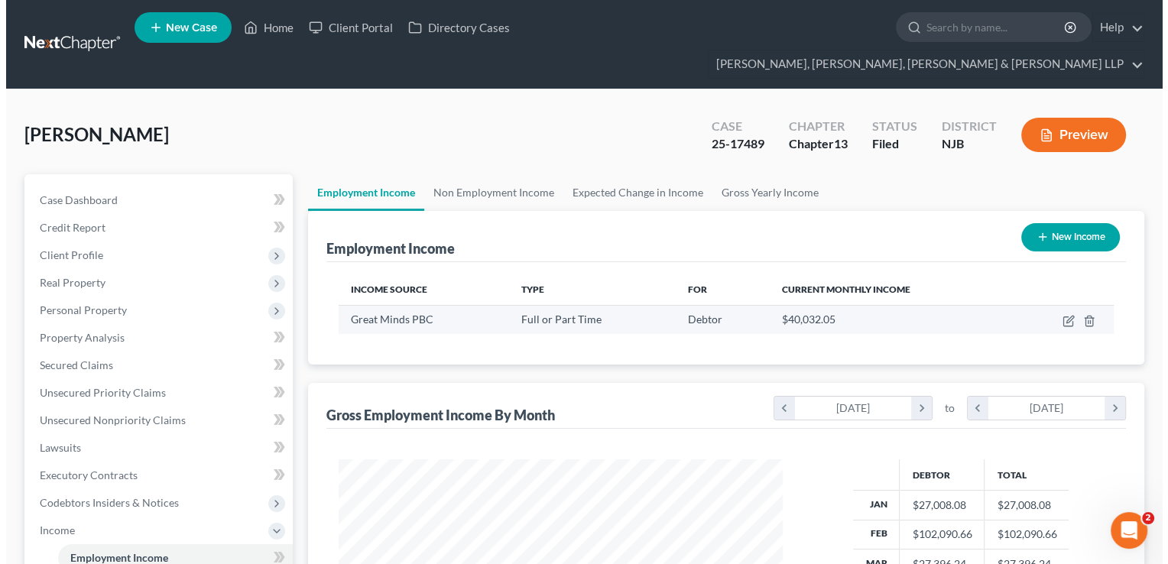
scroll to position [764211, 764013]
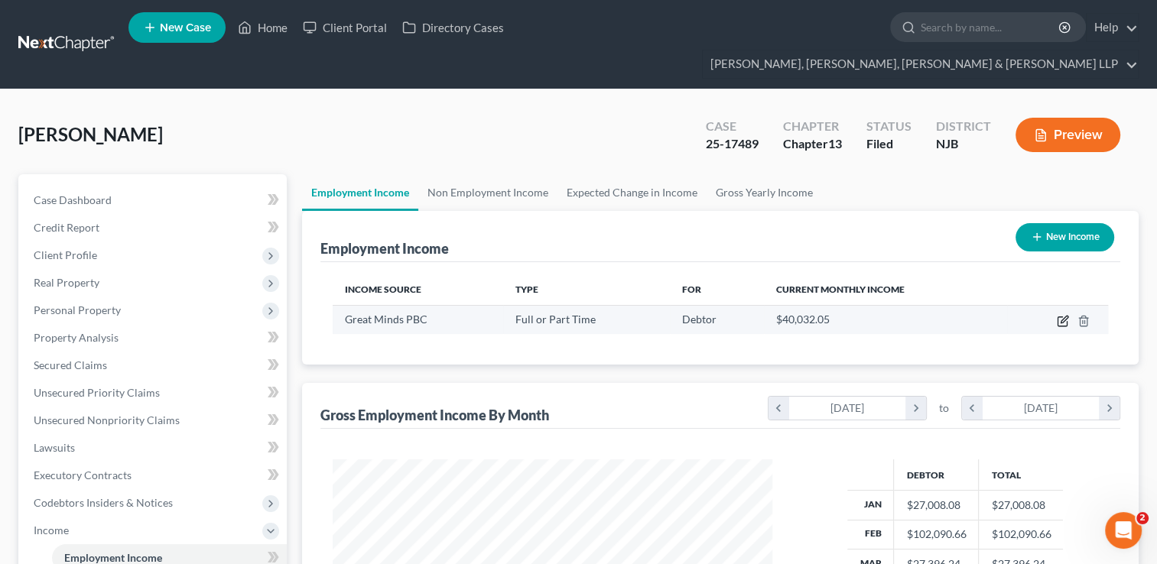
click at [1063, 315] on icon "button" at bounding box center [1063, 321] width 12 height 12
select select "0"
select select "8"
select select "0"
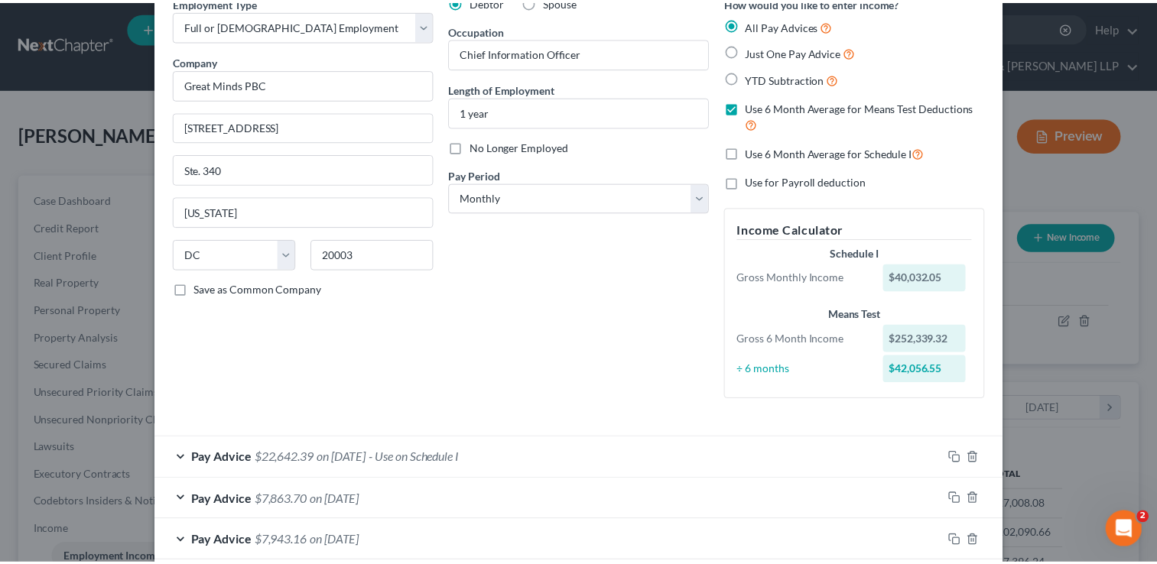
scroll to position [0, 0]
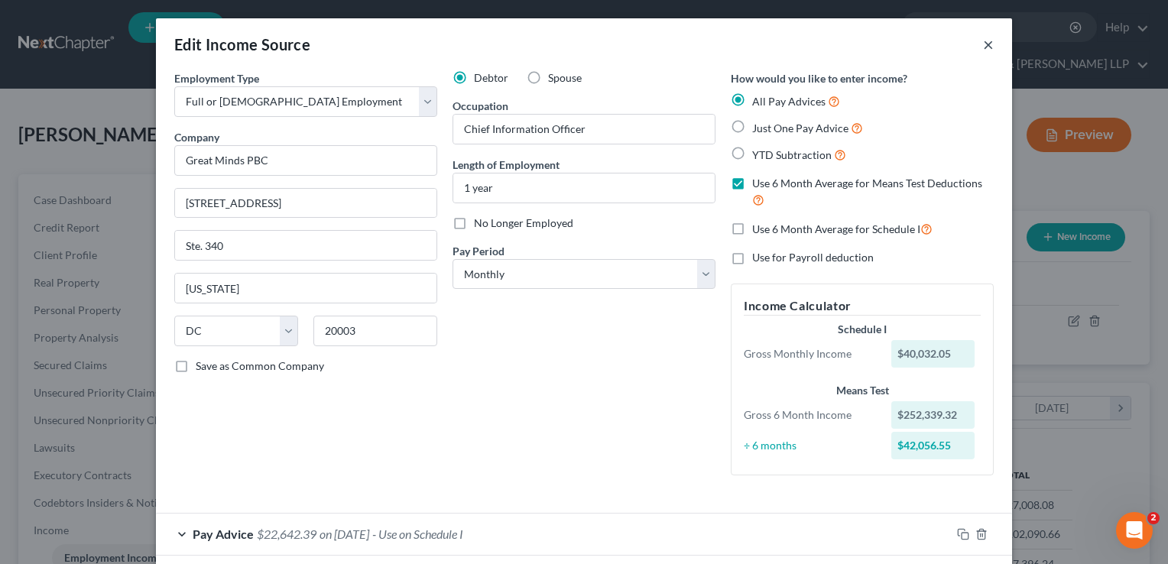
drag, startPoint x: 982, startPoint y: 44, endPoint x: 975, endPoint y: 54, distance: 11.9
click at [983, 44] on button "×" at bounding box center [988, 44] width 11 height 18
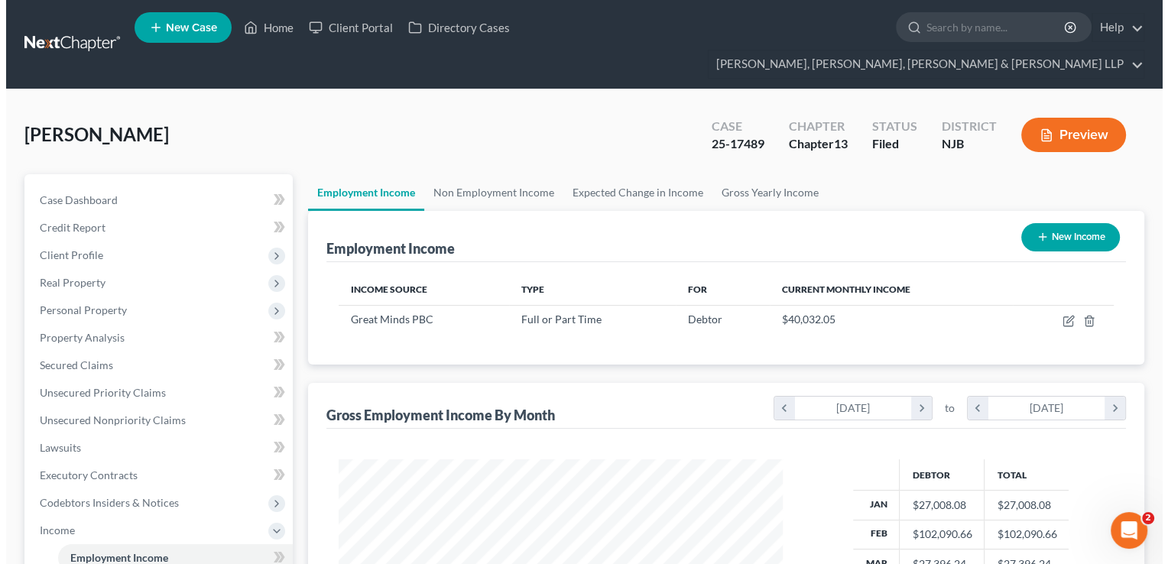
scroll to position [764211, 764013]
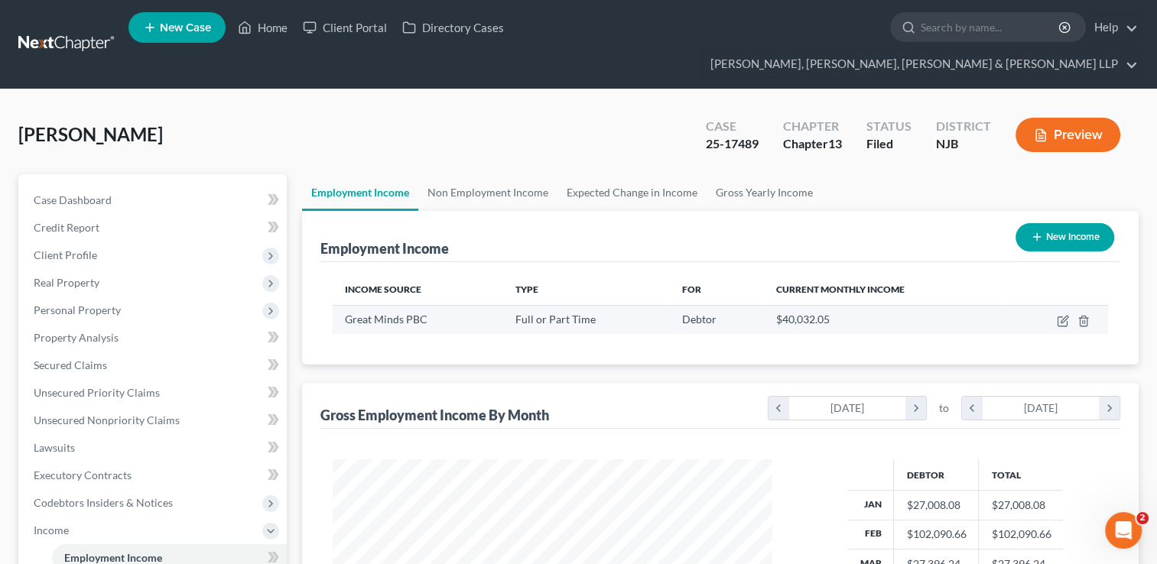
click at [1054, 305] on td at bounding box center [1057, 319] width 101 height 29
click at [1057, 317] on icon "button" at bounding box center [1061, 321] width 9 height 9
select select "0"
select select "8"
select select "0"
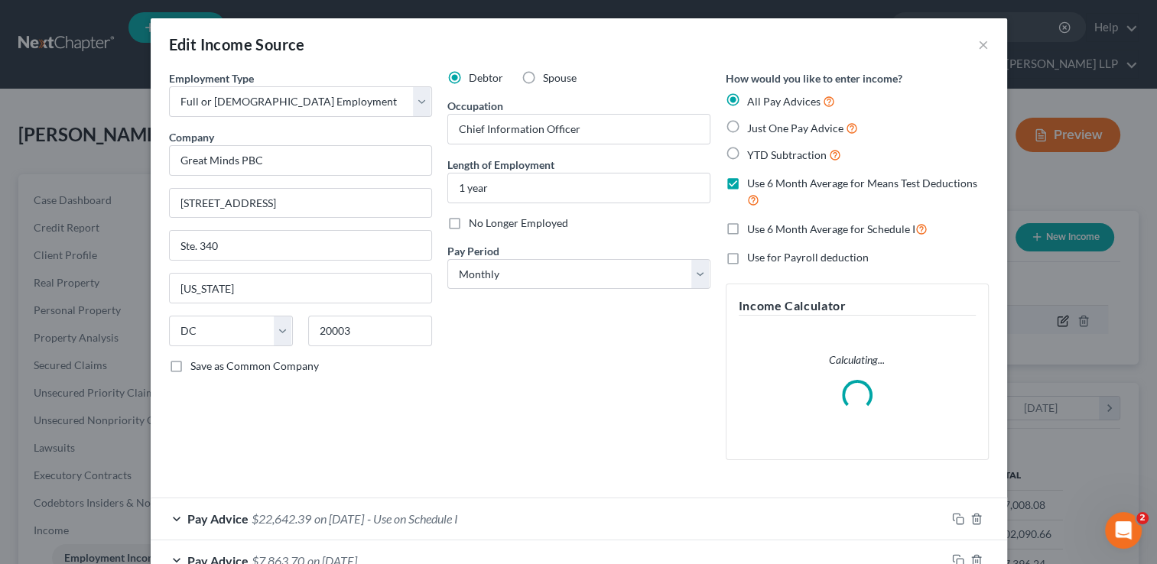
scroll to position [272, 474]
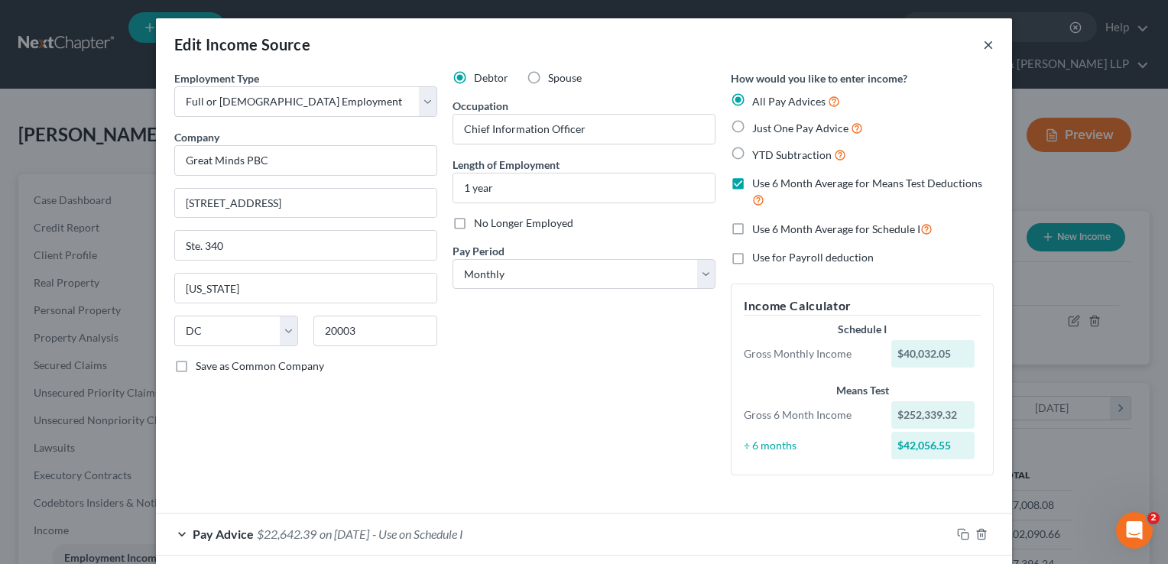
click at [983, 44] on button "×" at bounding box center [988, 44] width 11 height 18
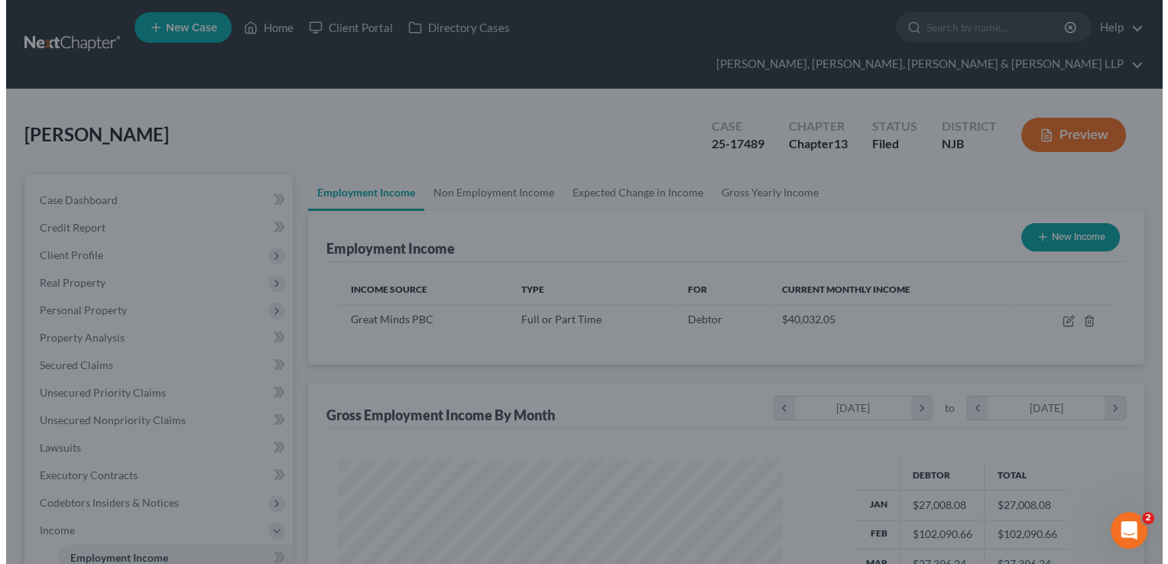
scroll to position [764211, 764013]
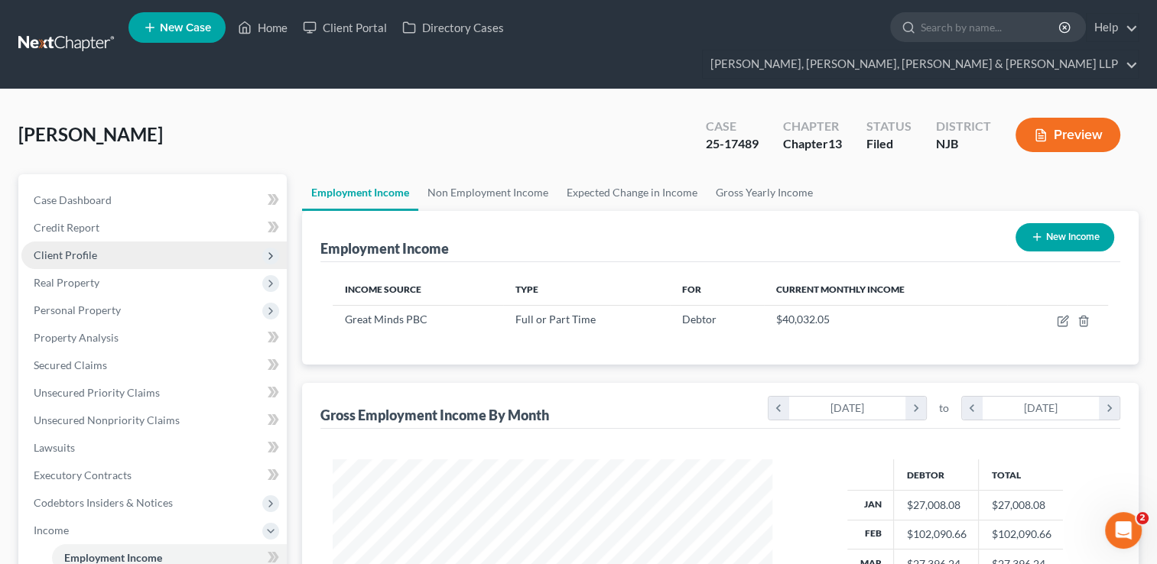
click at [88, 248] on span "Client Profile" at bounding box center [65, 254] width 63 height 13
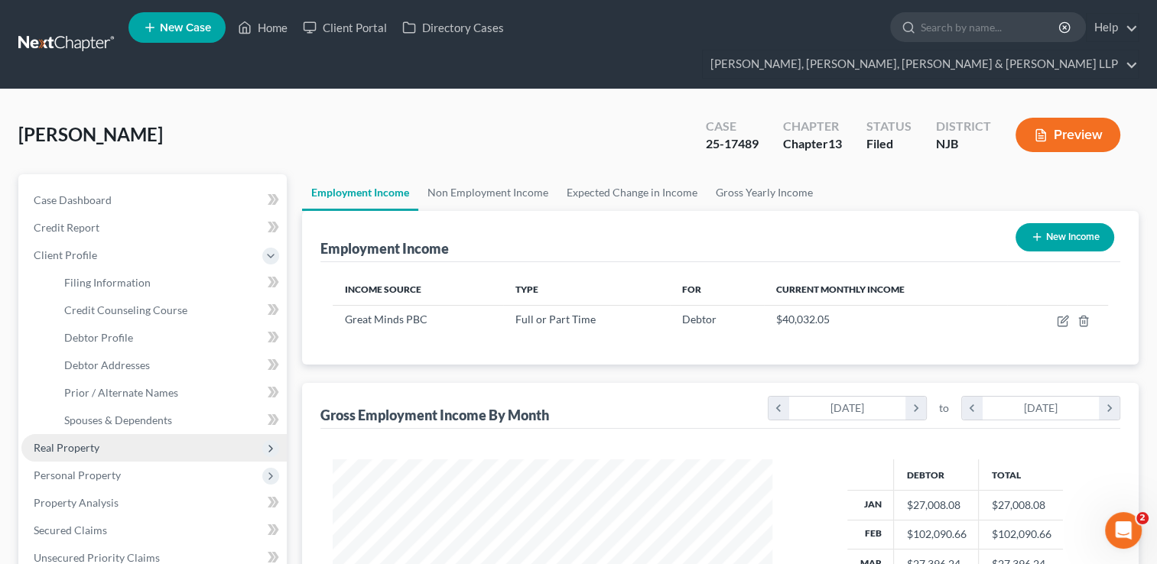
click at [92, 441] on span "Real Property" at bounding box center [67, 447] width 66 height 13
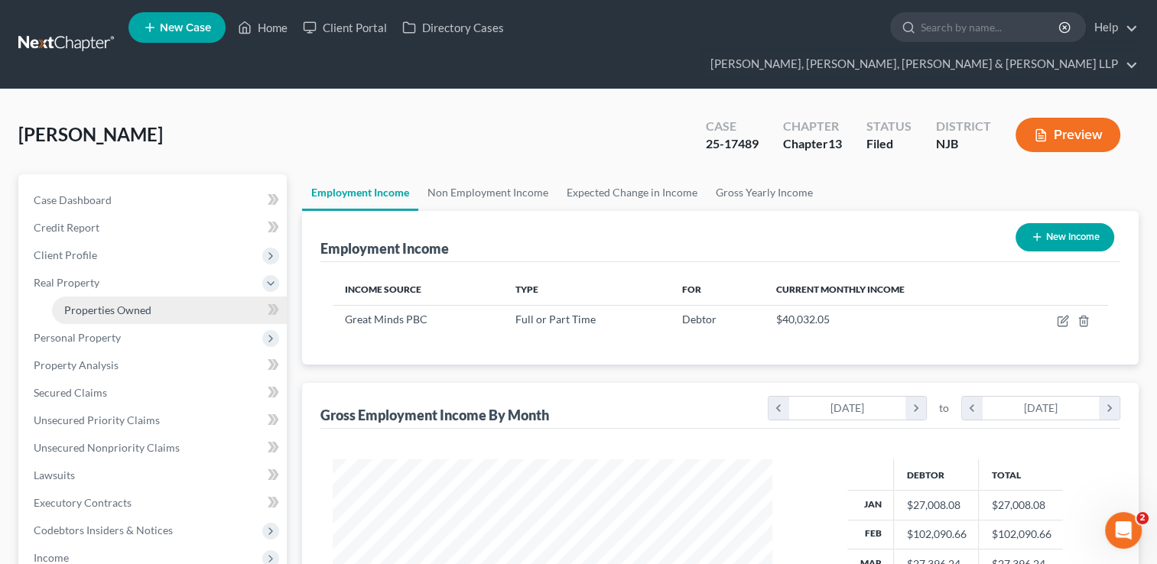
click at [119, 303] on span "Properties Owned" at bounding box center [107, 309] width 87 height 13
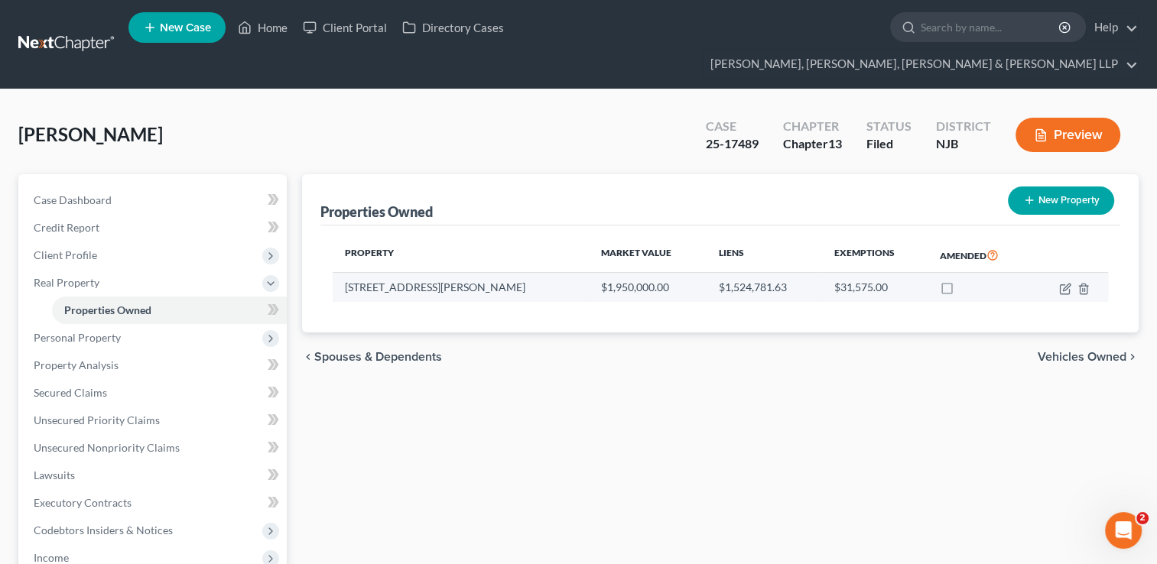
click at [385, 273] on td "[STREET_ADDRESS][PERSON_NAME]" at bounding box center [460, 287] width 255 height 29
click at [1062, 283] on icon "button" at bounding box center [1065, 289] width 12 height 12
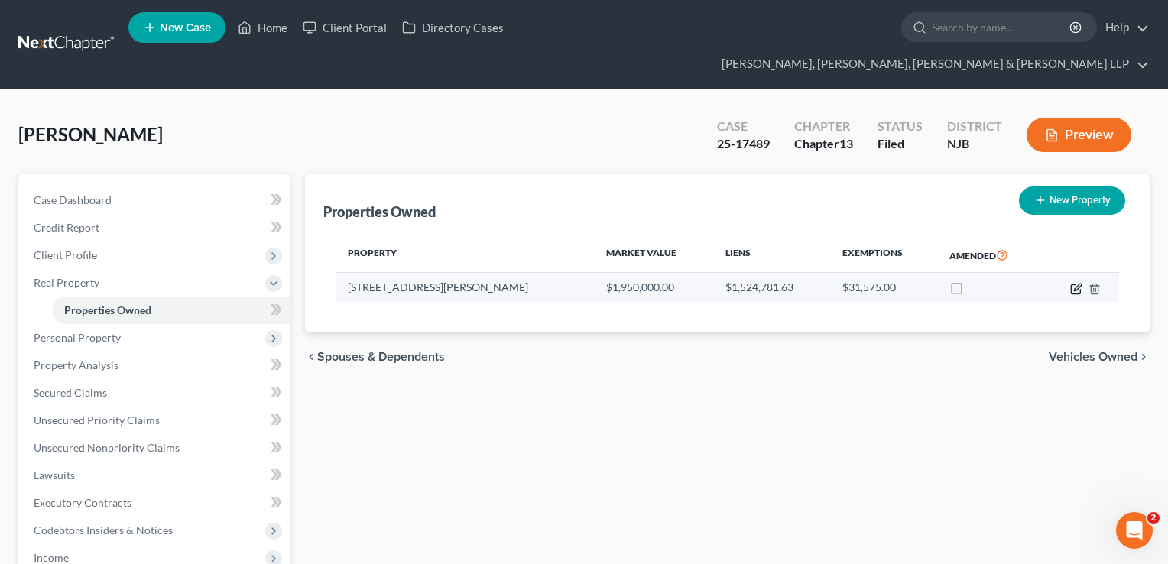
select select "33"
select select "1"
select select "0"
select select "36"
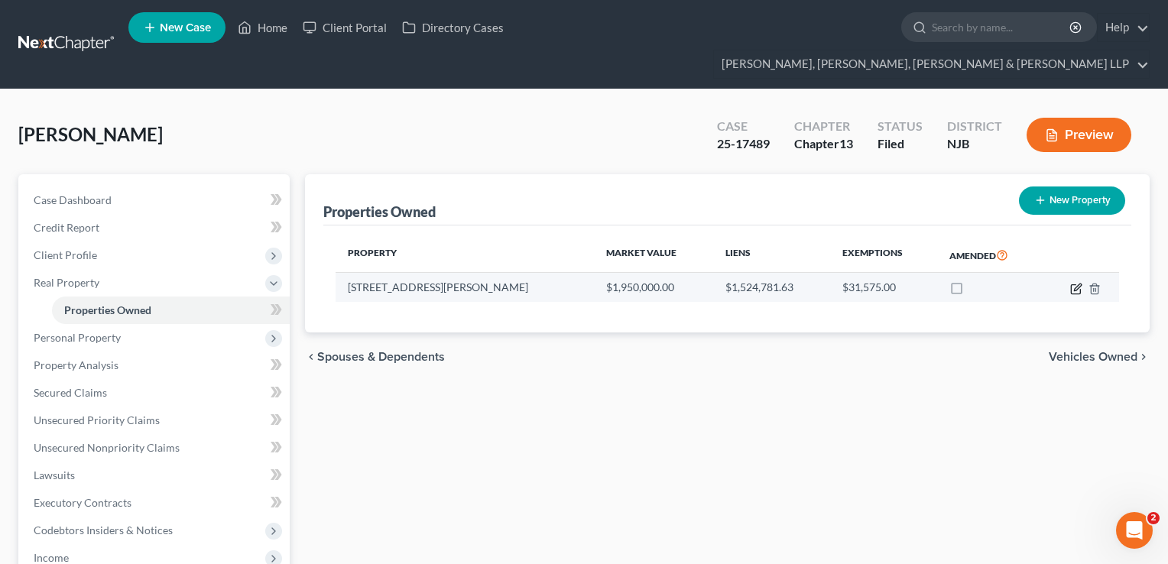
select select "0"
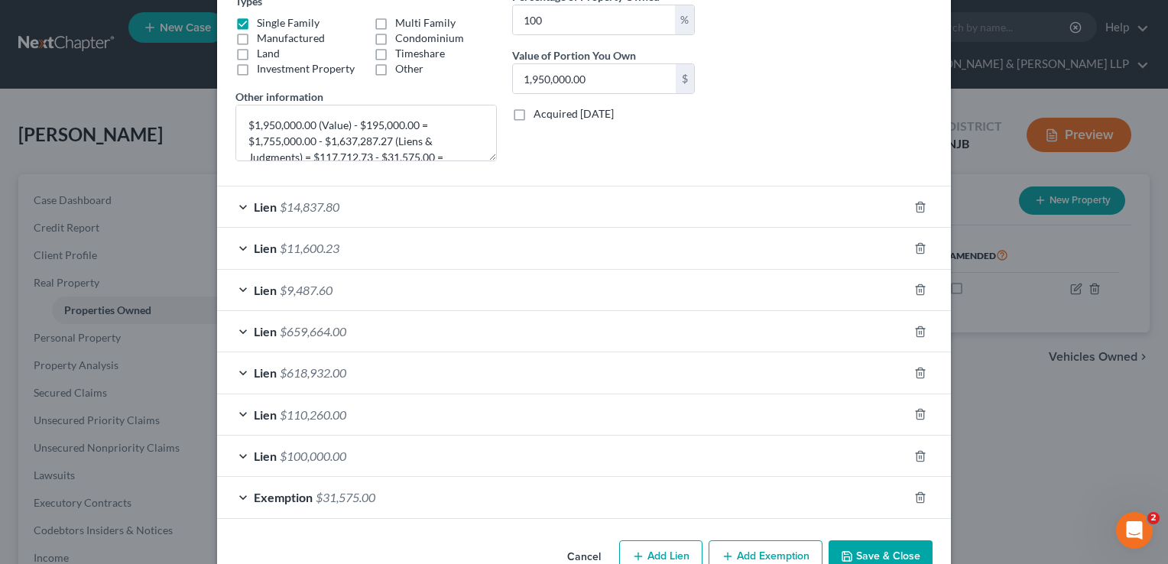
scroll to position [306, 0]
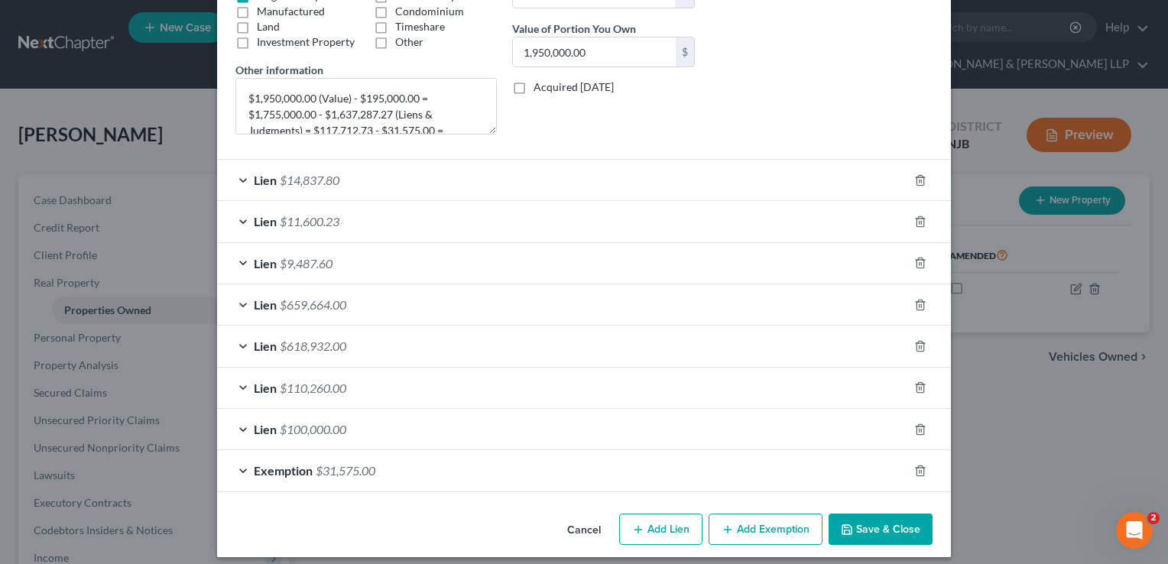
click at [313, 343] on span "$618,932.00" at bounding box center [313, 346] width 67 height 15
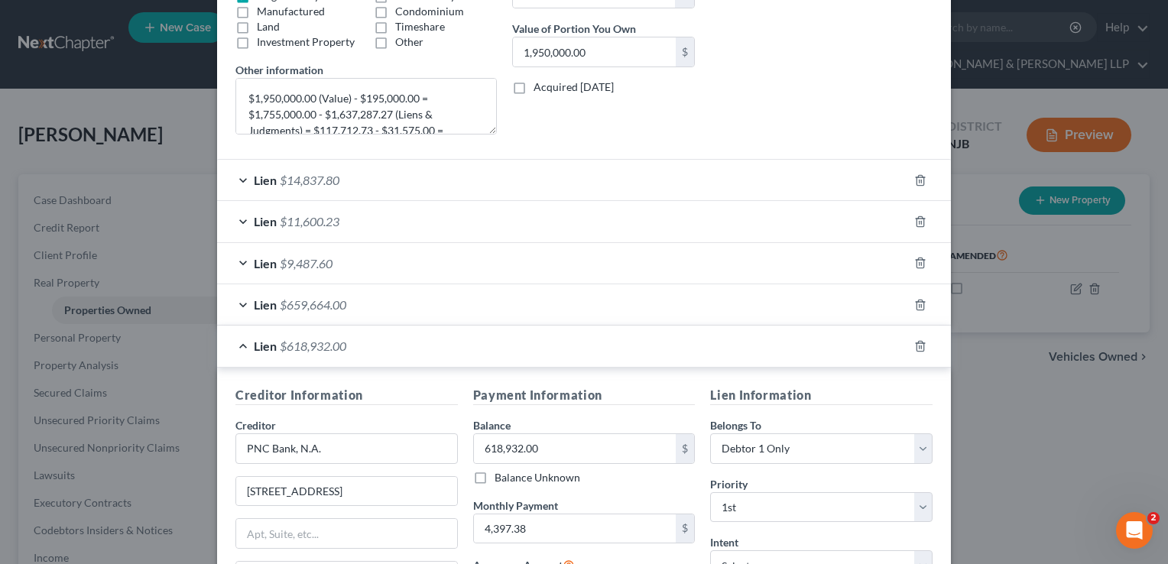
scroll to position [459, 0]
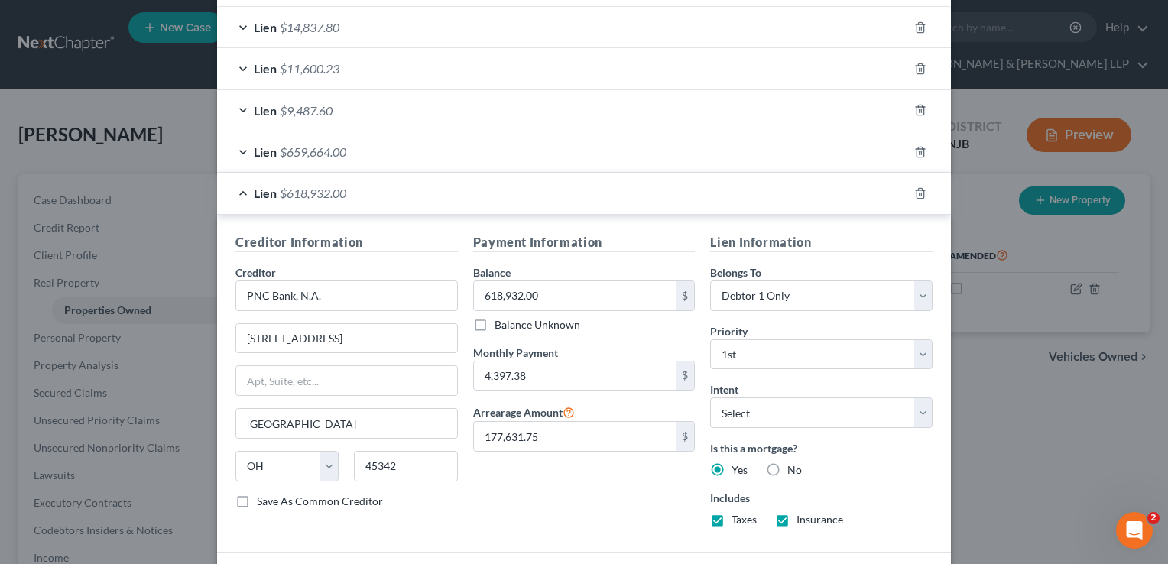
click at [337, 156] on span "$659,664.00" at bounding box center [313, 151] width 67 height 15
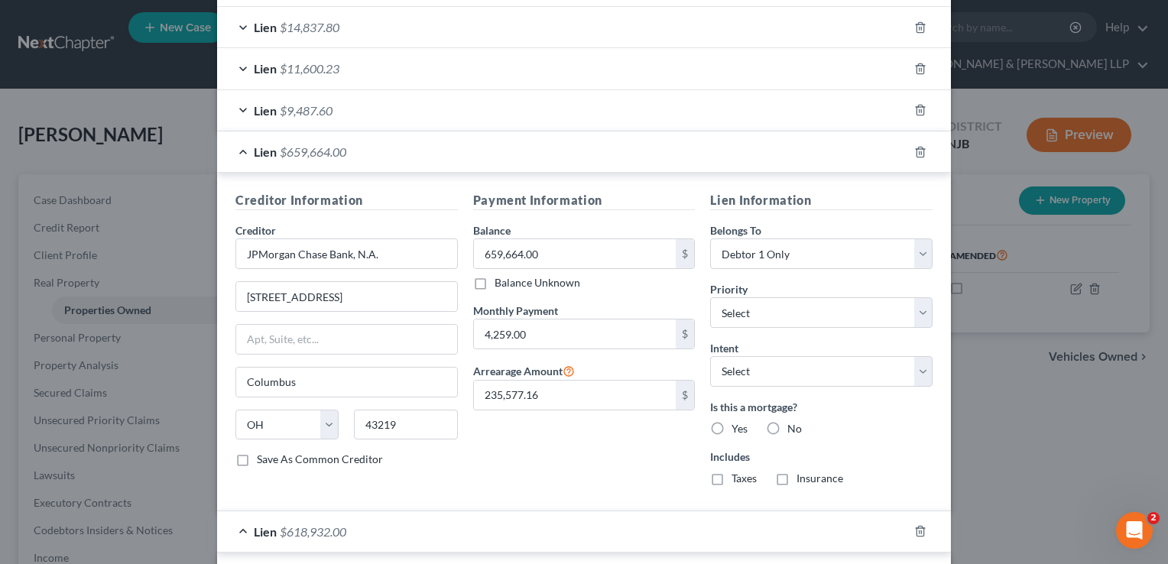
scroll to position [535, 0]
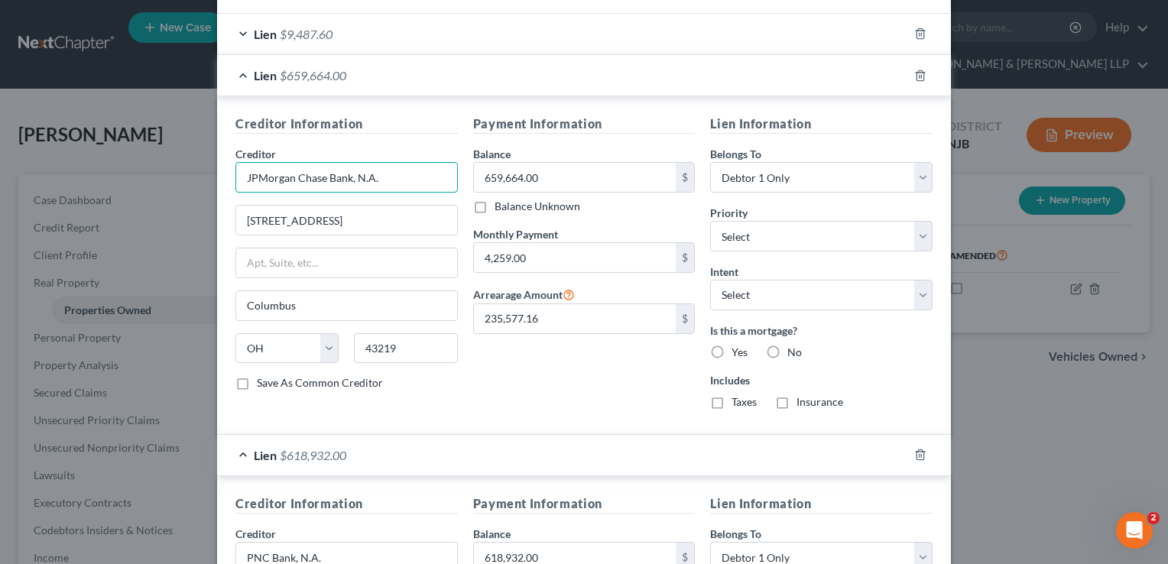
drag, startPoint x: 409, startPoint y: 174, endPoint x: 235, endPoint y: 163, distance: 173.9
click at [235, 163] on input "JPMorgan Chase Bank, N.A." at bounding box center [346, 177] width 222 height 31
drag, startPoint x: 364, startPoint y: 220, endPoint x: 230, endPoint y: 220, distance: 133.8
click at [236, 220] on input "[STREET_ADDRESS]" at bounding box center [346, 220] width 221 height 29
drag, startPoint x: 333, startPoint y: 297, endPoint x: 232, endPoint y: 302, distance: 101.1
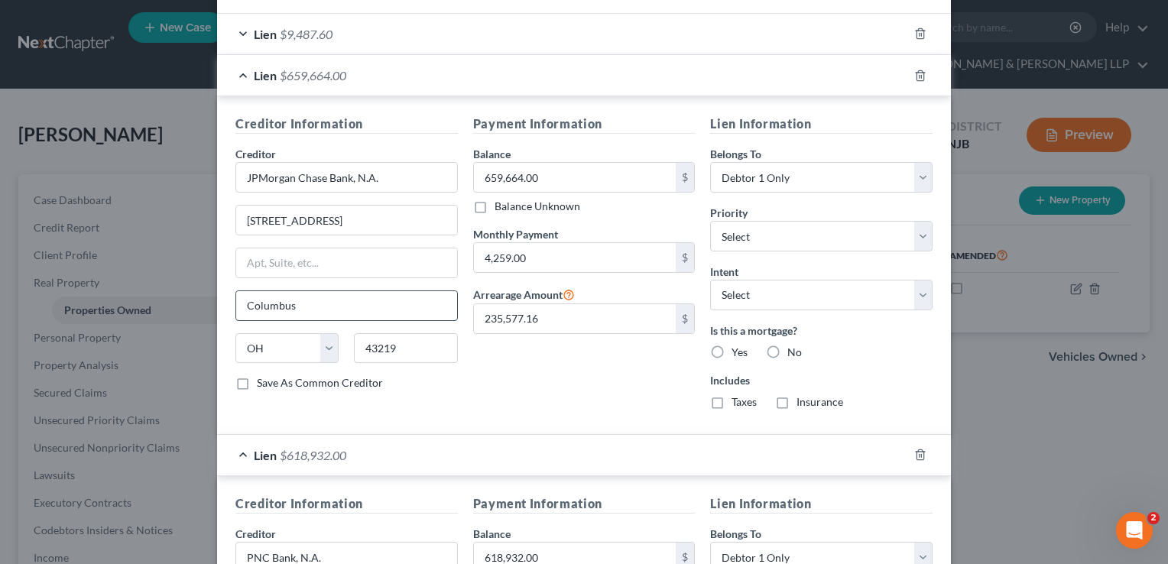
click at [236, 302] on input "Columbus" at bounding box center [346, 305] width 221 height 29
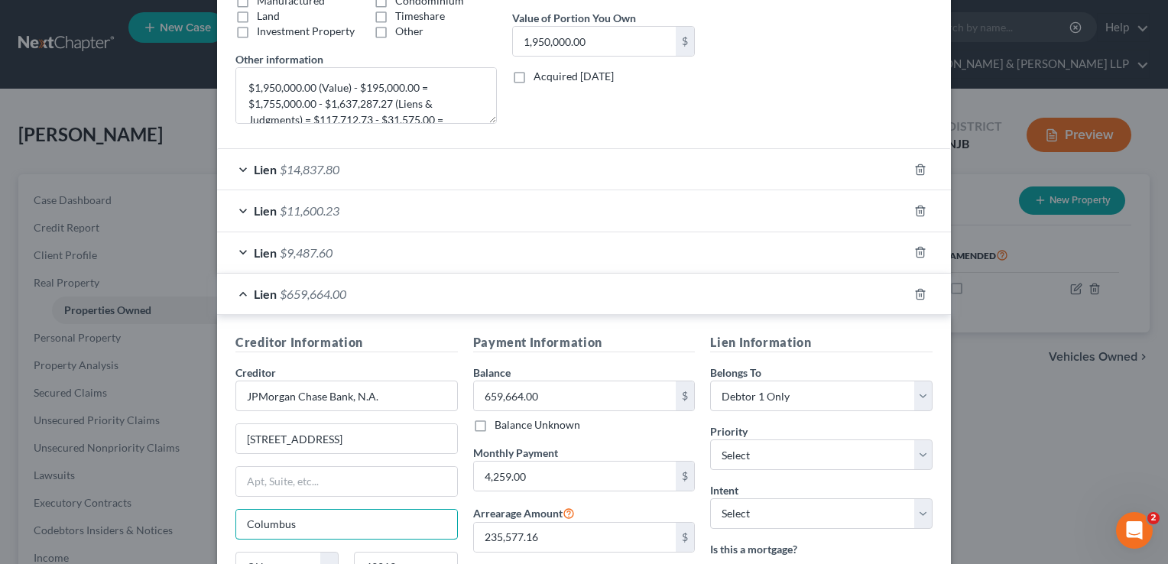
scroll to position [229, 0]
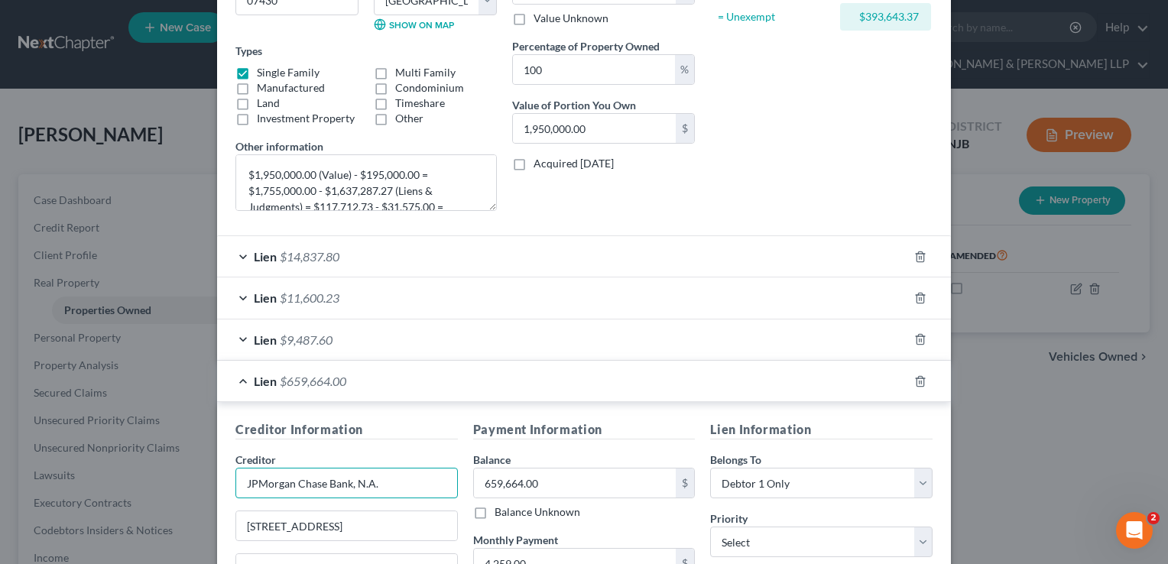
drag, startPoint x: 375, startPoint y: 483, endPoint x: 270, endPoint y: 483, distance: 105.5
click at [238, 482] on input "JPMorgan Chase Bank, N.A." at bounding box center [346, 483] width 222 height 31
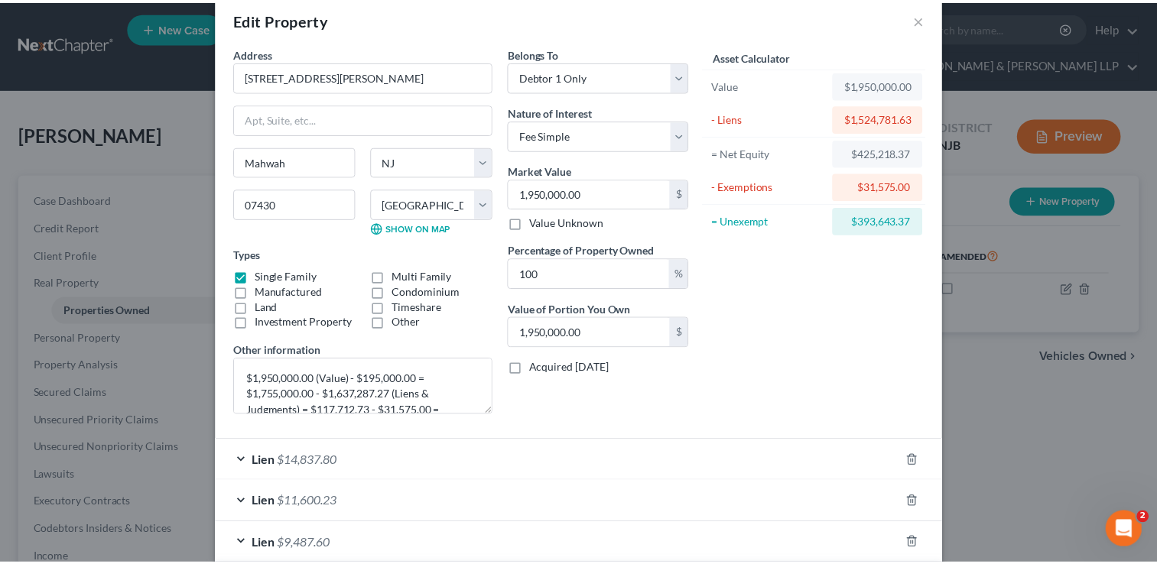
scroll to position [0, 0]
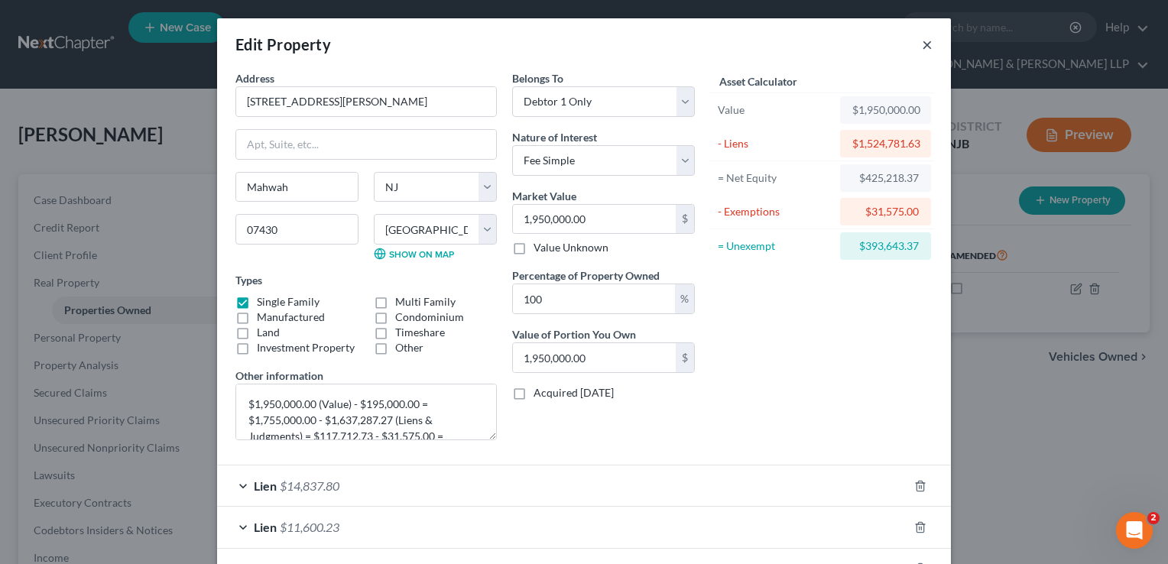
click at [922, 47] on button "×" at bounding box center [927, 44] width 11 height 18
